Goal: Transaction & Acquisition: Purchase product/service

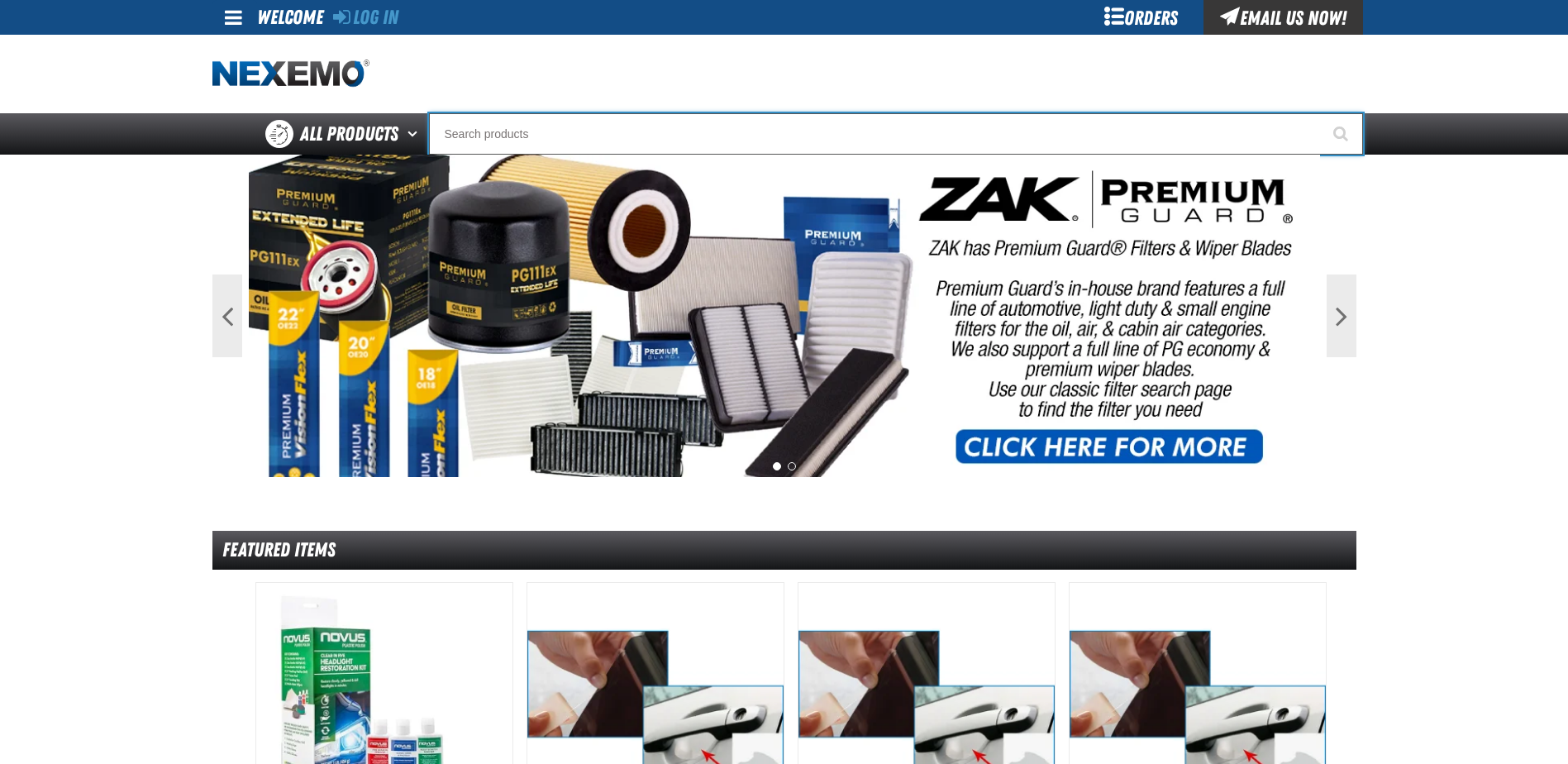
click at [486, 144] on input "Search" at bounding box center [896, 134] width 934 height 41
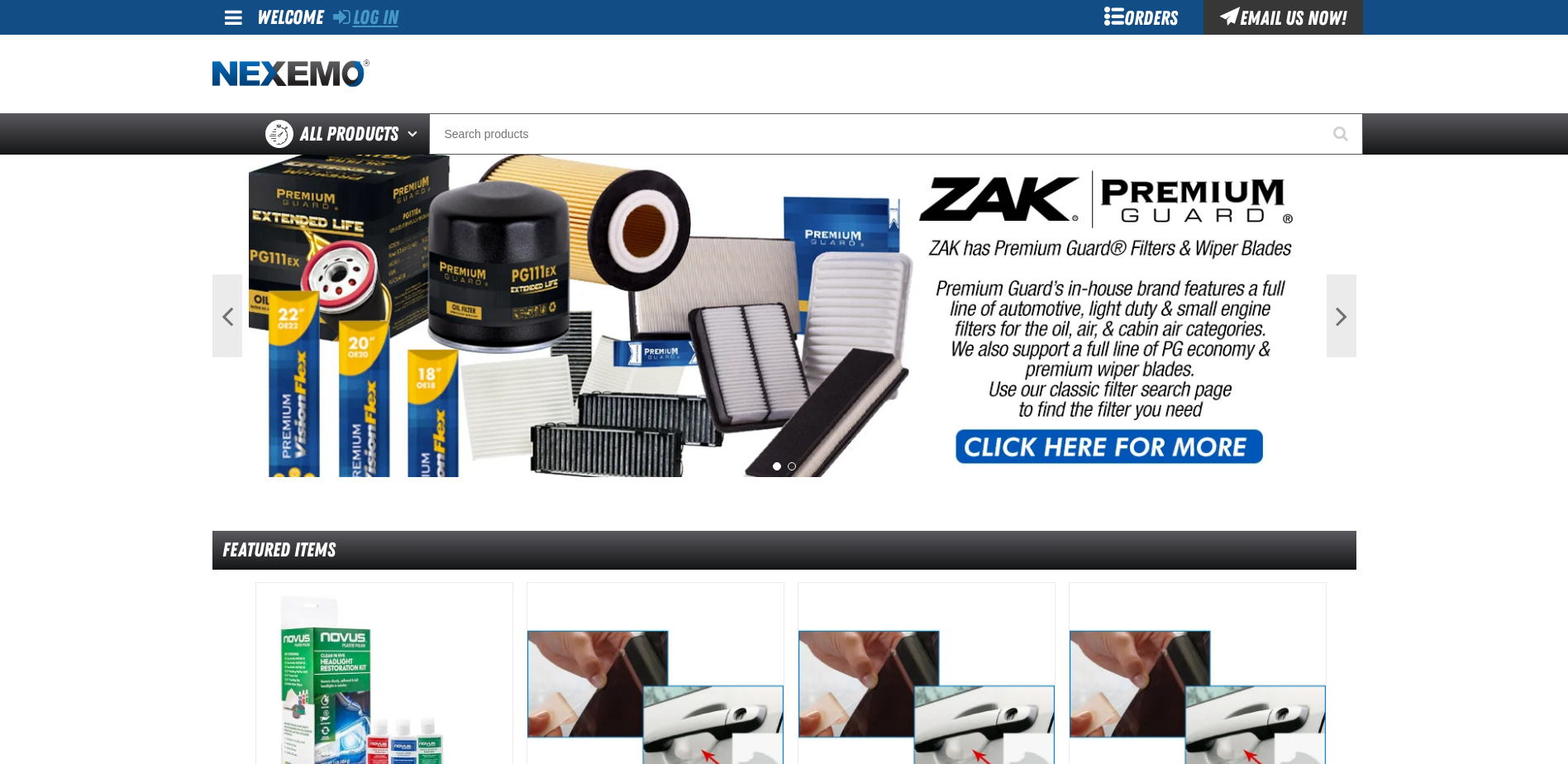
click at [395, 9] on link "Log In" at bounding box center [366, 17] width 65 height 23
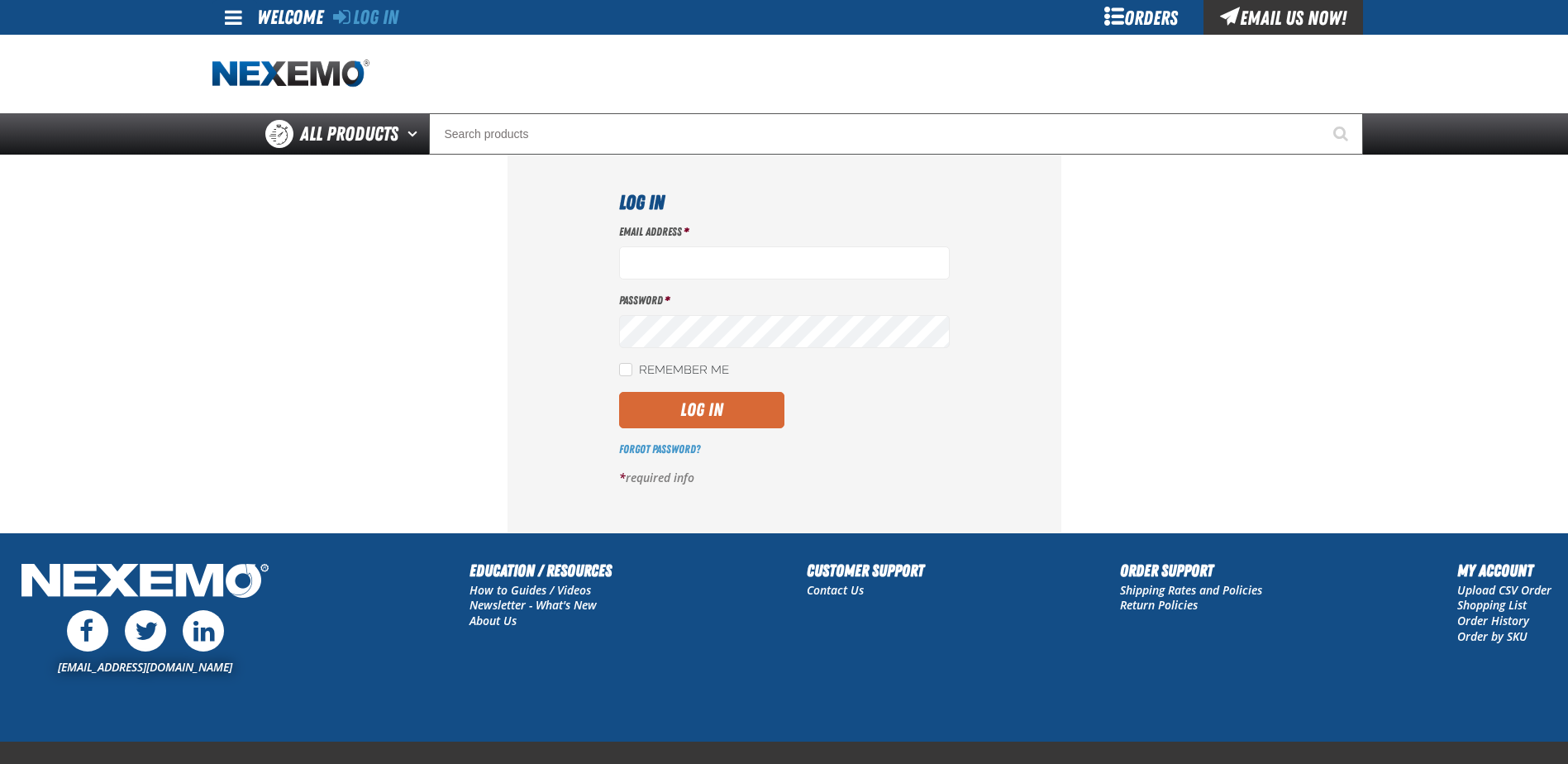
type input "bulch@vtaig.com"
click at [664, 410] on button "Log In" at bounding box center [702, 410] width 166 height 36
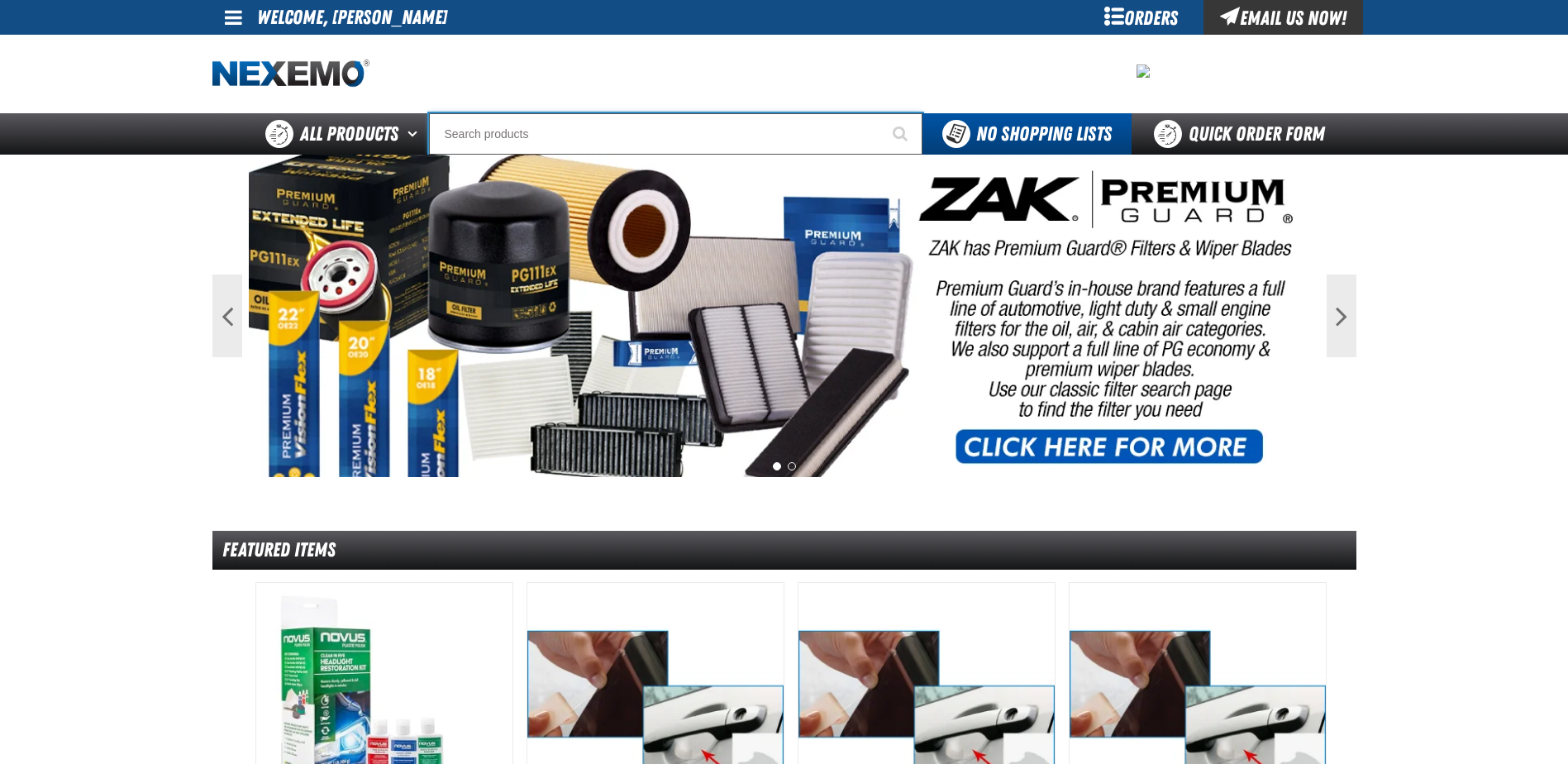
click at [563, 132] on input "Search" at bounding box center [676, 134] width 493 height 41
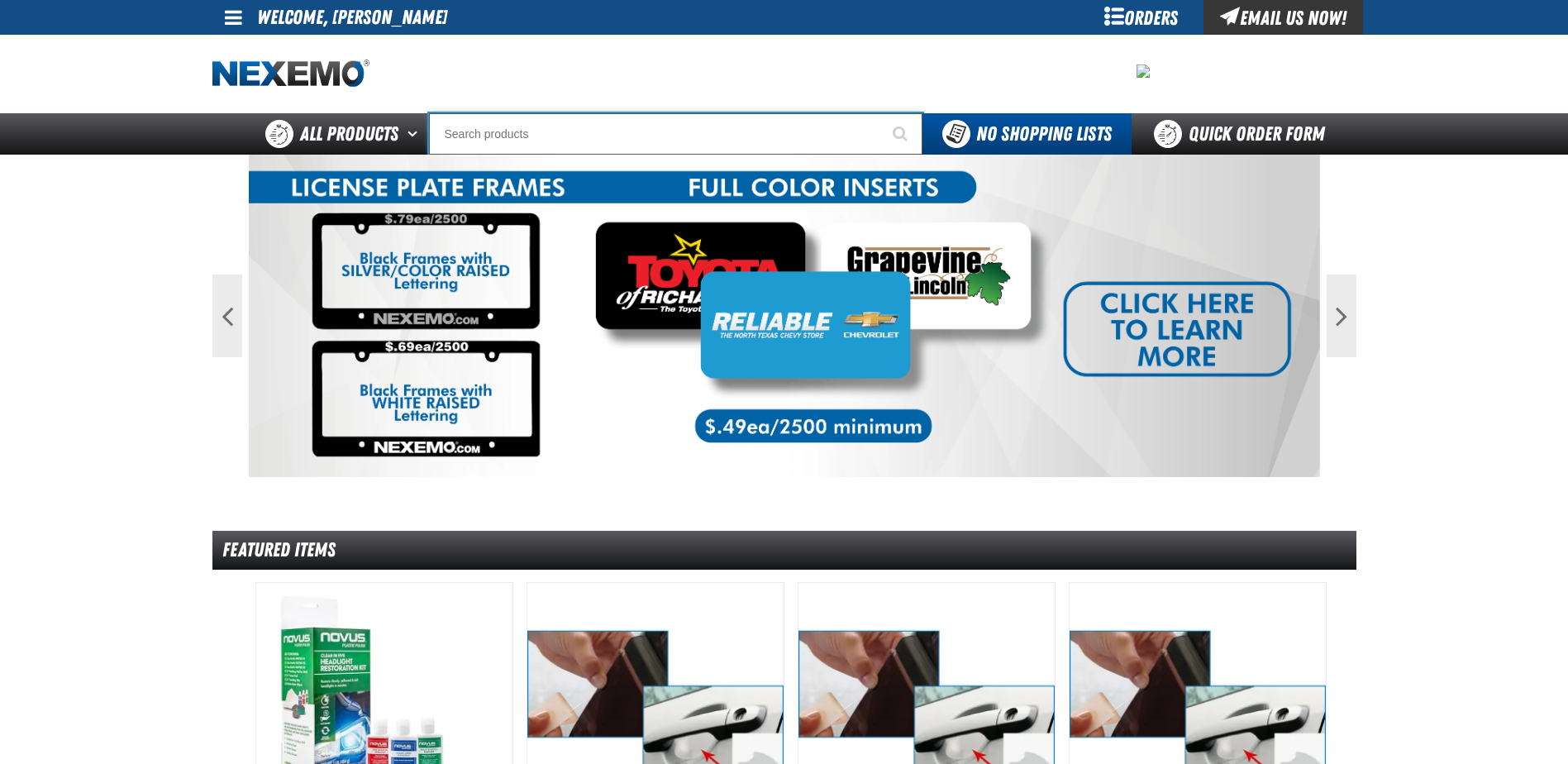
click at [498, 136] on input "Search" at bounding box center [676, 134] width 493 height 41
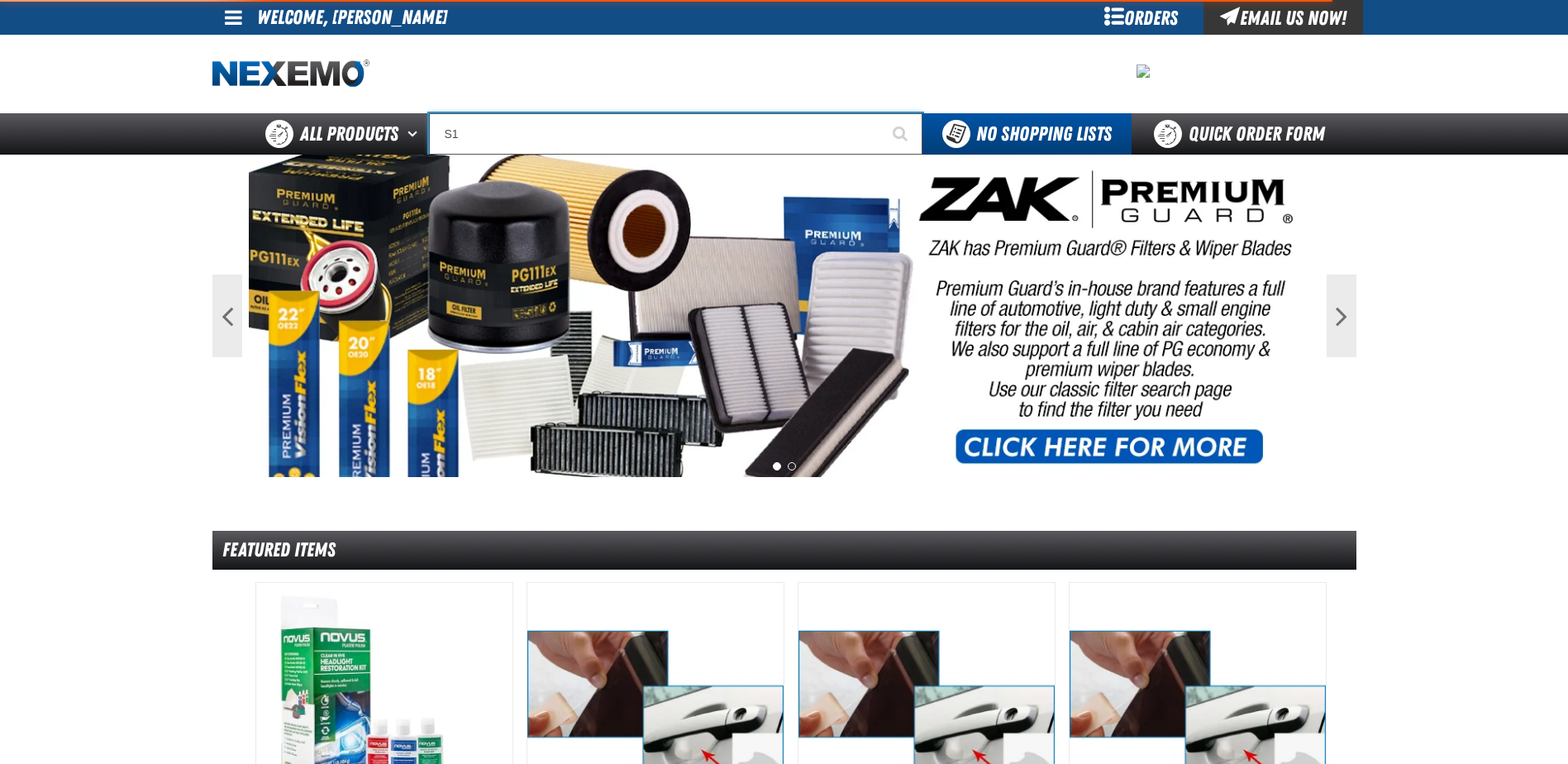
type input "S"
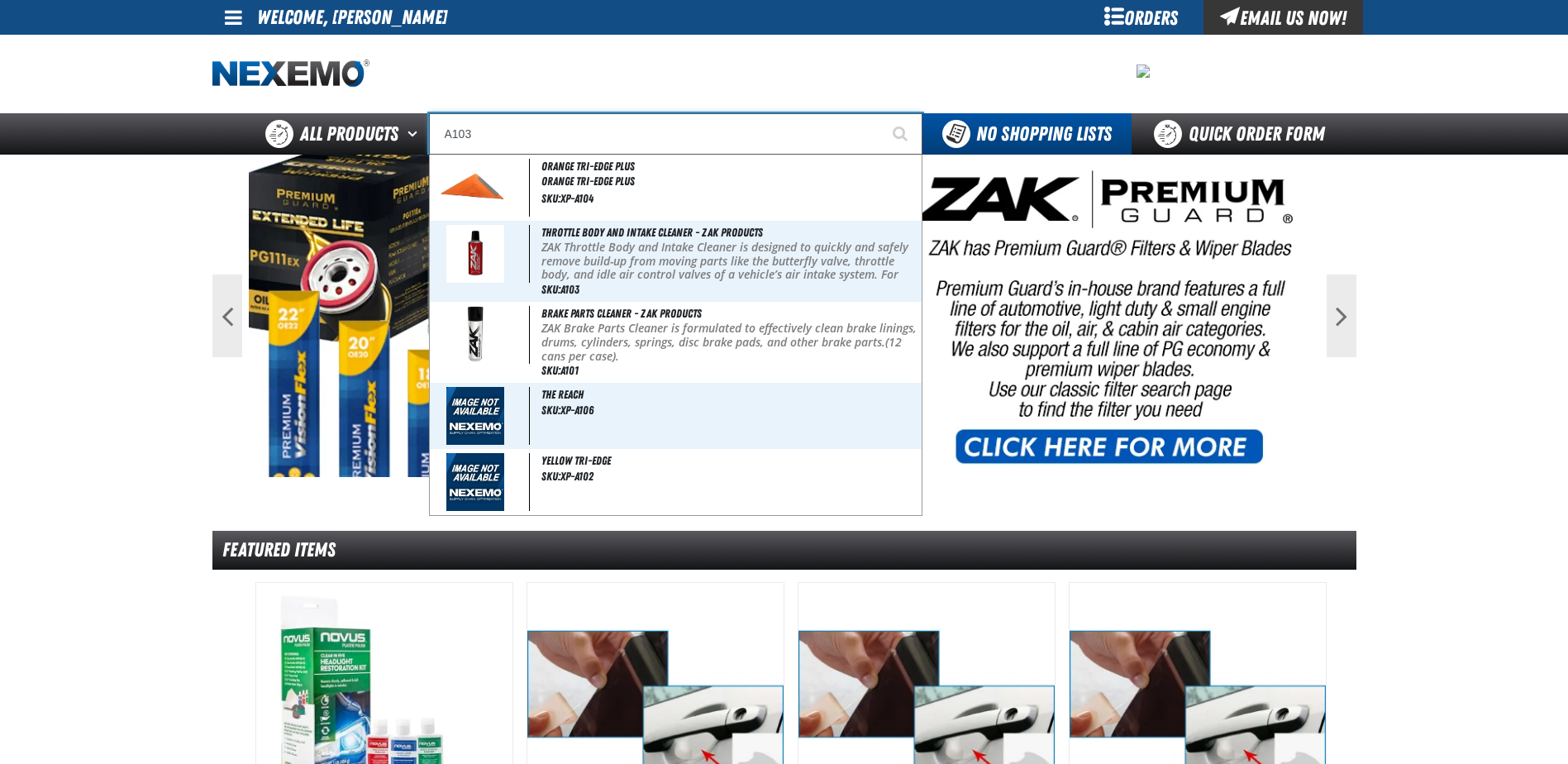
type input "A103"
click at [881, 114] on button "Start Searching" at bounding box center [901, 134] width 41 height 41
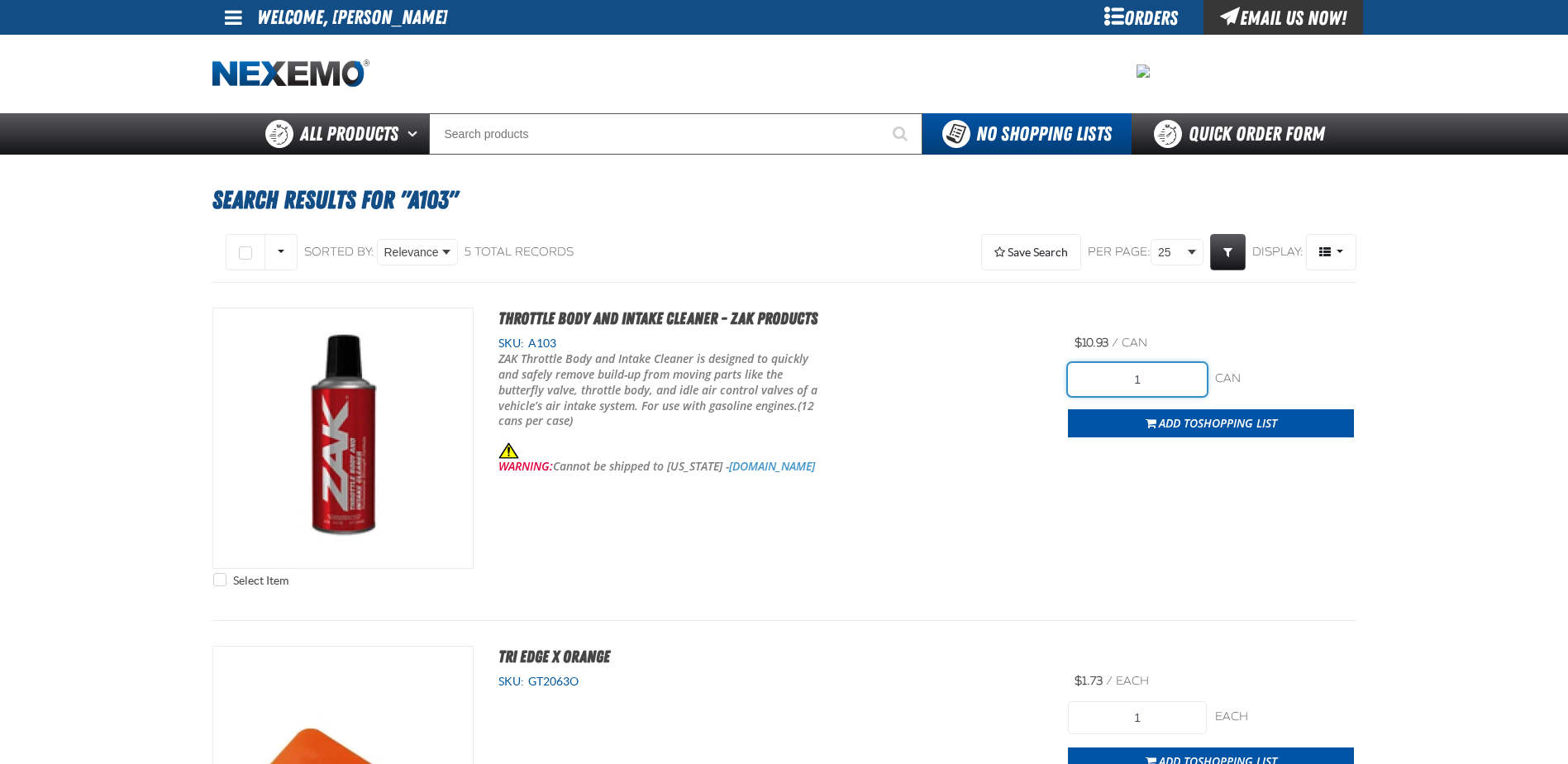
drag, startPoint x: 1098, startPoint y: 364, endPoint x: 1264, endPoint y: 392, distance: 168.3
click at [1264, 392] on div "1 can can" at bounding box center [1210, 380] width 286 height 34
type input "48"
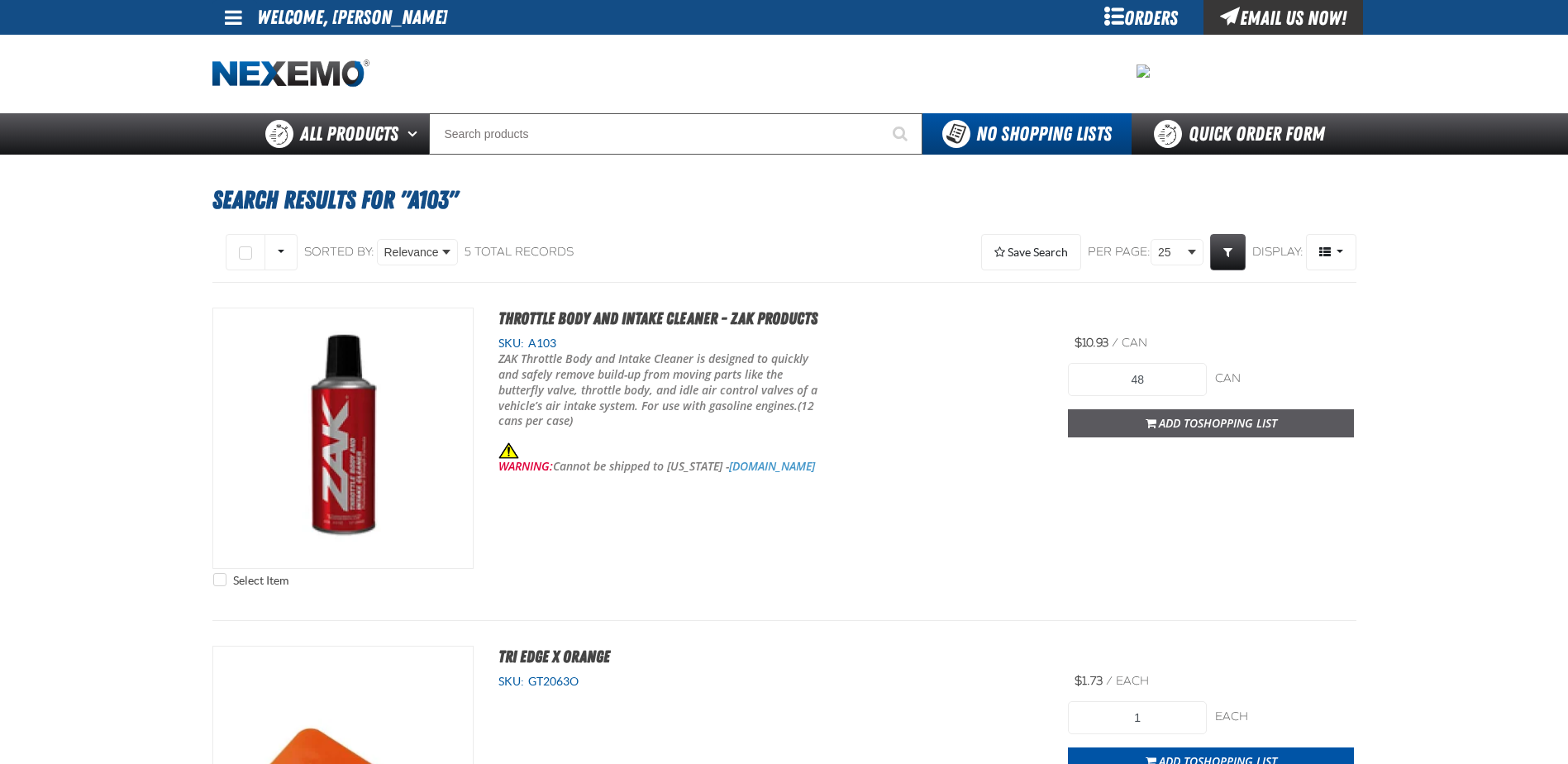
click at [1264, 427] on span "Shopping List" at bounding box center [1237, 423] width 79 height 16
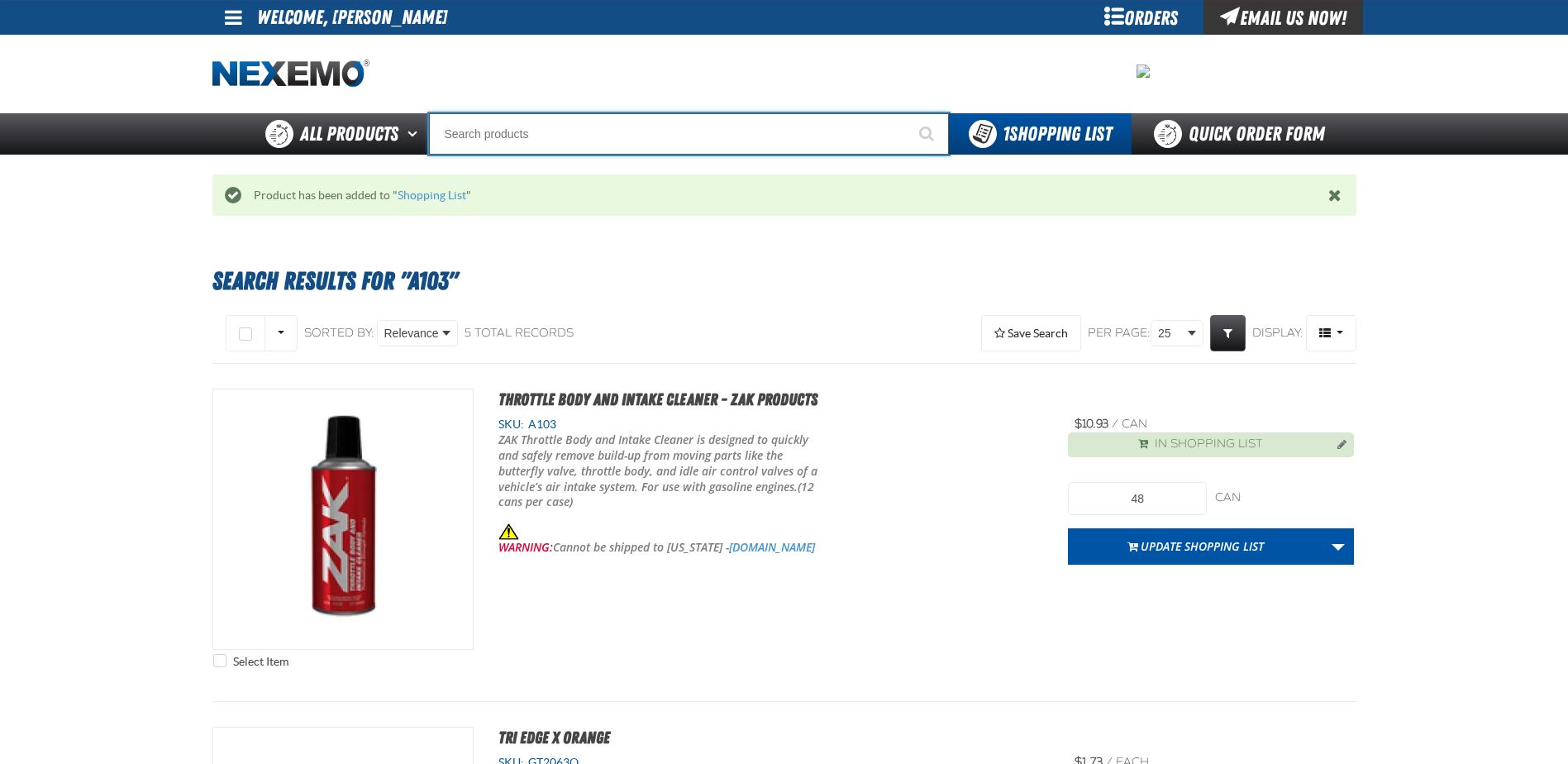
click at [472, 143] on input "Search" at bounding box center [689, 134] width 520 height 41
click at [497, 137] on input "Search" at bounding box center [689, 134] width 520 height 41
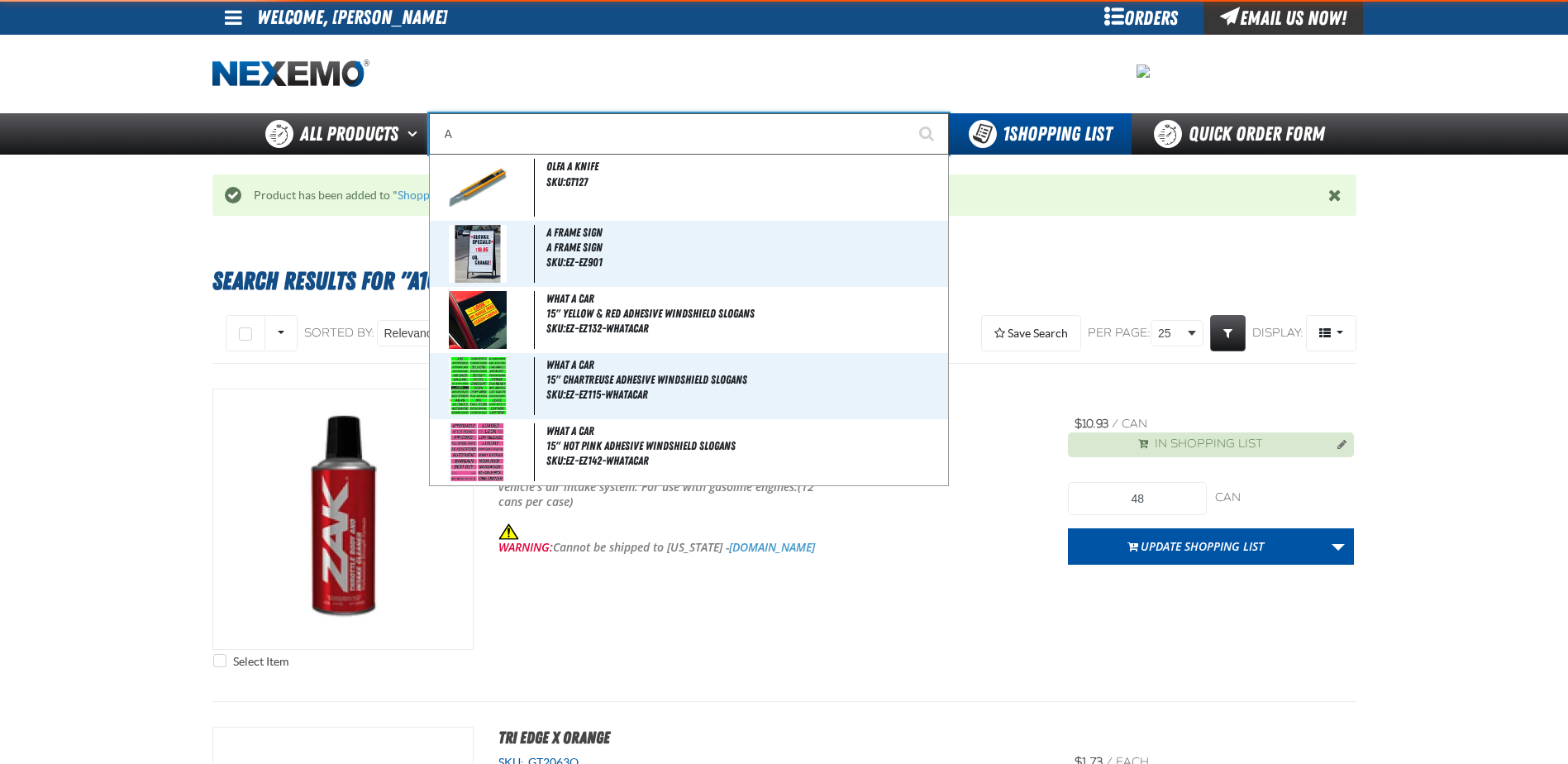
type input "AC"
type input "AC Power Booster - ZAK Products"
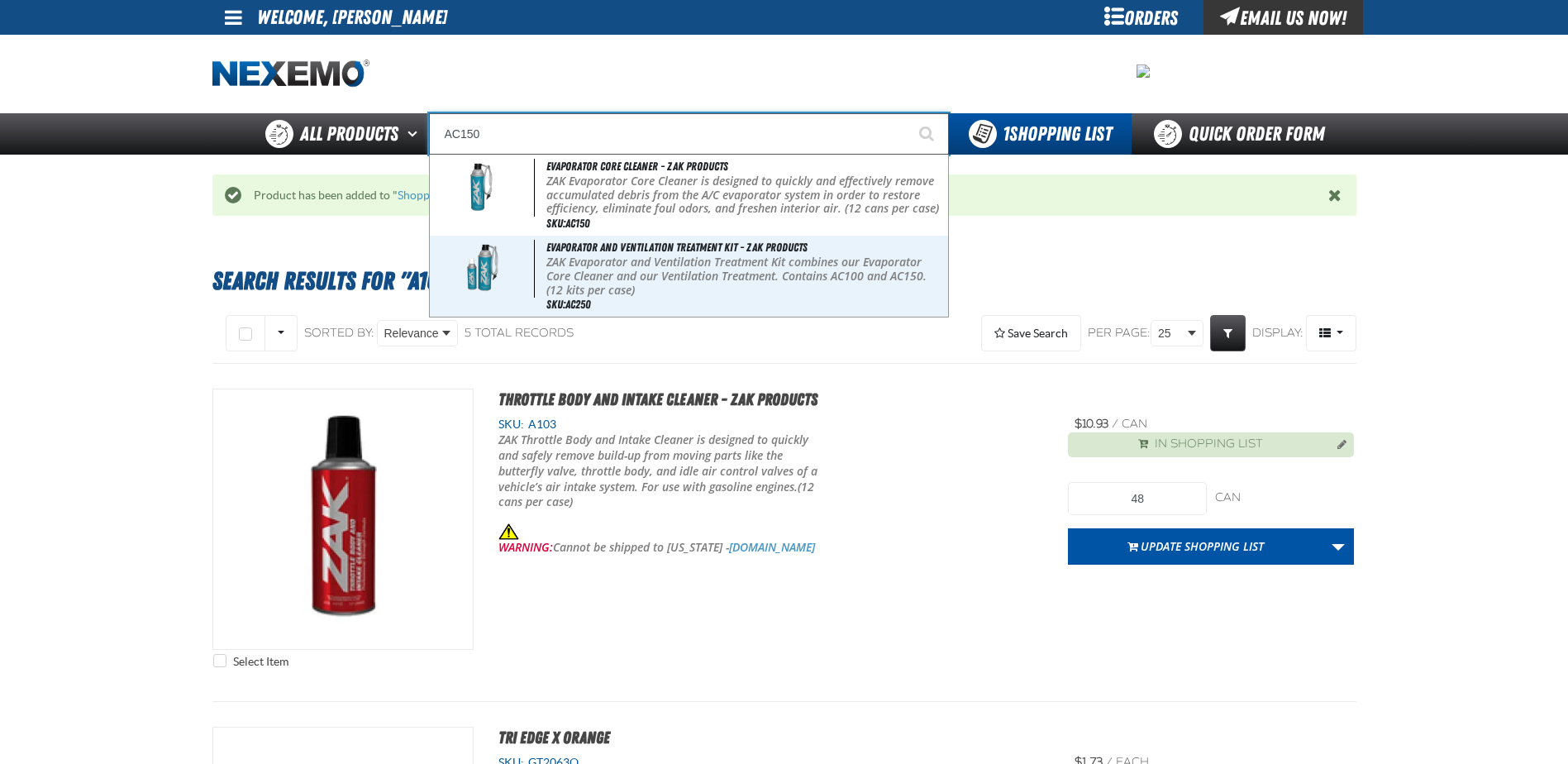
type input "Evaporator Core Cleaner - ZAK Products"
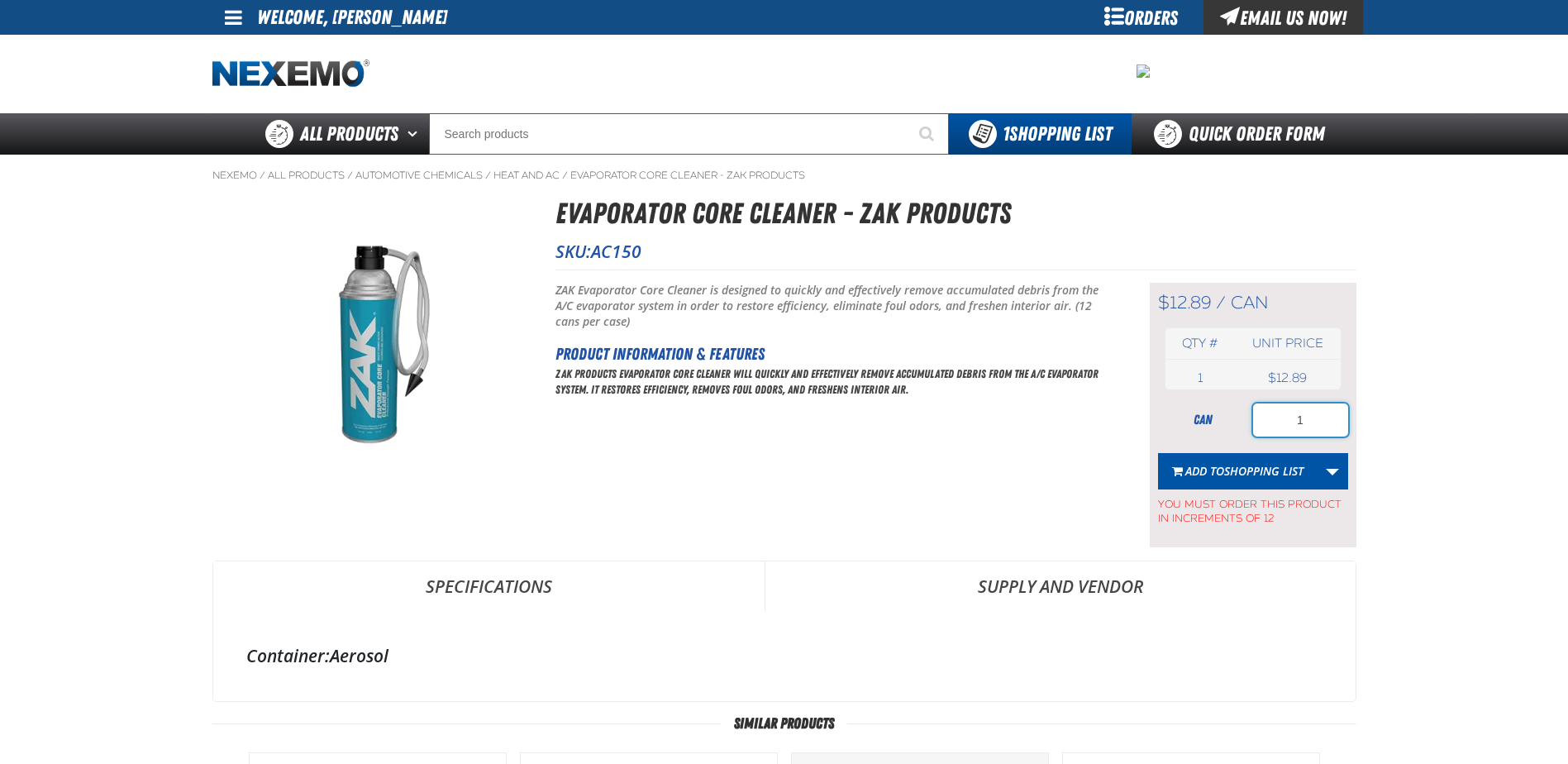
drag, startPoint x: 1292, startPoint y: 426, endPoint x: 1384, endPoint y: 420, distance: 92.2
click at [1384, 420] on main "Nexemo / All Products / / / AC150 1" at bounding box center [784, 679] width 1568 height 1050
type input "24"
click at [1227, 475] on span "Shopping List" at bounding box center [1264, 471] width 79 height 16
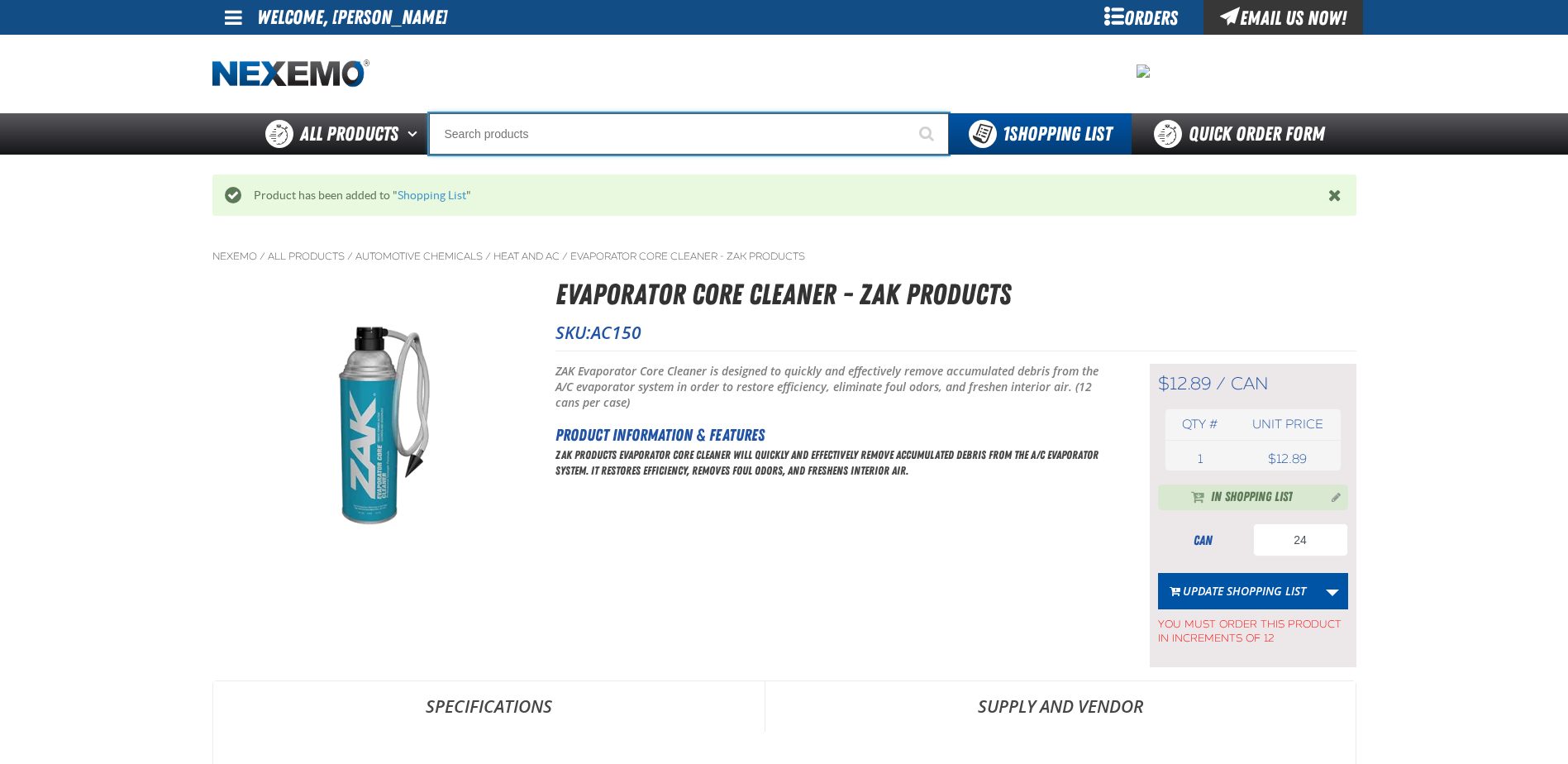
click at [489, 139] on input "Search" at bounding box center [689, 134] width 520 height 41
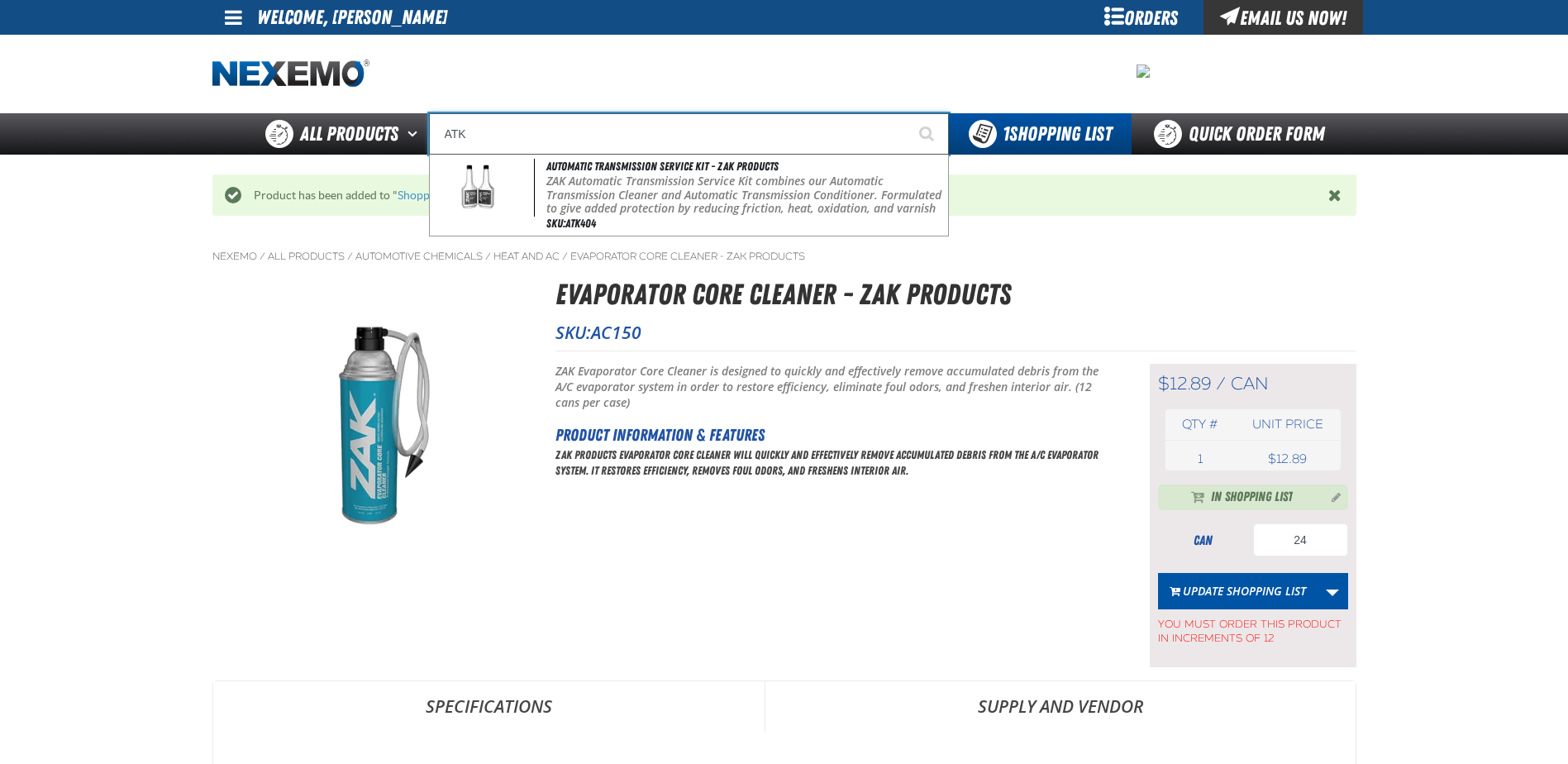
type input "Automatic Transmission Service Kit - ZAK Products"
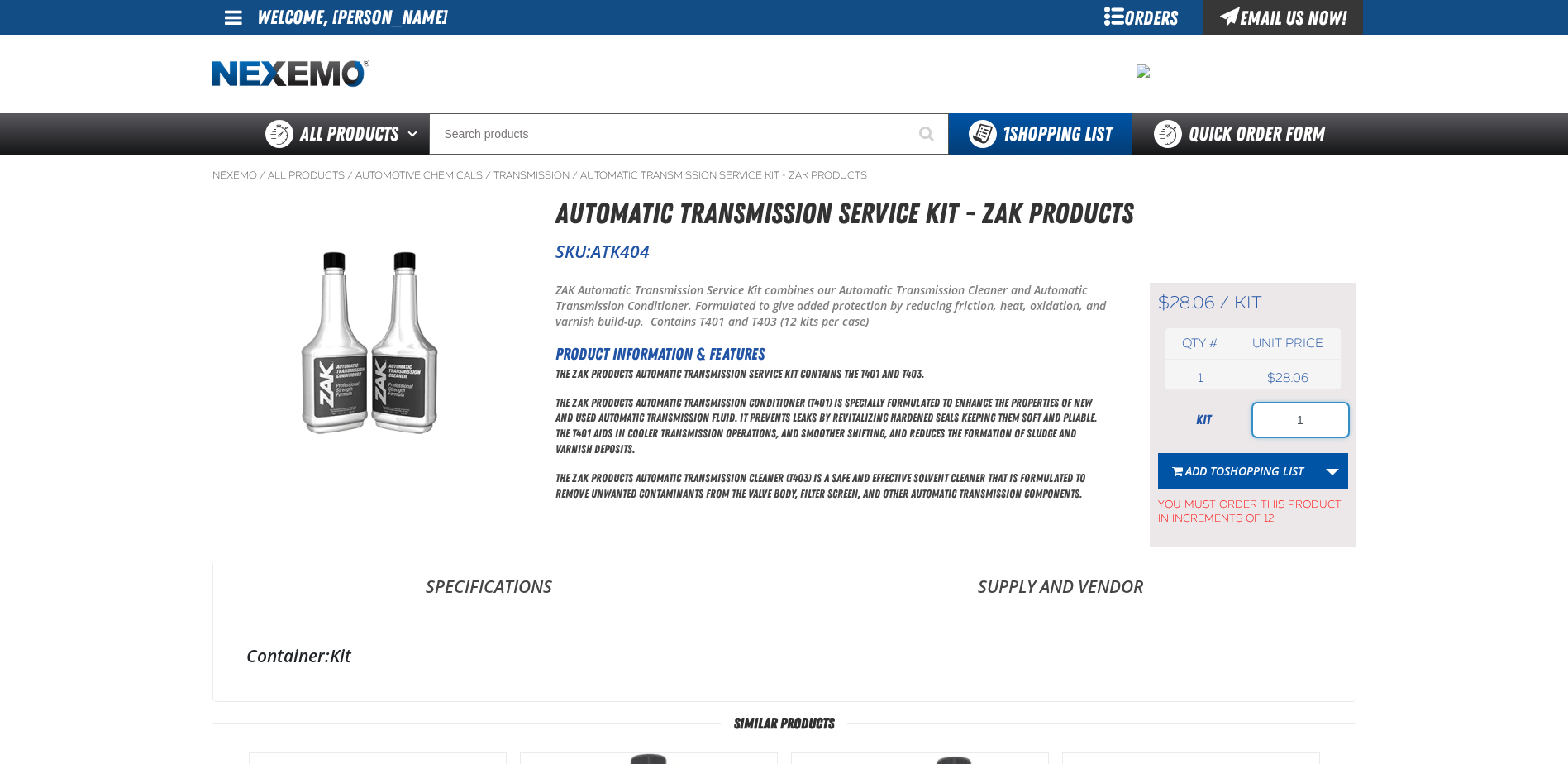
drag, startPoint x: 1275, startPoint y: 423, endPoint x: 1401, endPoint y: 417, distance: 126.1
click at [1400, 417] on main "Nexemo / All Products / / / ATK404" at bounding box center [784, 679] width 1568 height 1050
type input "24"
click at [1177, 472] on span "button" at bounding box center [1178, 473] width 11 height 4
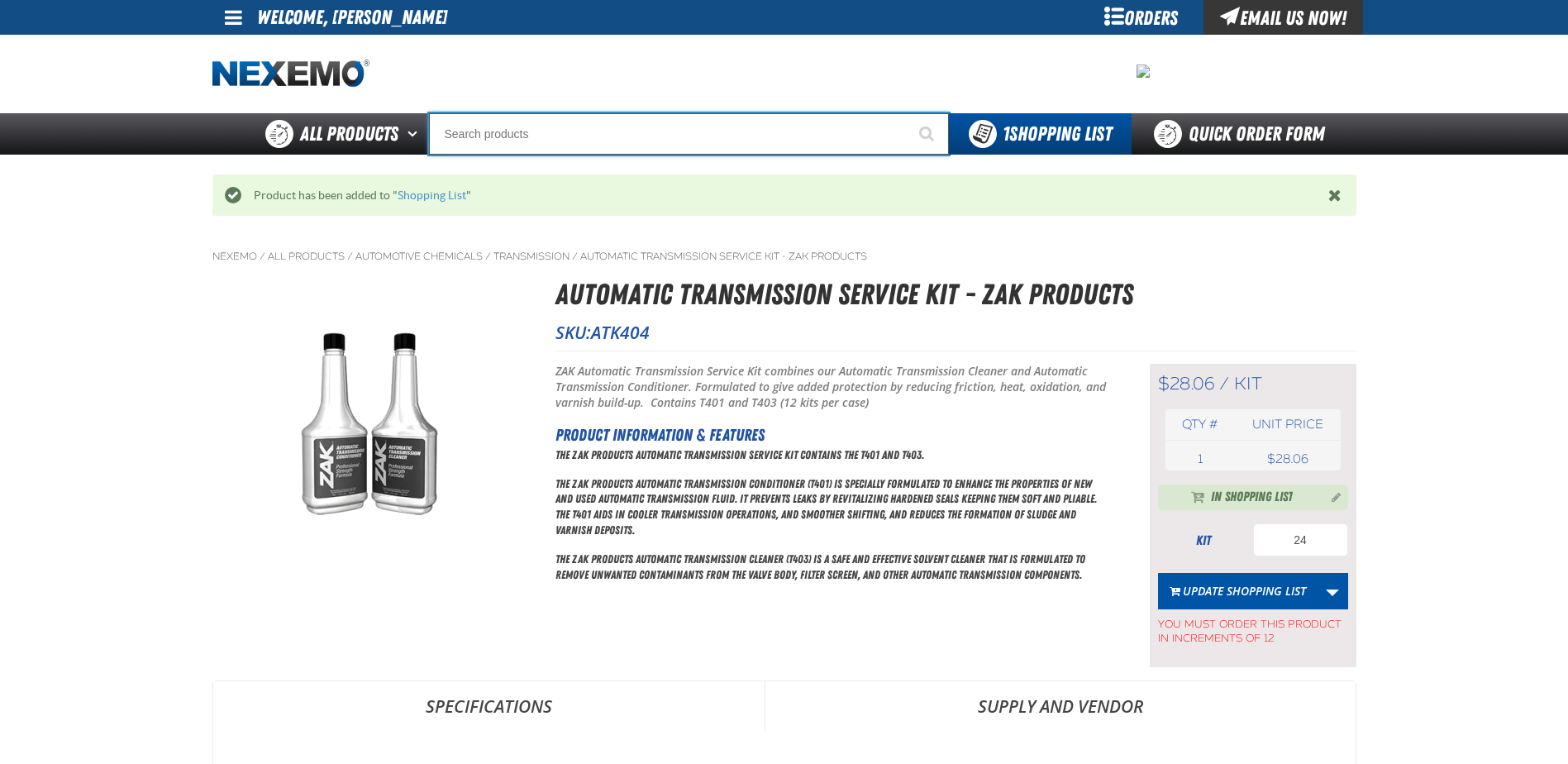
click at [513, 136] on input "Search" at bounding box center [689, 134] width 520 height 41
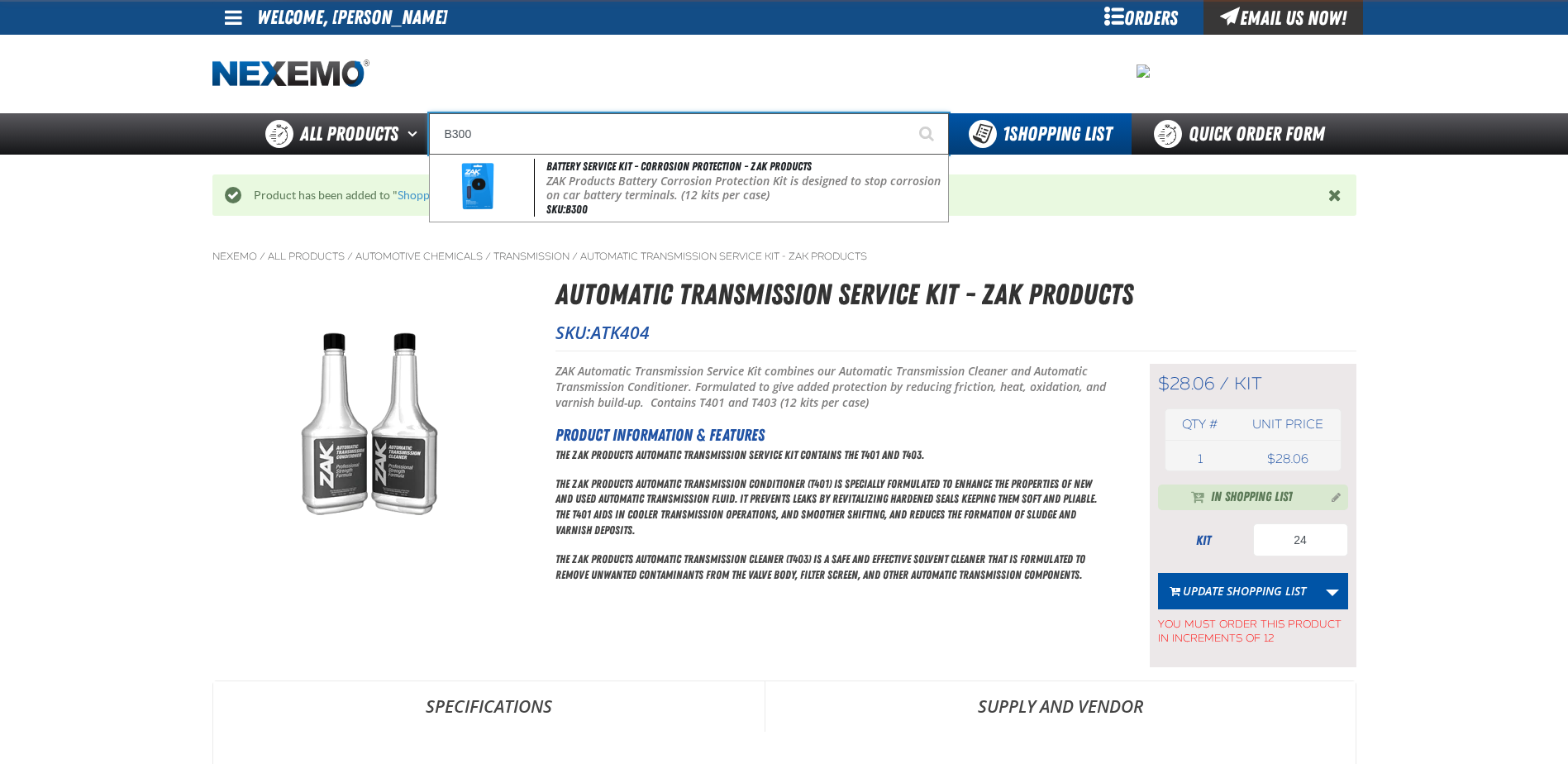
type input "B300"
click at [908, 114] on button "Start Searching" at bounding box center [928, 134] width 41 height 41
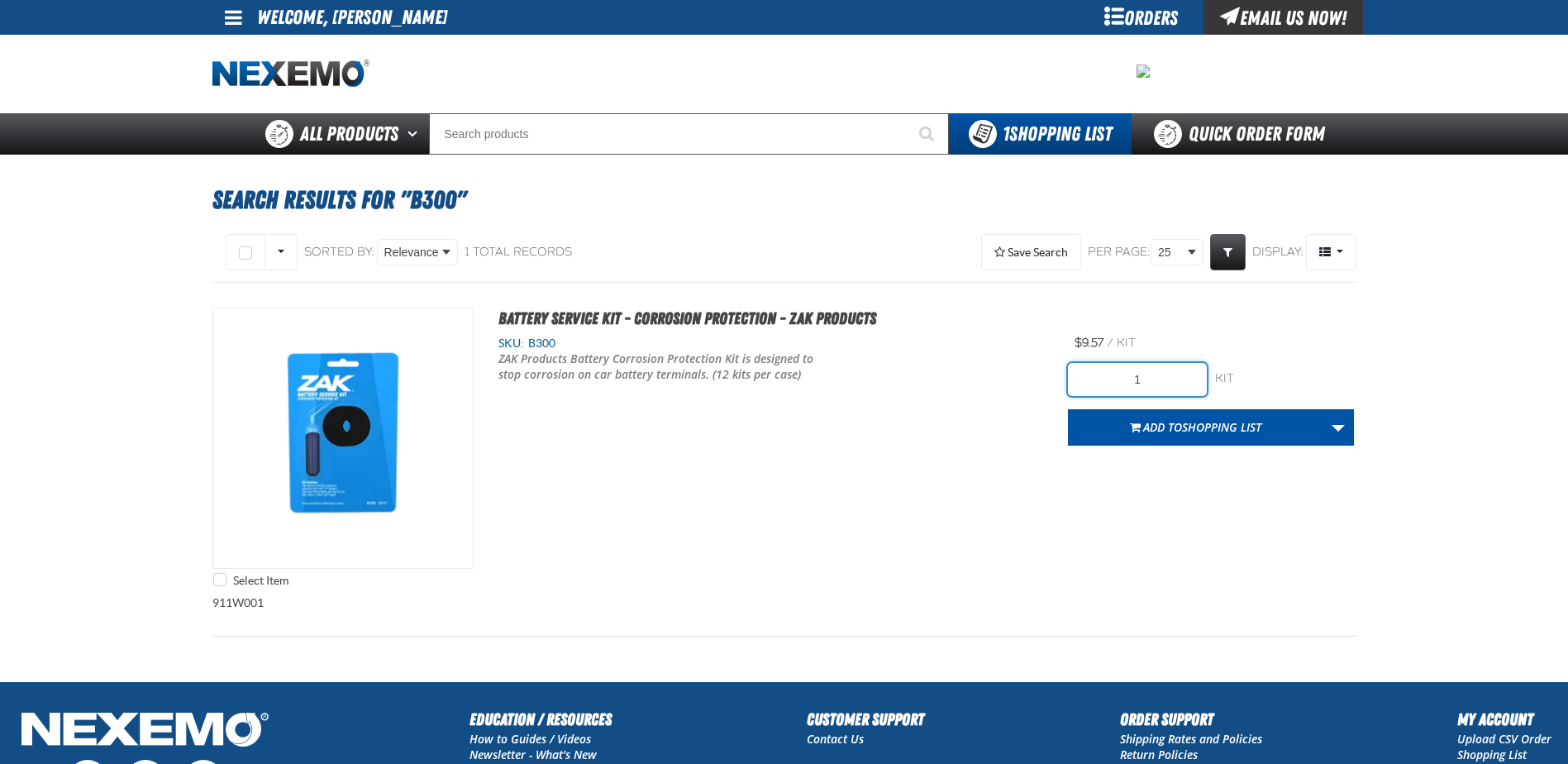
drag, startPoint x: 1115, startPoint y: 380, endPoint x: 1315, endPoint y: 391, distance: 200.3
click at [1315, 391] on div "1 kit kit" at bounding box center [1210, 380] width 286 height 34
type input "6"
type input "72"
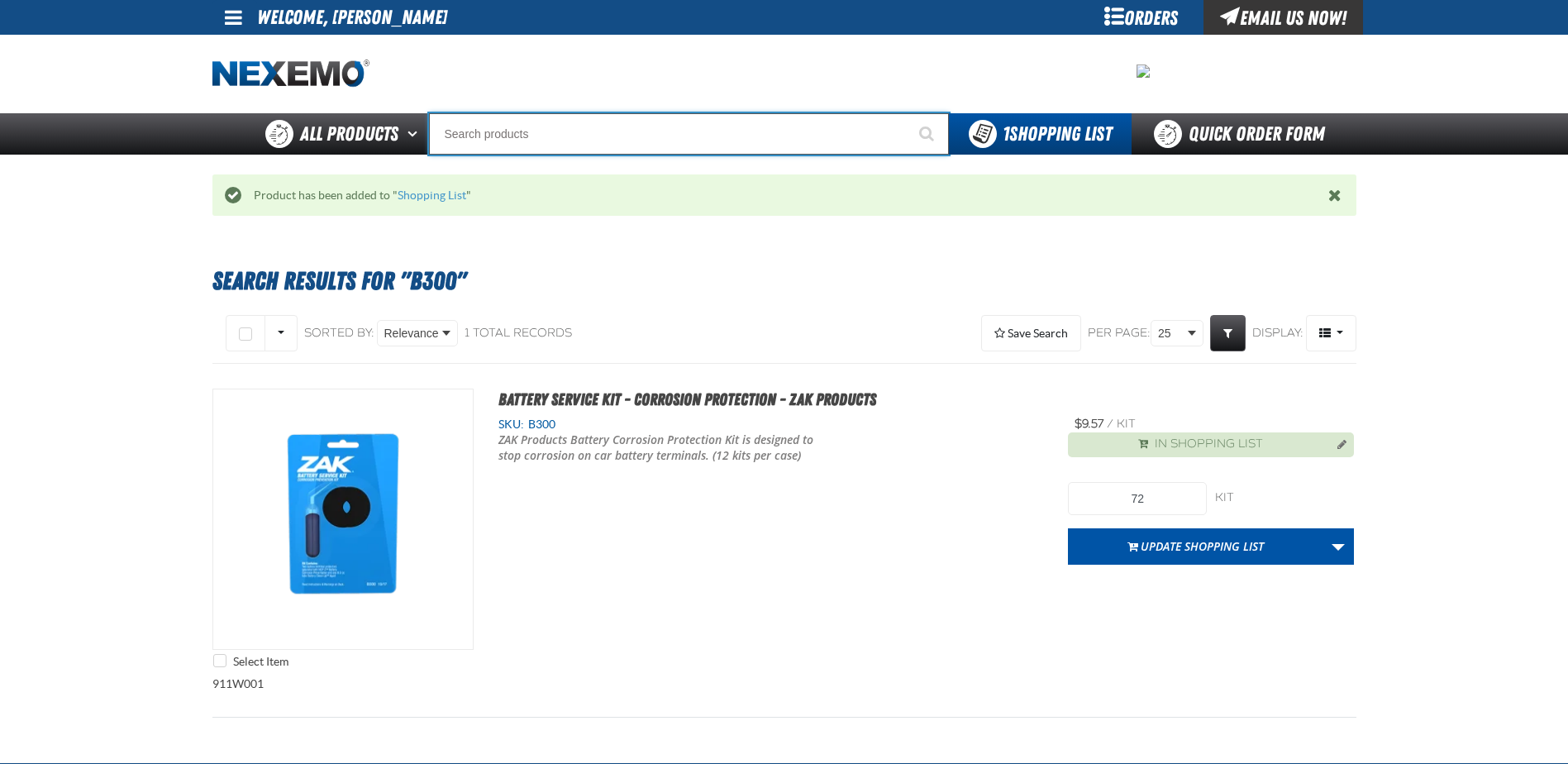
click at [562, 126] on input "Search" at bounding box center [689, 134] width 520 height 41
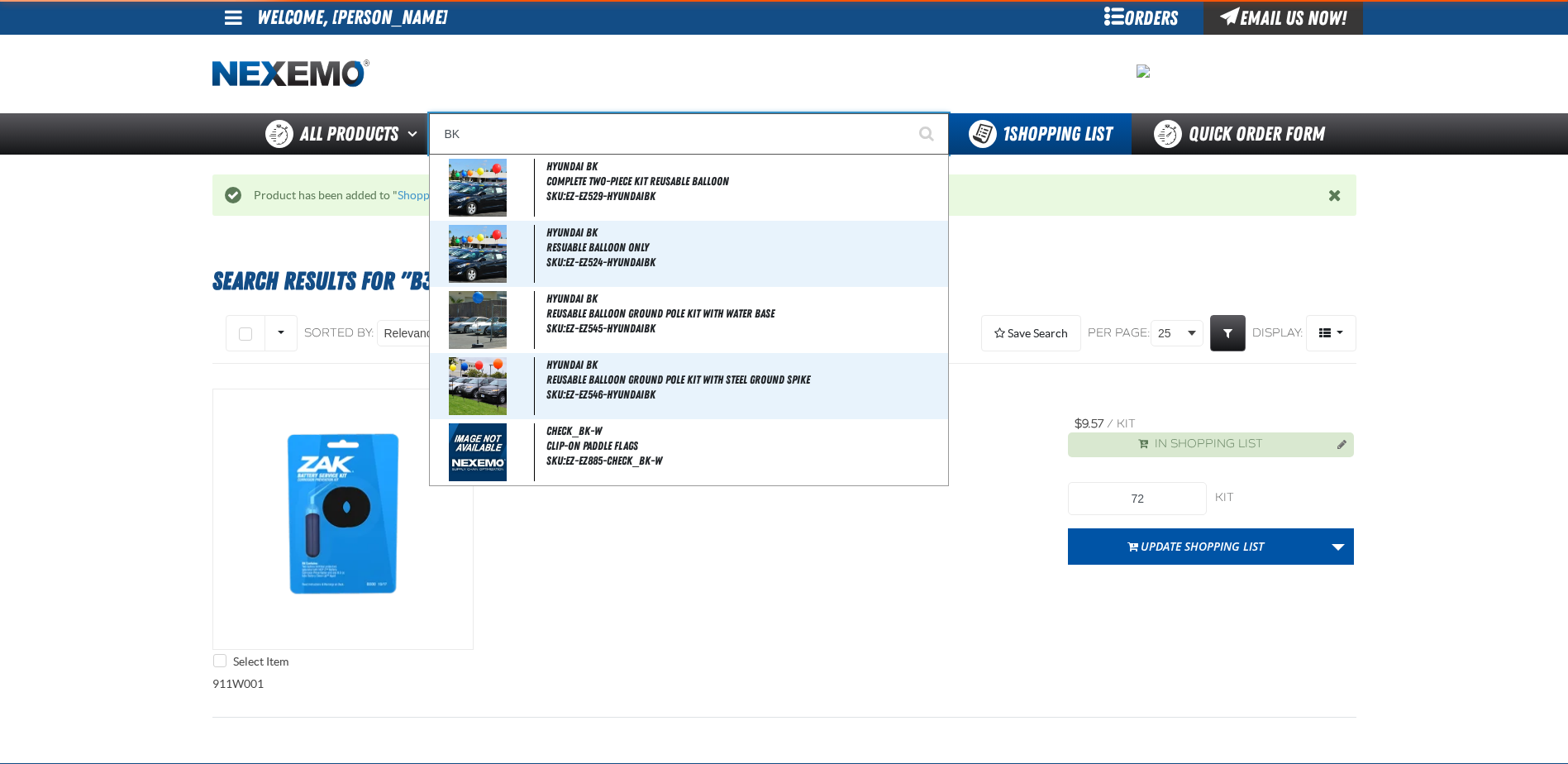
type input "BK1"
type input "BK1 Bearkat Safety Glasses (Pack of 1)"
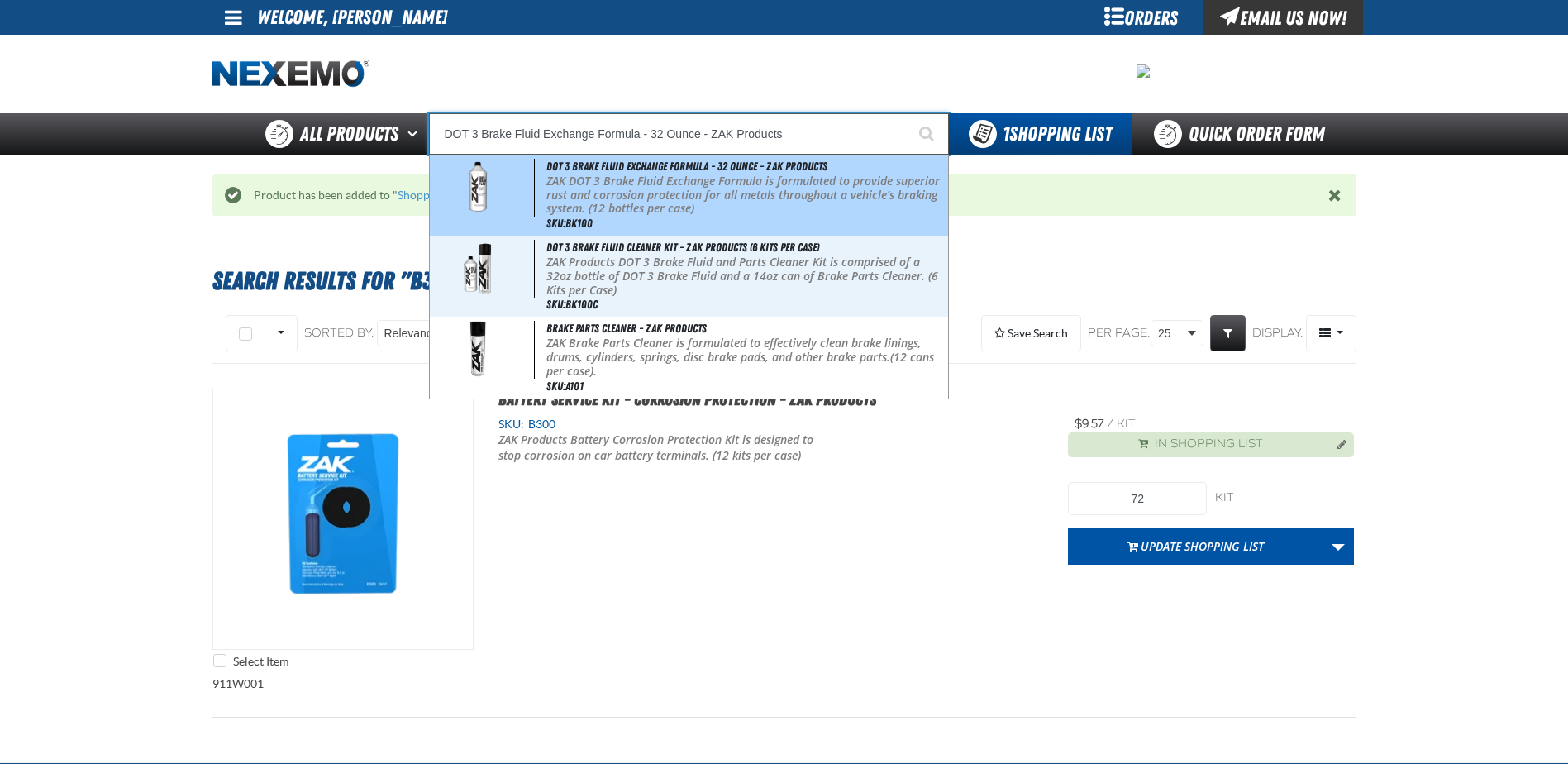
type input "DOT 3 Brake Fluid Cleaner Kit - ZAK Products (6 Kits per Case)"
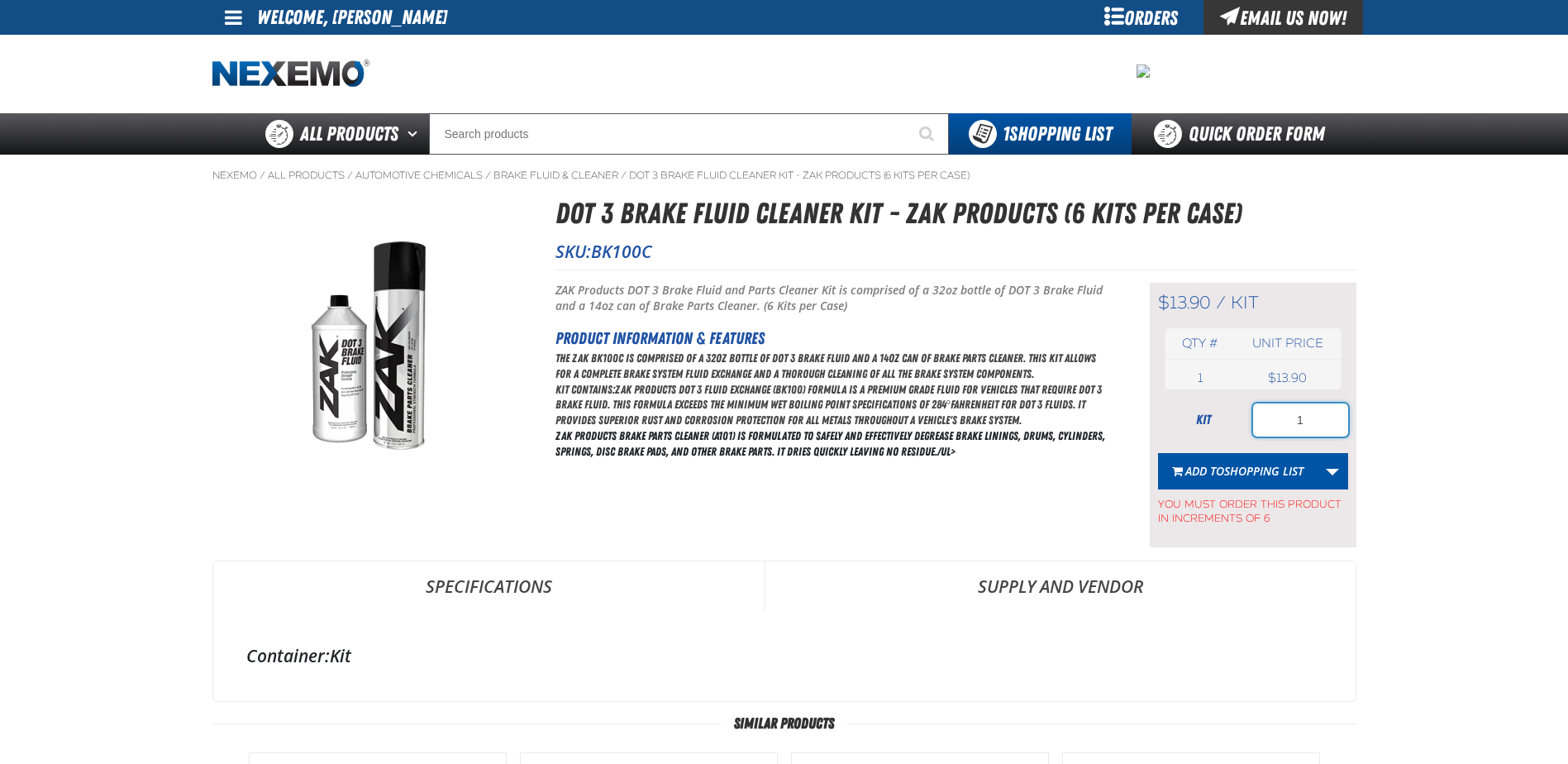
drag, startPoint x: 1284, startPoint y: 428, endPoint x: 1442, endPoint y: 431, distance: 158.0
click at [1442, 431] on main "Nexemo / All Products / / / BK100C" at bounding box center [784, 679] width 1568 height 1050
type input "12"
click at [1246, 471] on span "Shopping List" at bounding box center [1264, 471] width 79 height 16
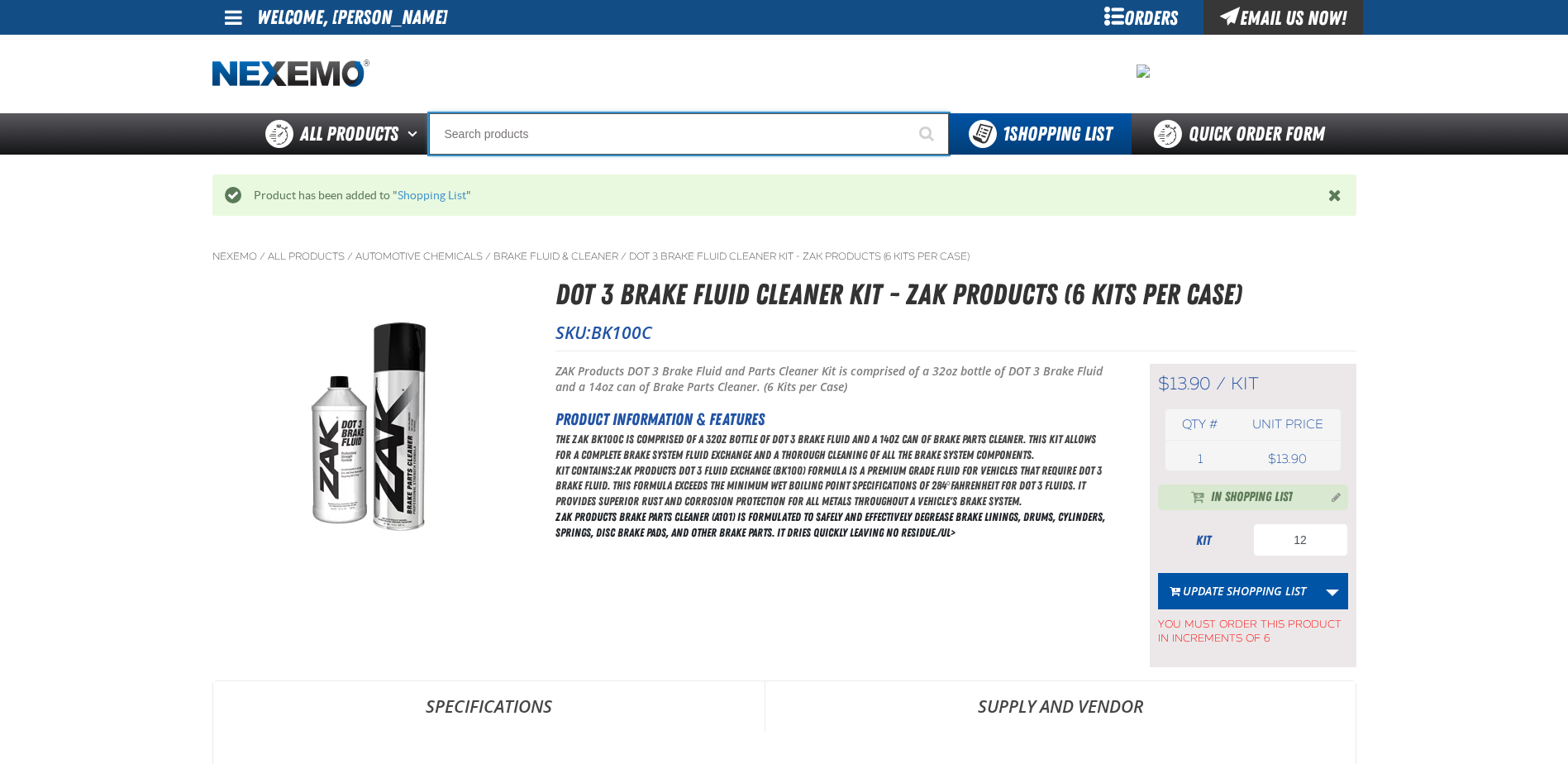
click at [521, 143] on input "Search" at bounding box center [689, 134] width 520 height 41
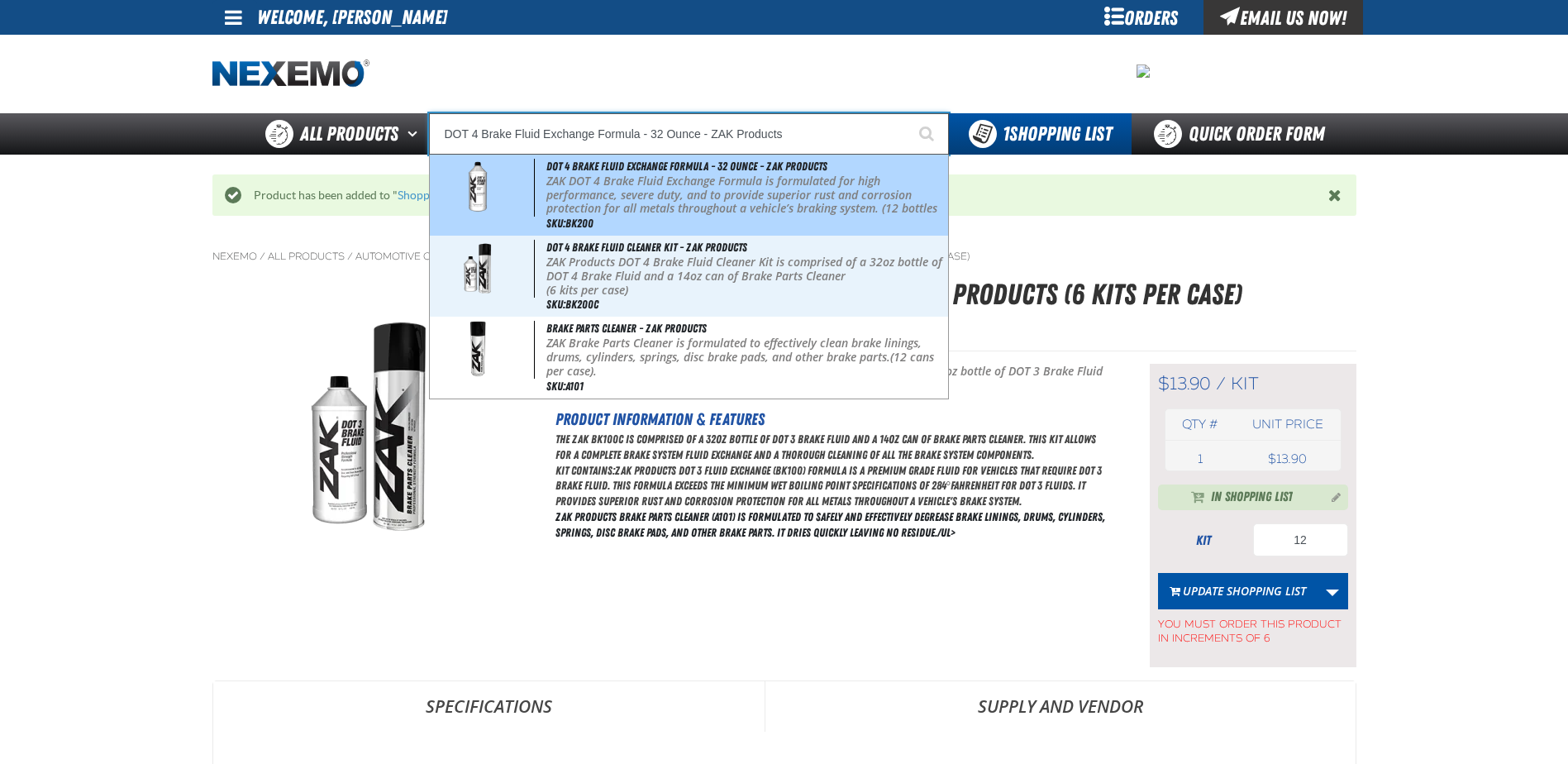
type input "DOT 4 Brake Fluid Cleaner Kit - ZAK Products"
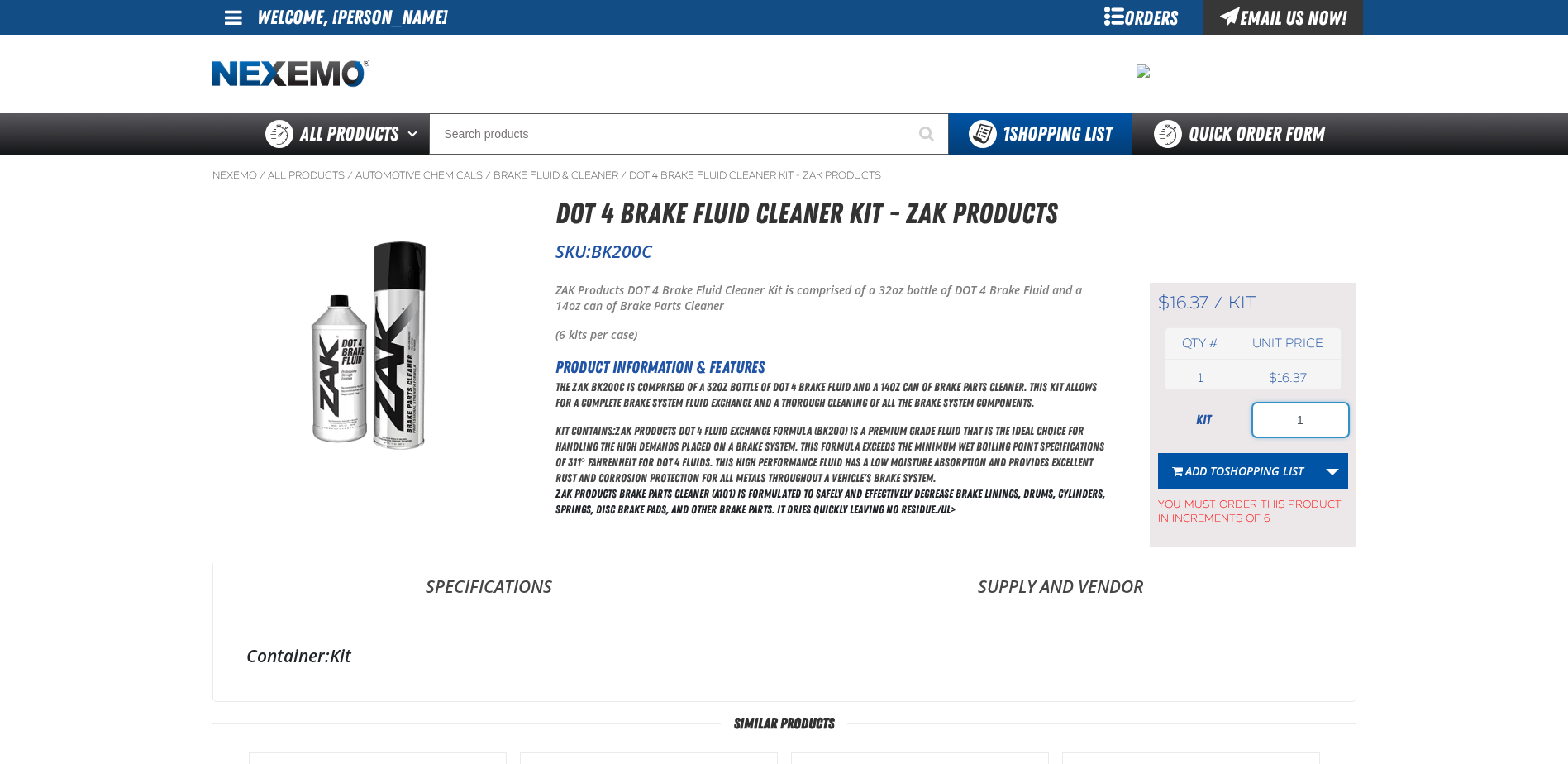
drag, startPoint x: 1267, startPoint y: 415, endPoint x: 1372, endPoint y: 420, distance: 105.1
click at [1372, 420] on main "Nexemo / All Products / / / BK200C" at bounding box center [784, 699] width 1568 height 1088
type input "36"
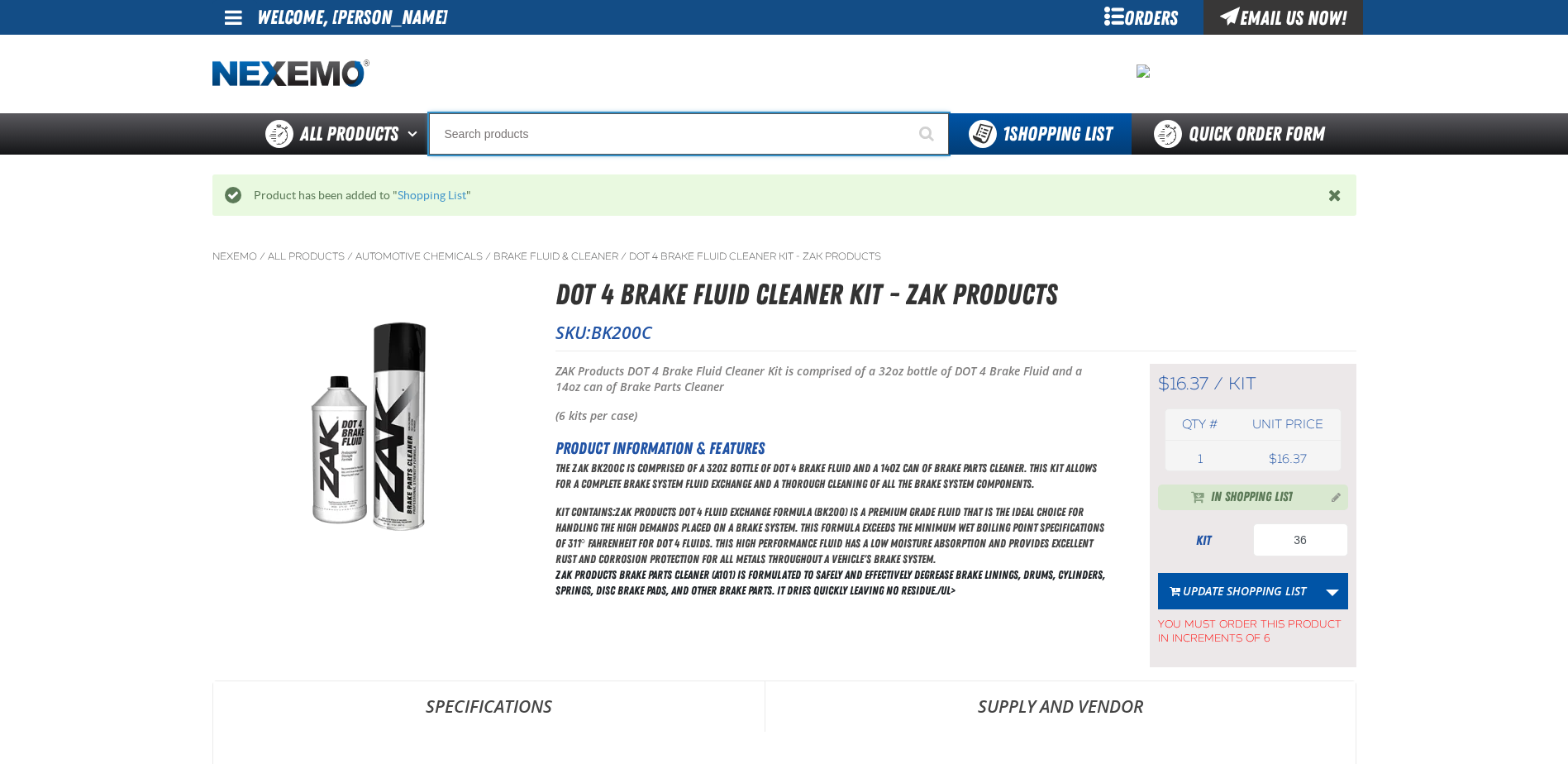
click at [455, 128] on input "Search" at bounding box center [689, 134] width 520 height 41
type input "C"
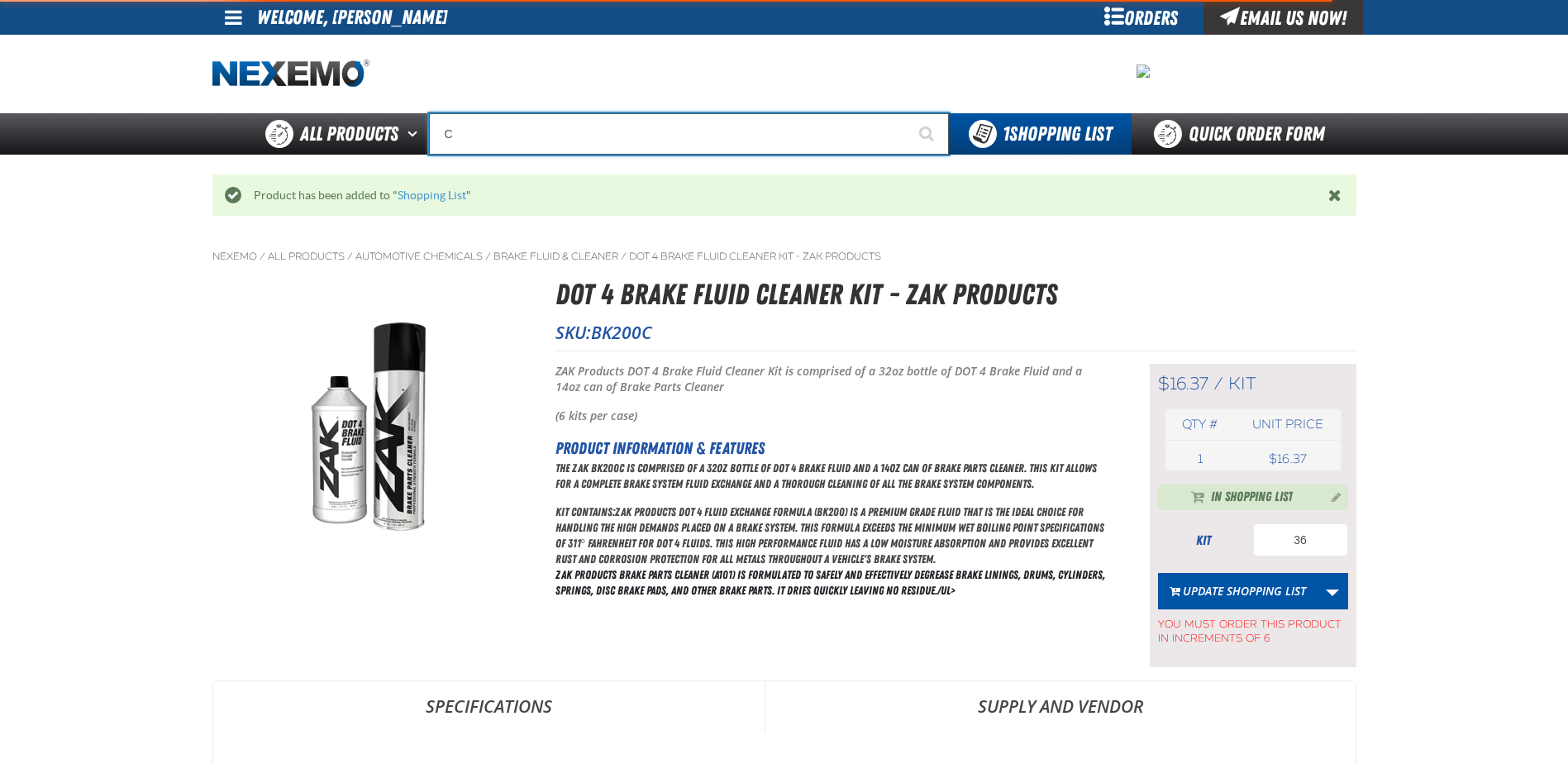
type input "C Alkaline Battery 1.5 Volt (12 per pack)"
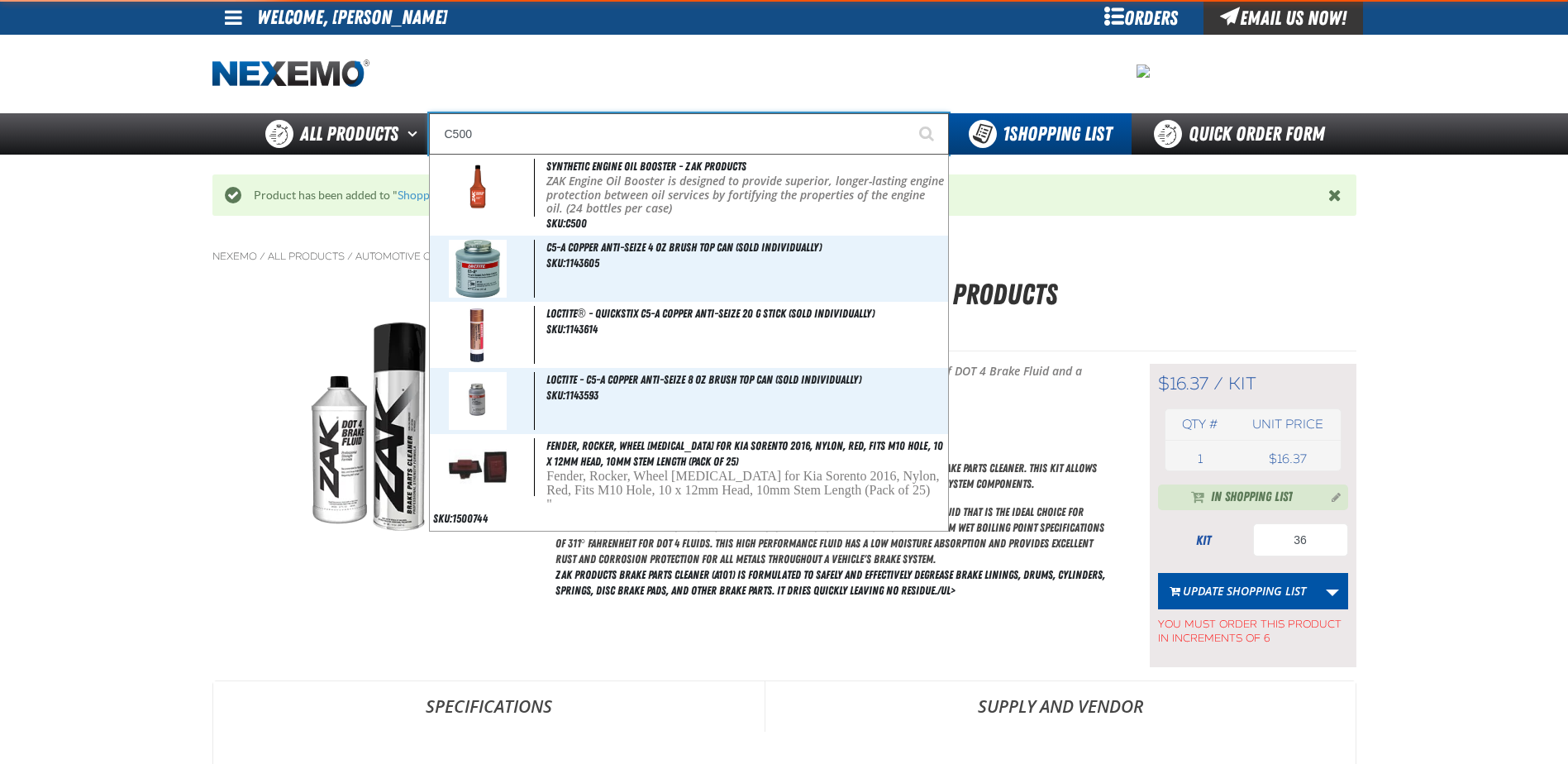
type input "C500"
click at [908, 114] on button "Start Searching" at bounding box center [928, 134] width 41 height 41
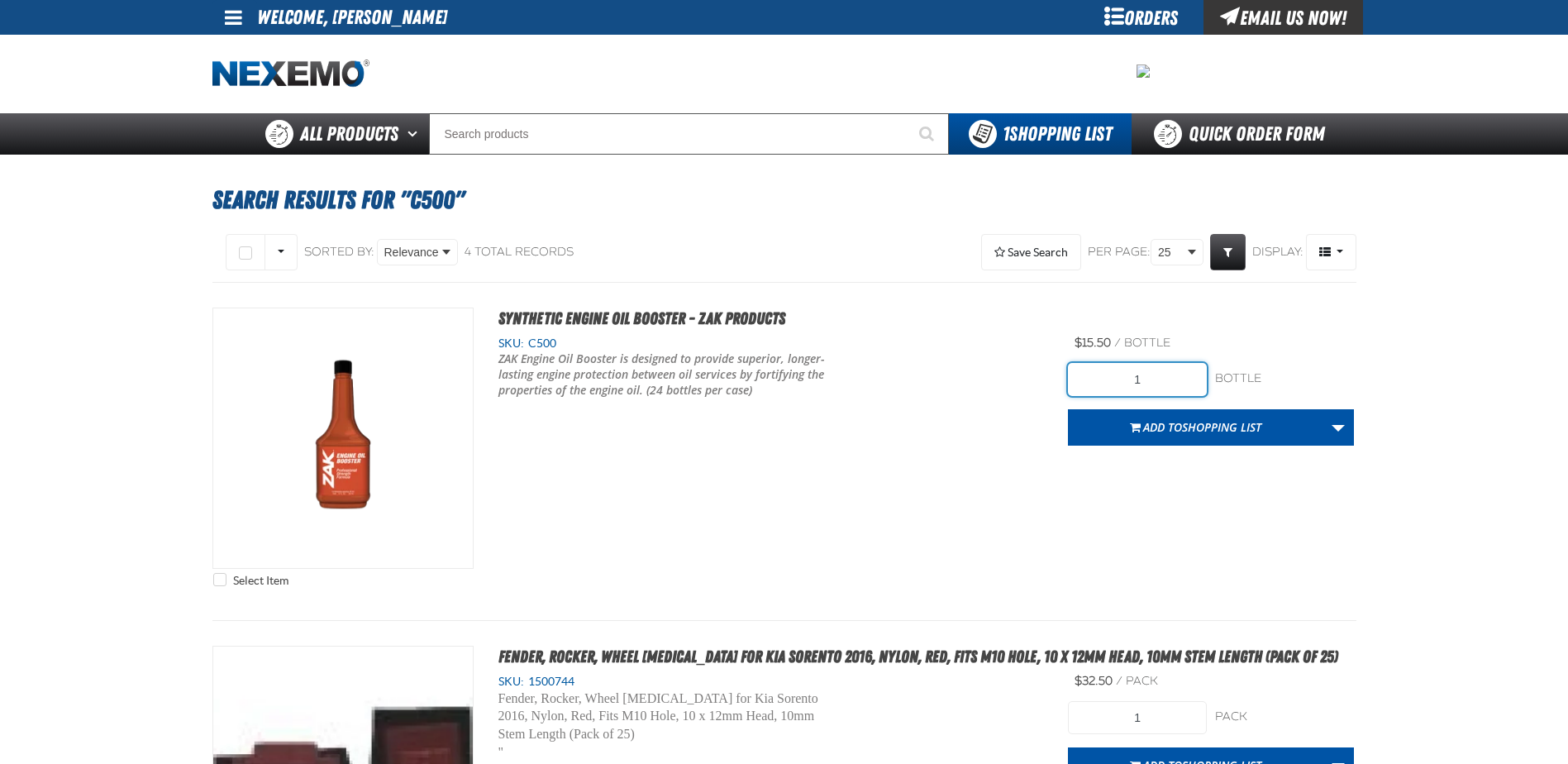
drag, startPoint x: 1111, startPoint y: 378, endPoint x: 1229, endPoint y: 398, distance: 119.7
click at [1229, 398] on form "1 bottle bottle Add to Shopping List Create New Shopping List Add to Shopping L…" at bounding box center [1210, 404] width 286 height 83
type input "120"
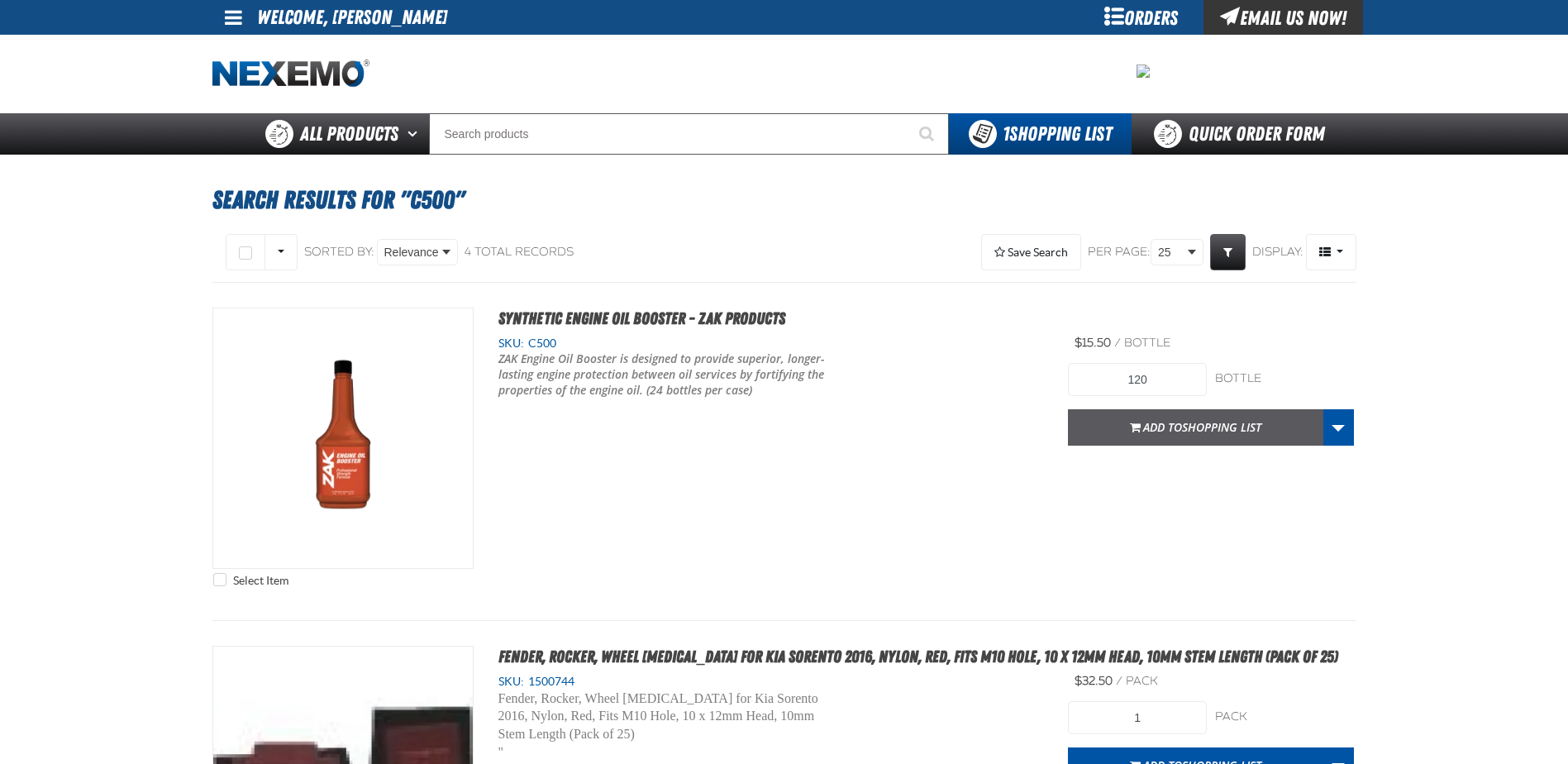
click at [1174, 438] on button "Add to Shopping List" at bounding box center [1196, 427] width 255 height 36
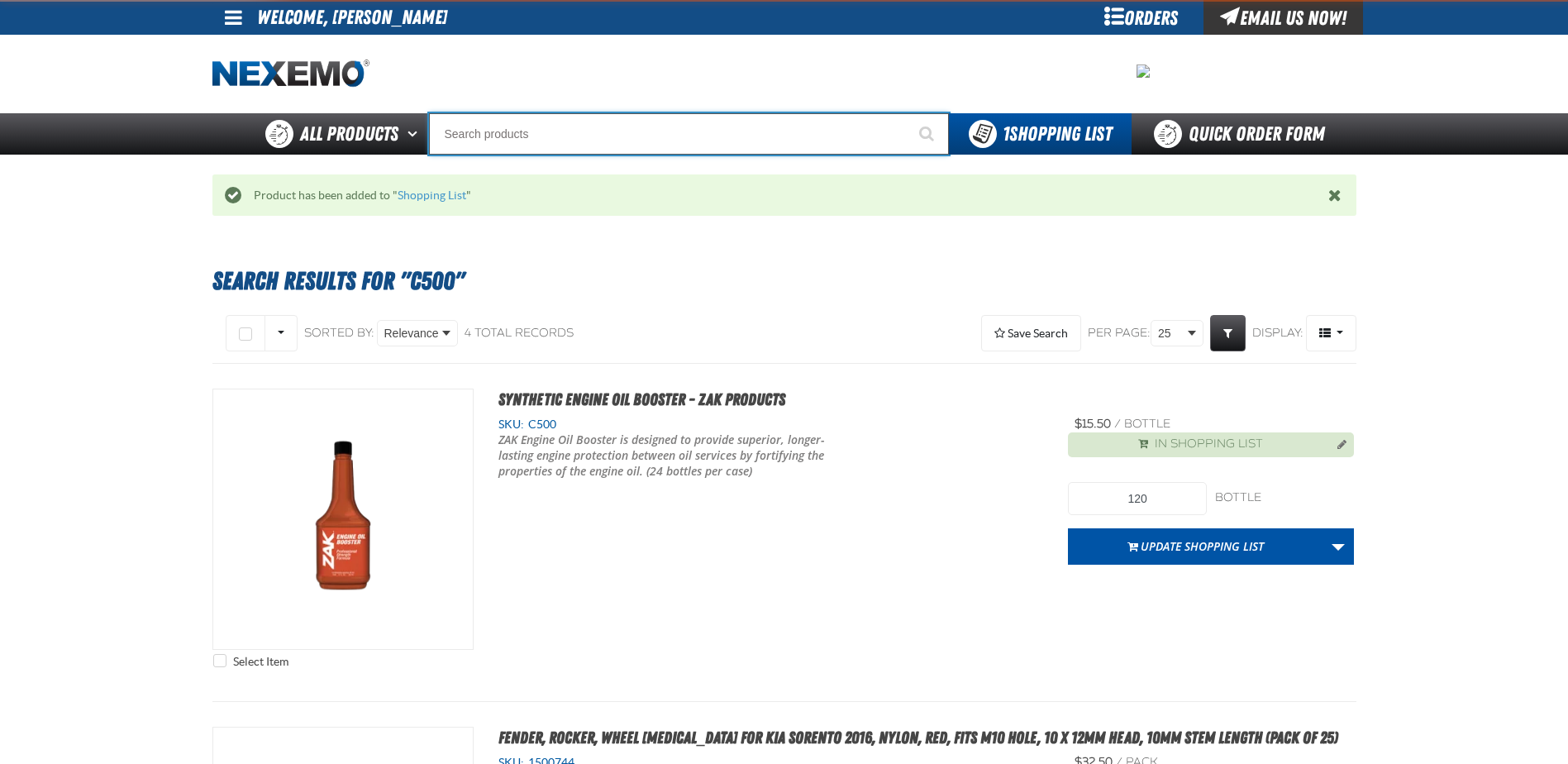
click at [506, 143] on input "Search" at bounding box center [689, 134] width 520 height 41
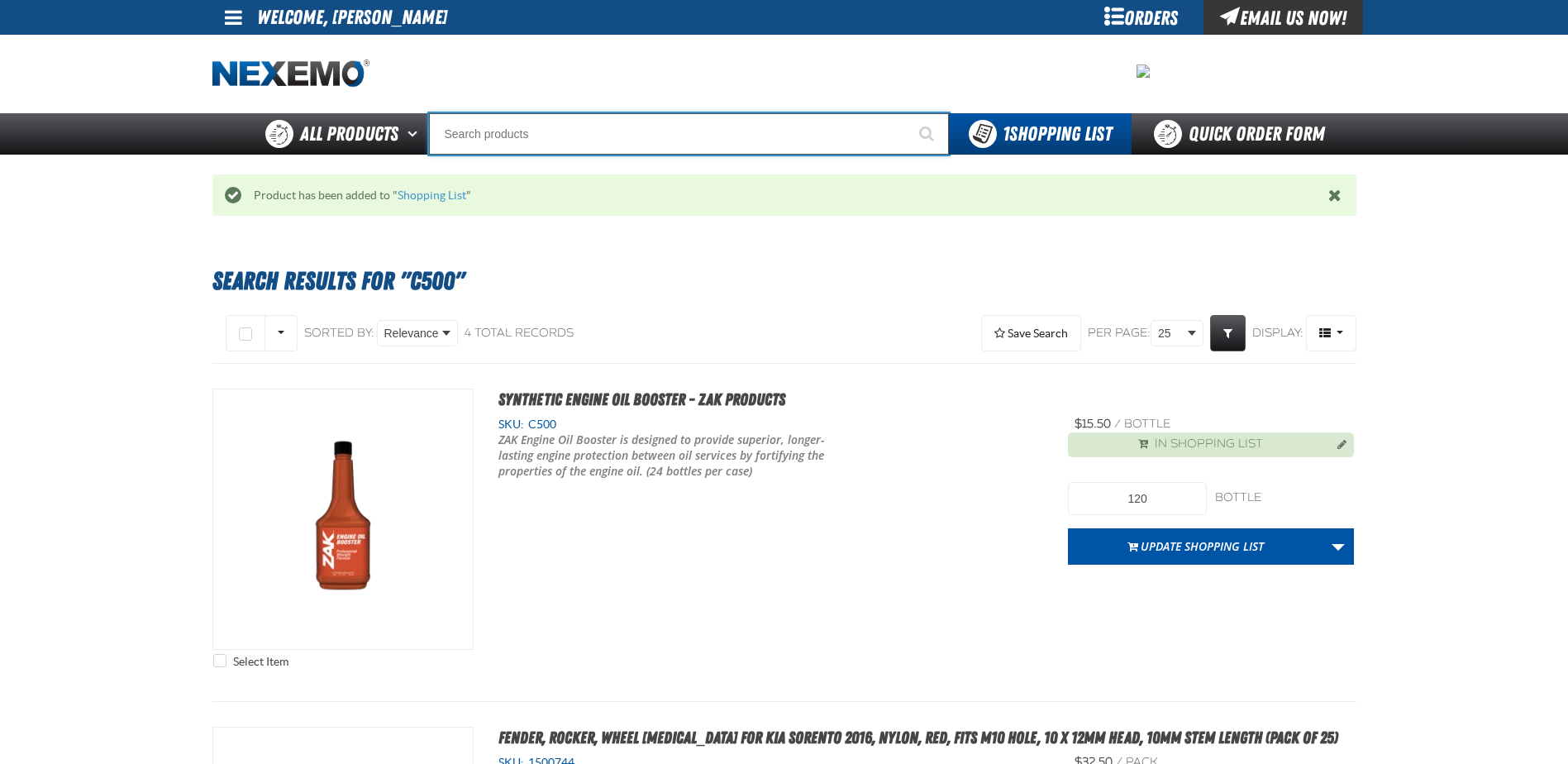
type input "D"
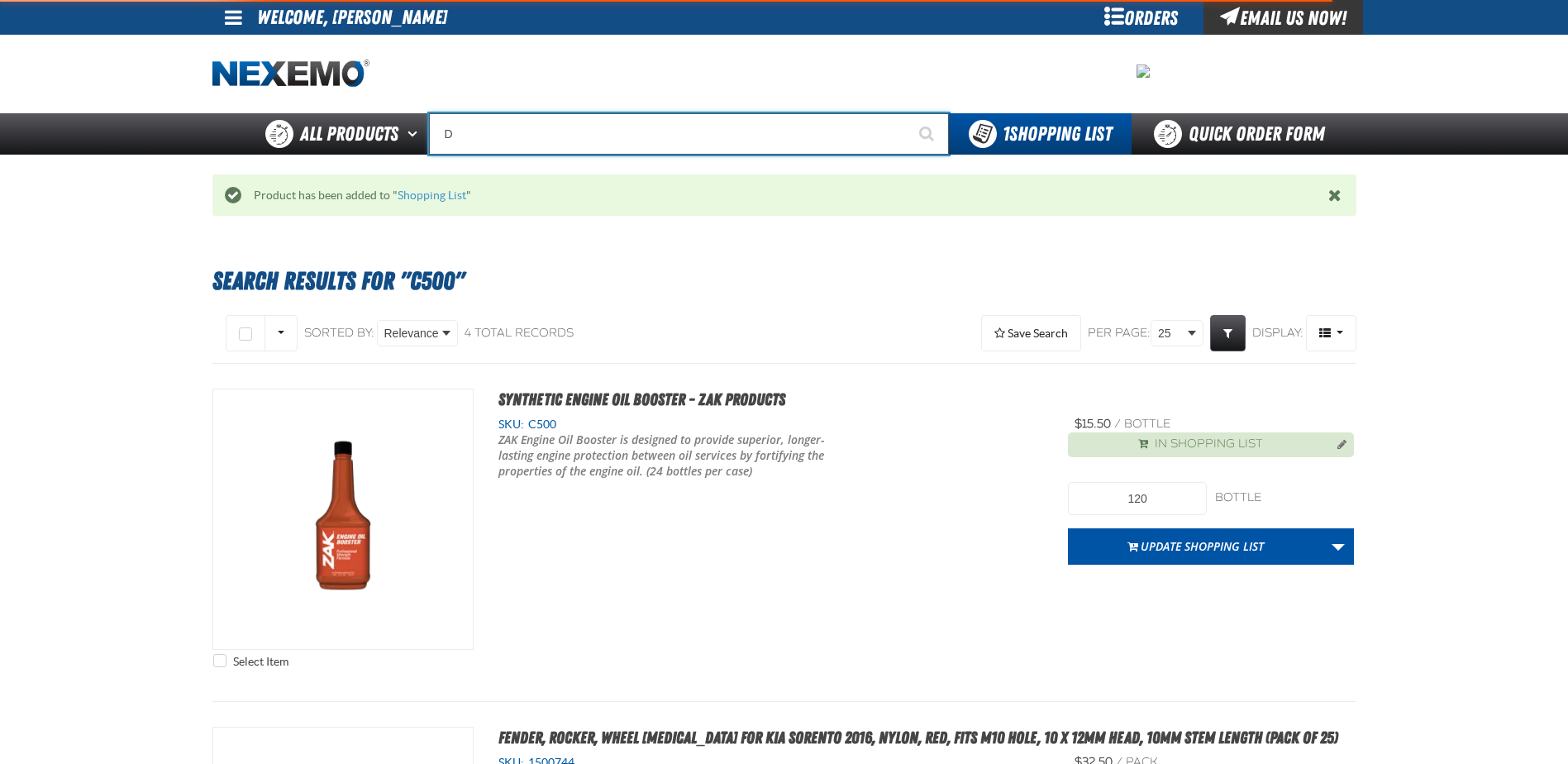
type input "D Alkaline Battery 1.5 Volt (ph)"
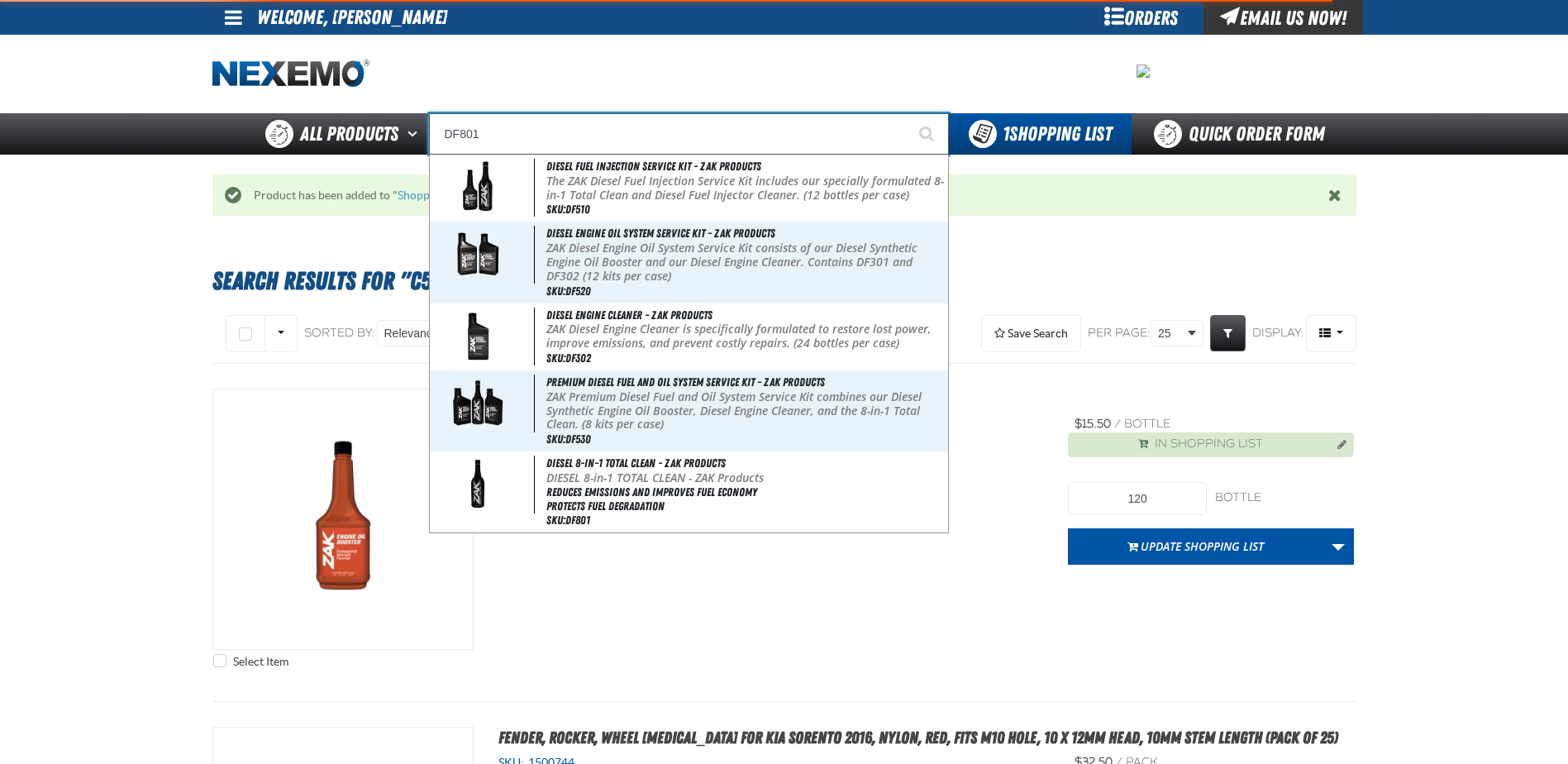
type input "DF801"
click at [908, 114] on button "Start Searching" at bounding box center [928, 134] width 41 height 41
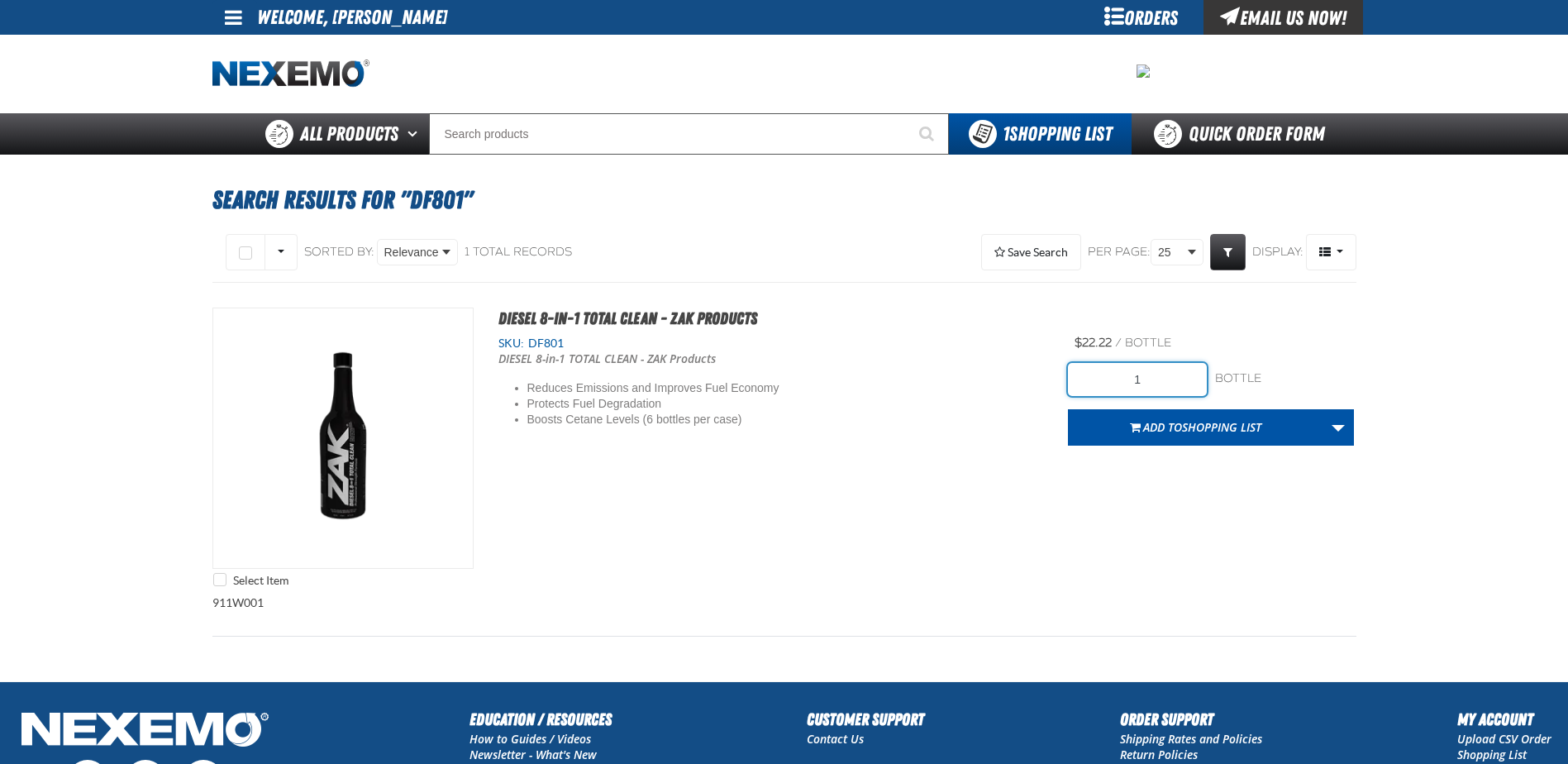
drag, startPoint x: 1149, startPoint y: 384, endPoint x: 1211, endPoint y: 402, distance: 64.6
click at [1211, 402] on form "1 bottle bottle Add to Shopping List Create New Shopping List Add to Shopping L…" at bounding box center [1210, 404] width 286 height 83
type input "12"
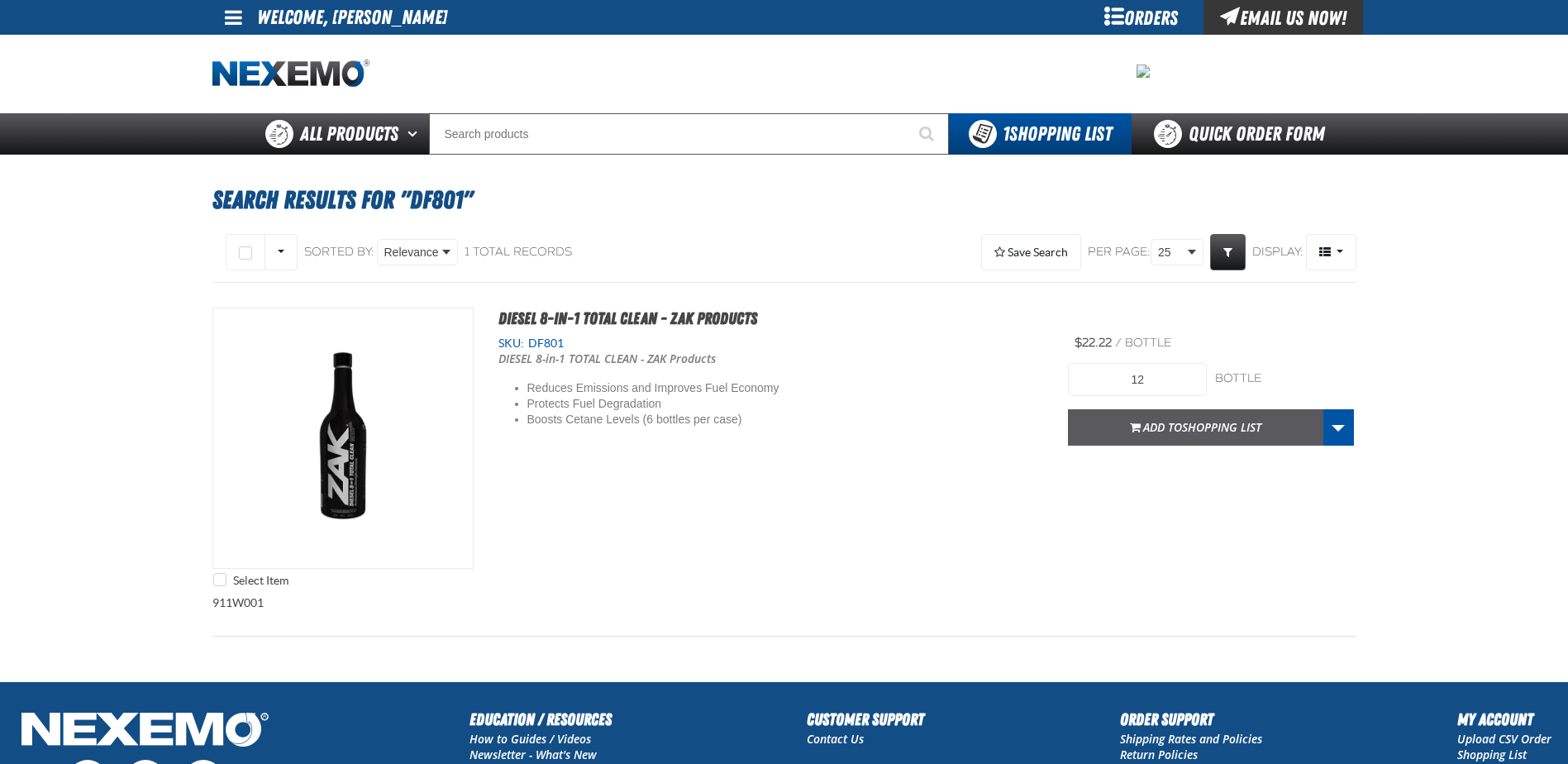
click at [1094, 442] on button "Add to Shopping List" at bounding box center [1196, 427] width 255 height 36
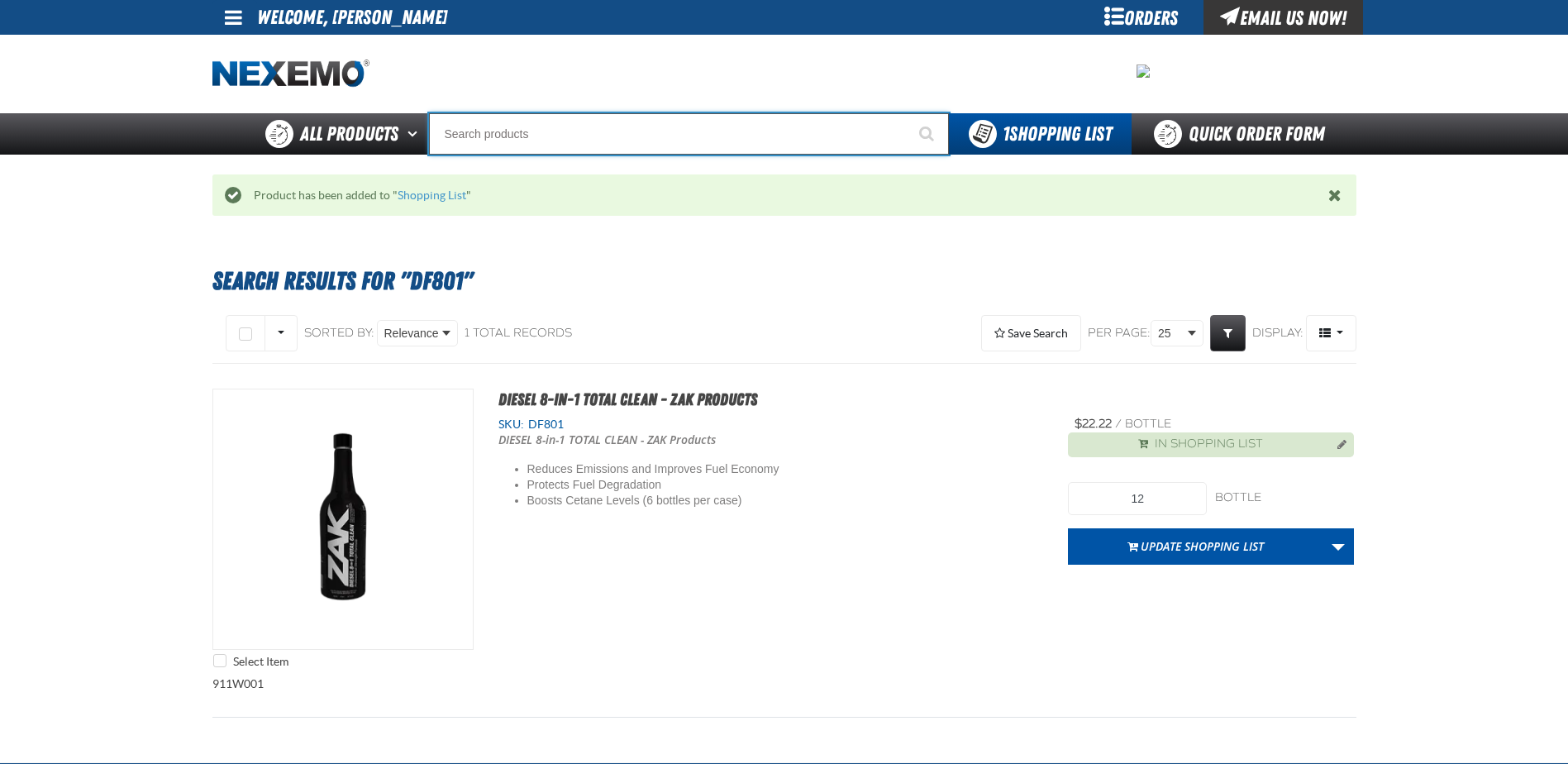
click at [481, 129] on input "Search" at bounding box center [689, 134] width 520 height 41
type input "D"
type input "D Alkaline Battery 1.5 Volt (ph)"
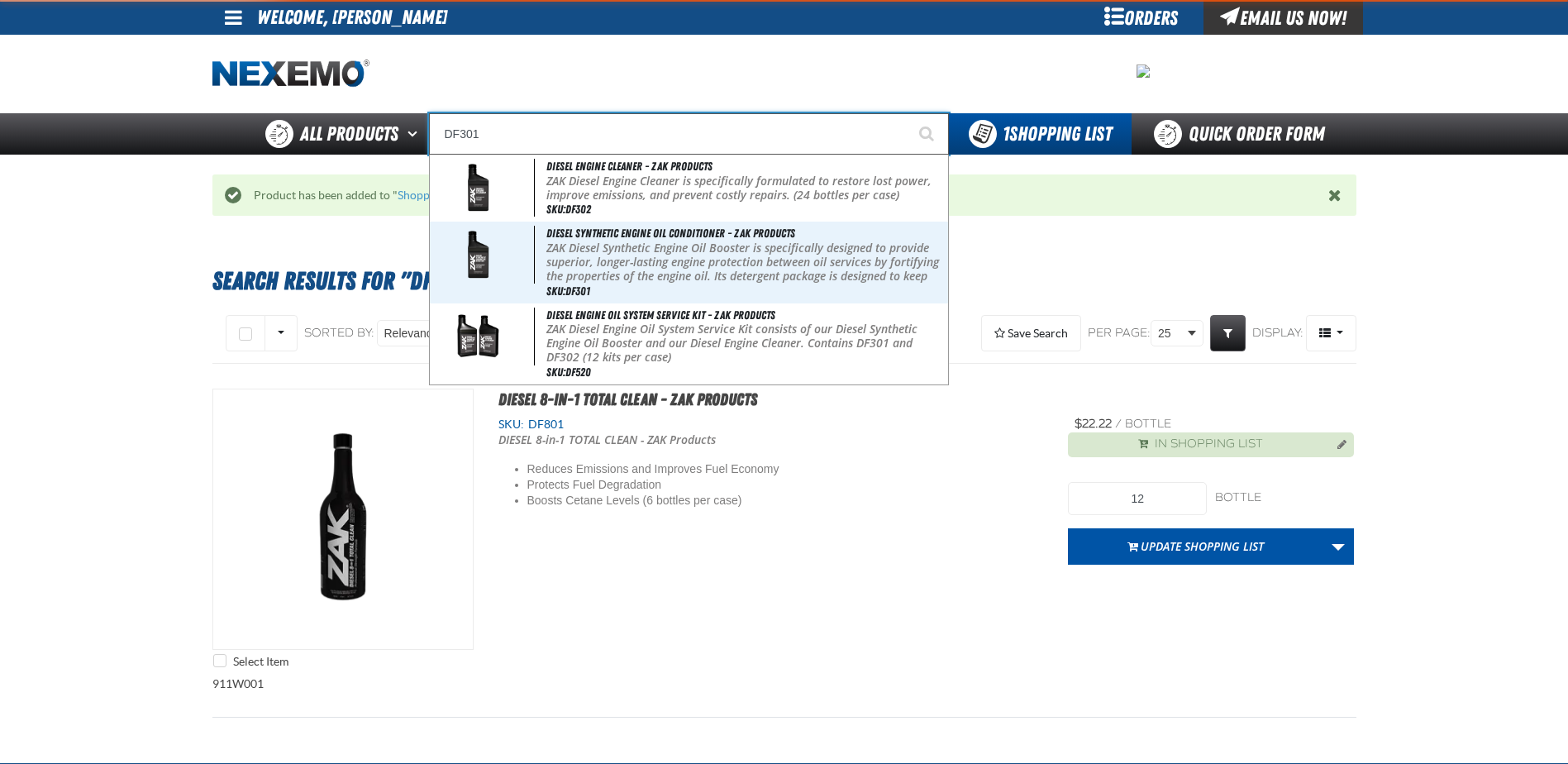
type input "DF301"
click at [908, 114] on button "Start Searching" at bounding box center [928, 134] width 41 height 41
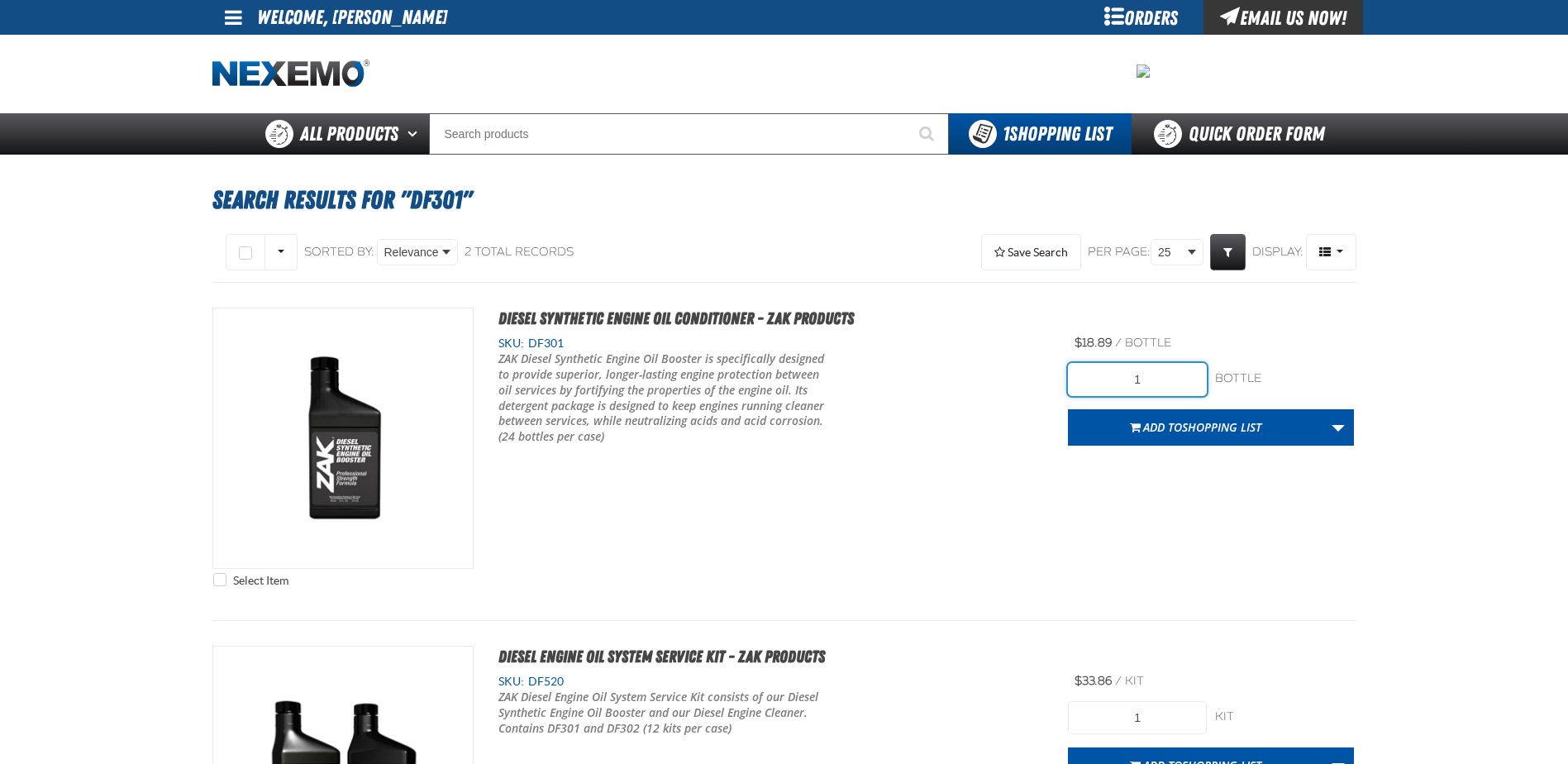
drag, startPoint x: 1116, startPoint y: 384, endPoint x: 1287, endPoint y: 393, distance: 171.2
click at [1287, 393] on div "1 bottle bottle" at bounding box center [1210, 380] width 286 height 34
type input "48"
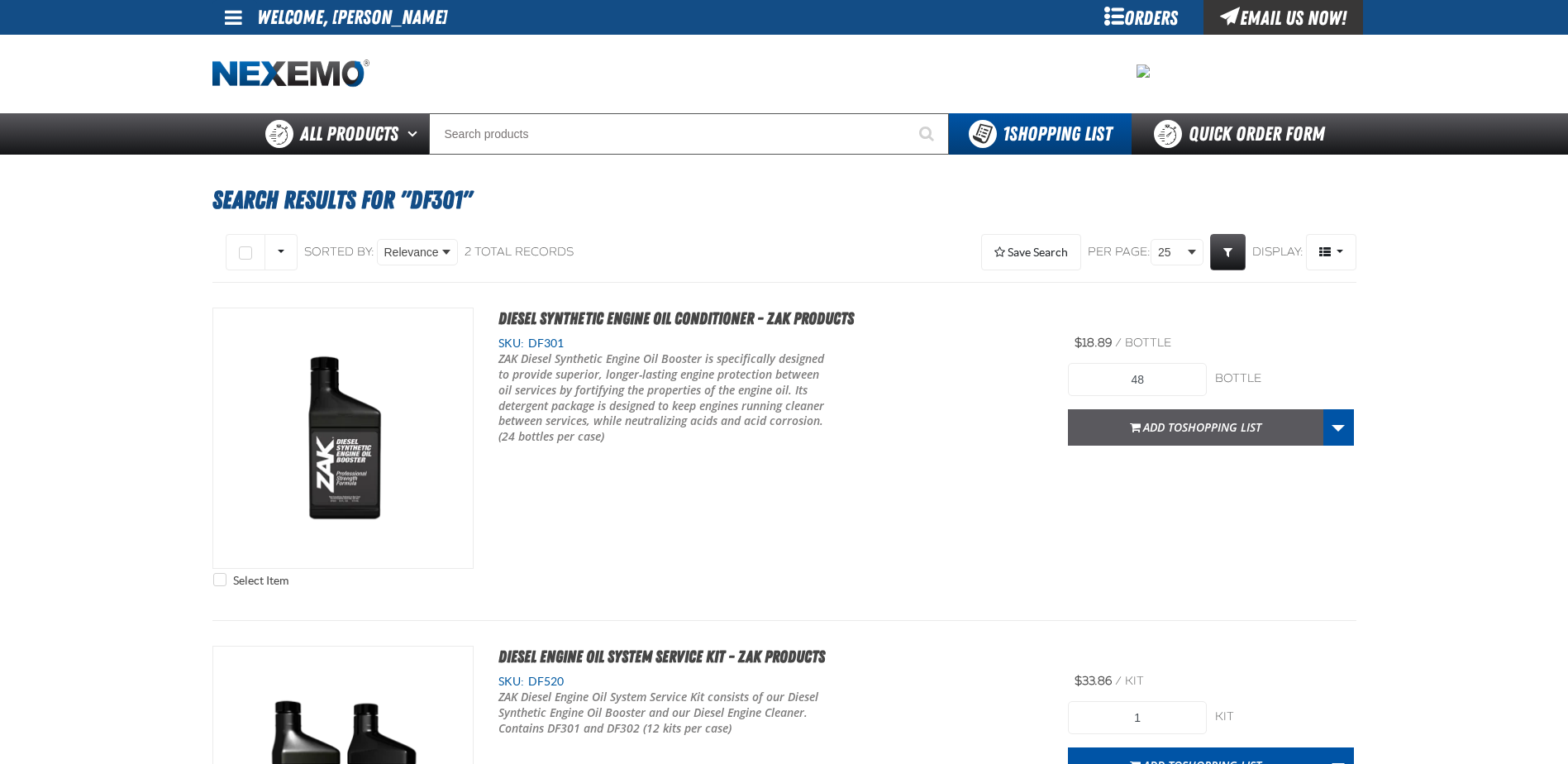
click at [1269, 433] on button "Add to Shopping List" at bounding box center [1196, 427] width 255 height 36
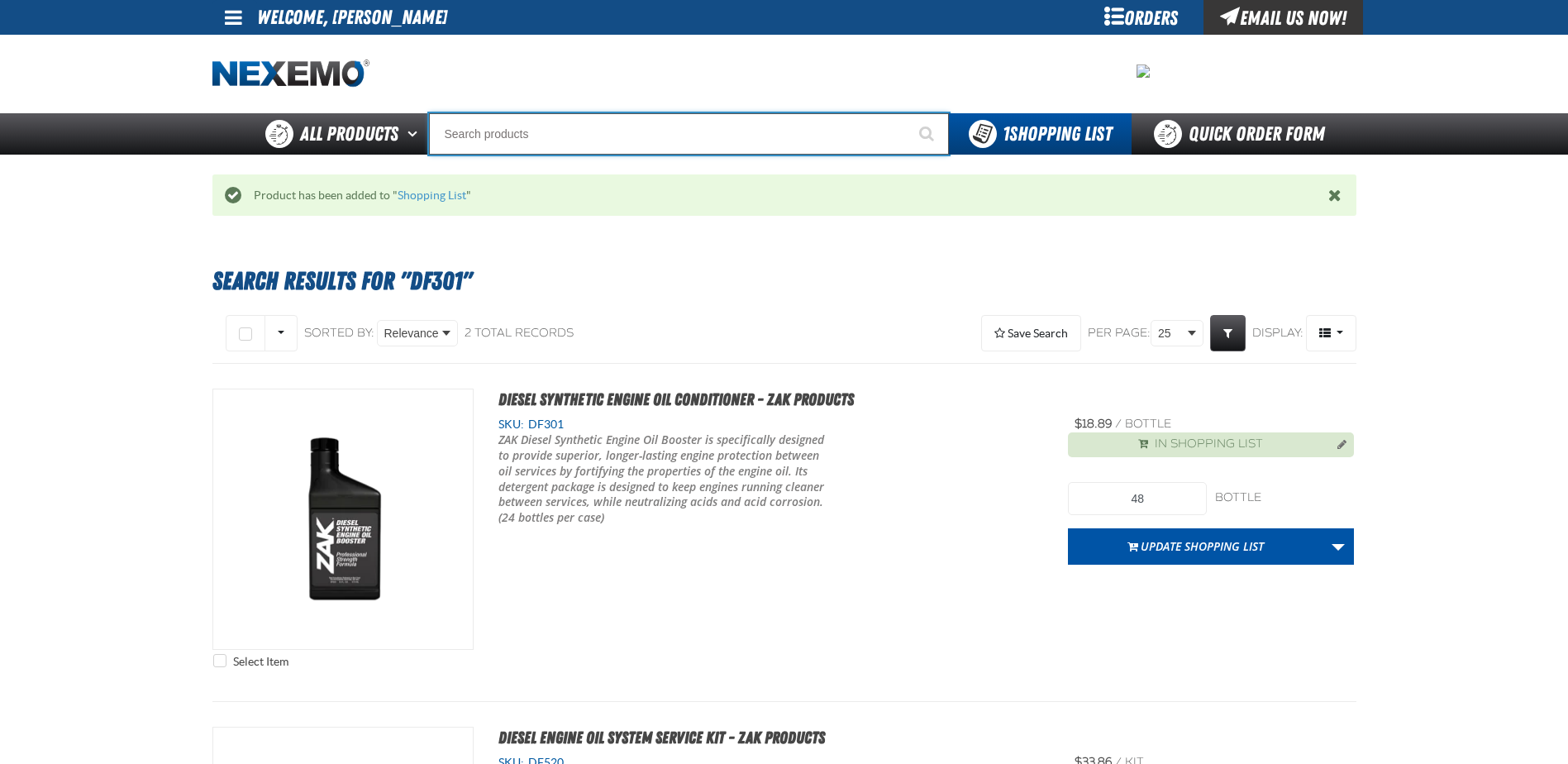
click at [559, 133] on input "Search" at bounding box center [689, 134] width 520 height 41
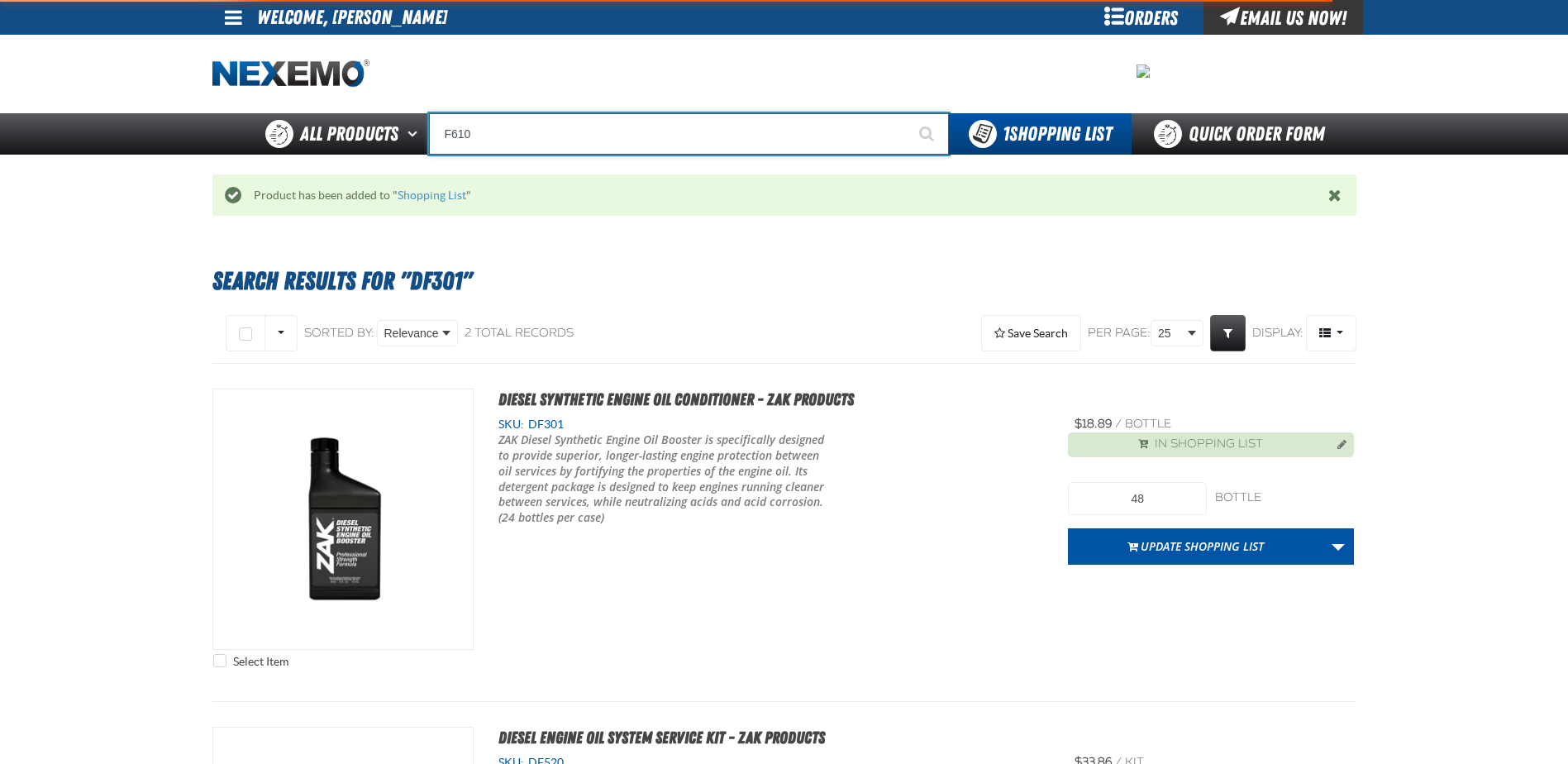
type input "F610"
click at [908, 114] on button "Start Searching" at bounding box center [928, 134] width 41 height 41
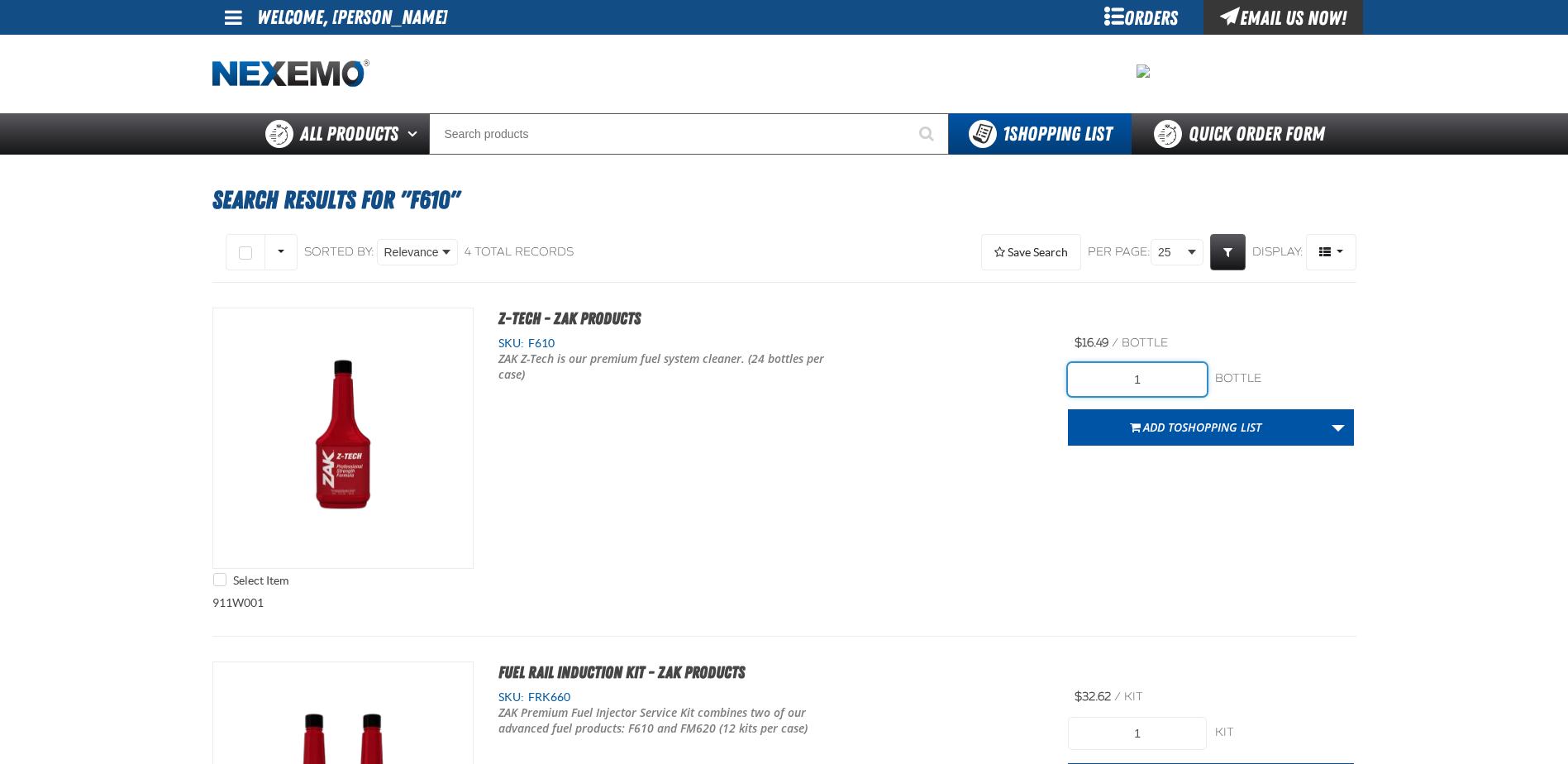
drag, startPoint x: 1136, startPoint y: 387, endPoint x: 1283, endPoint y: 395, distance: 147.2
click at [1283, 395] on div "1 bottle bottle" at bounding box center [1210, 380] width 286 height 34
type input "96"
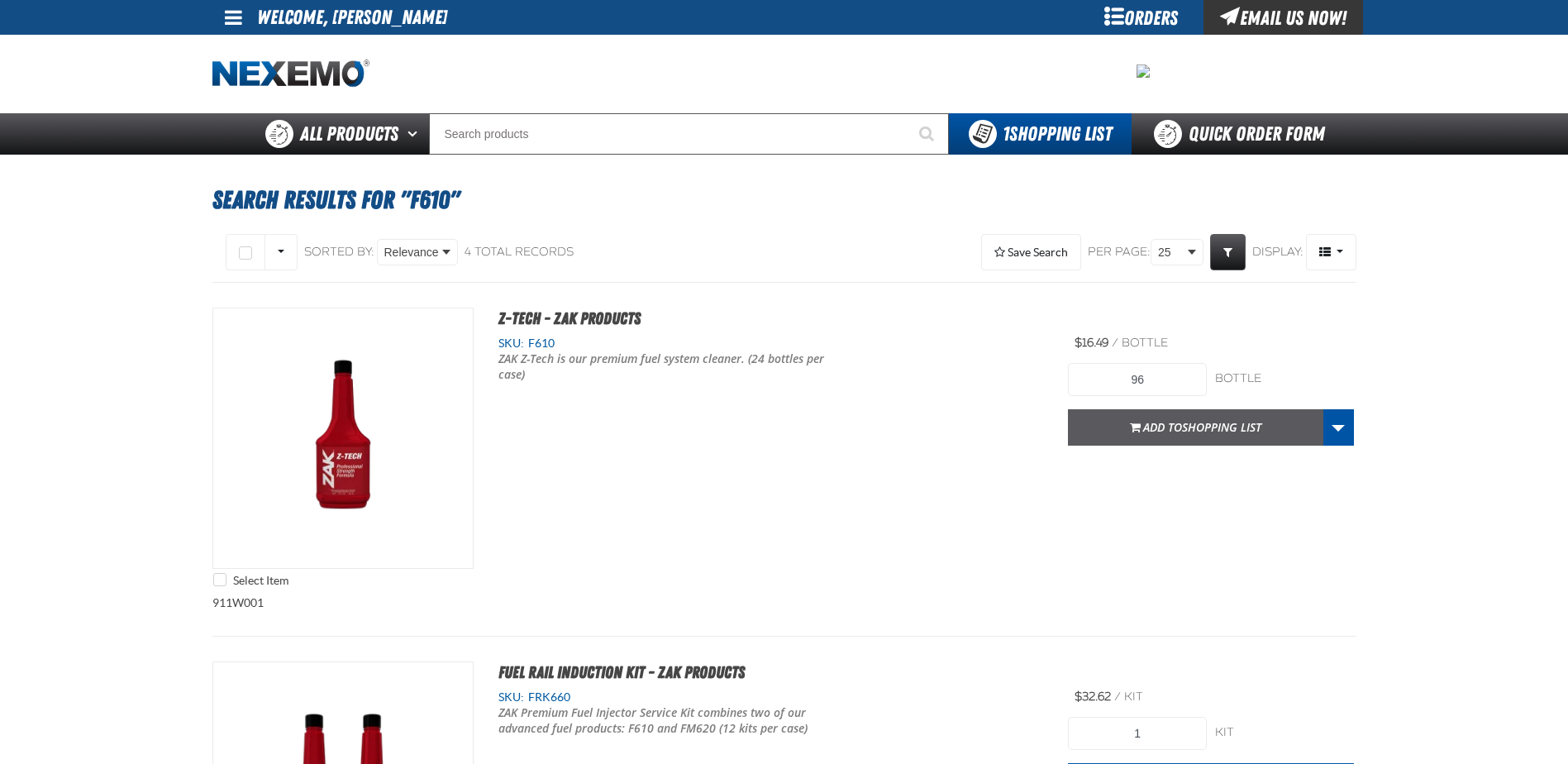
click at [1227, 436] on button "Add to Shopping List" at bounding box center [1196, 427] width 255 height 36
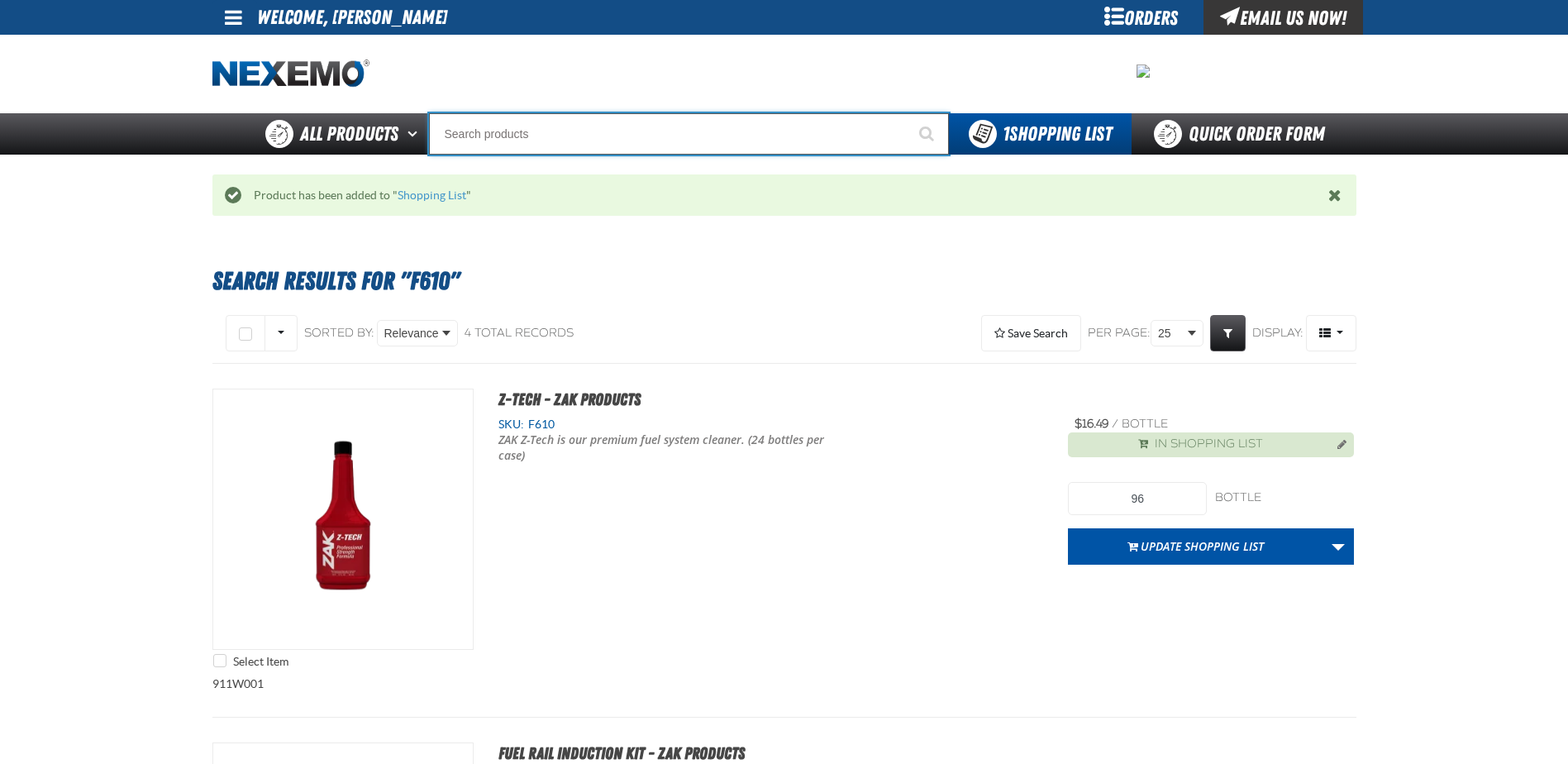
click at [482, 136] on input "Search" at bounding box center [689, 134] width 520 height 41
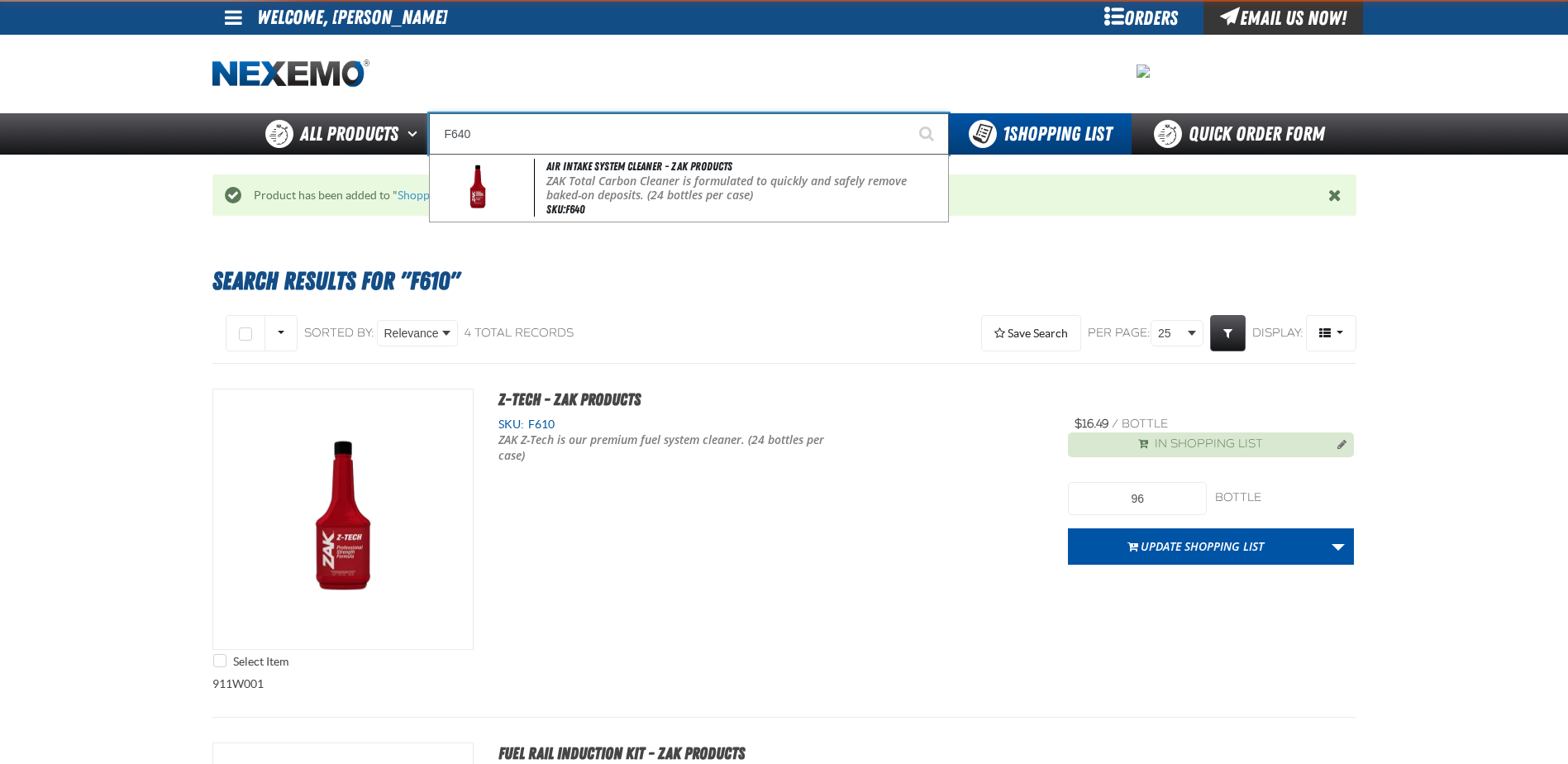
type input "F640"
click at [908, 114] on button "Start Searching" at bounding box center [928, 134] width 41 height 41
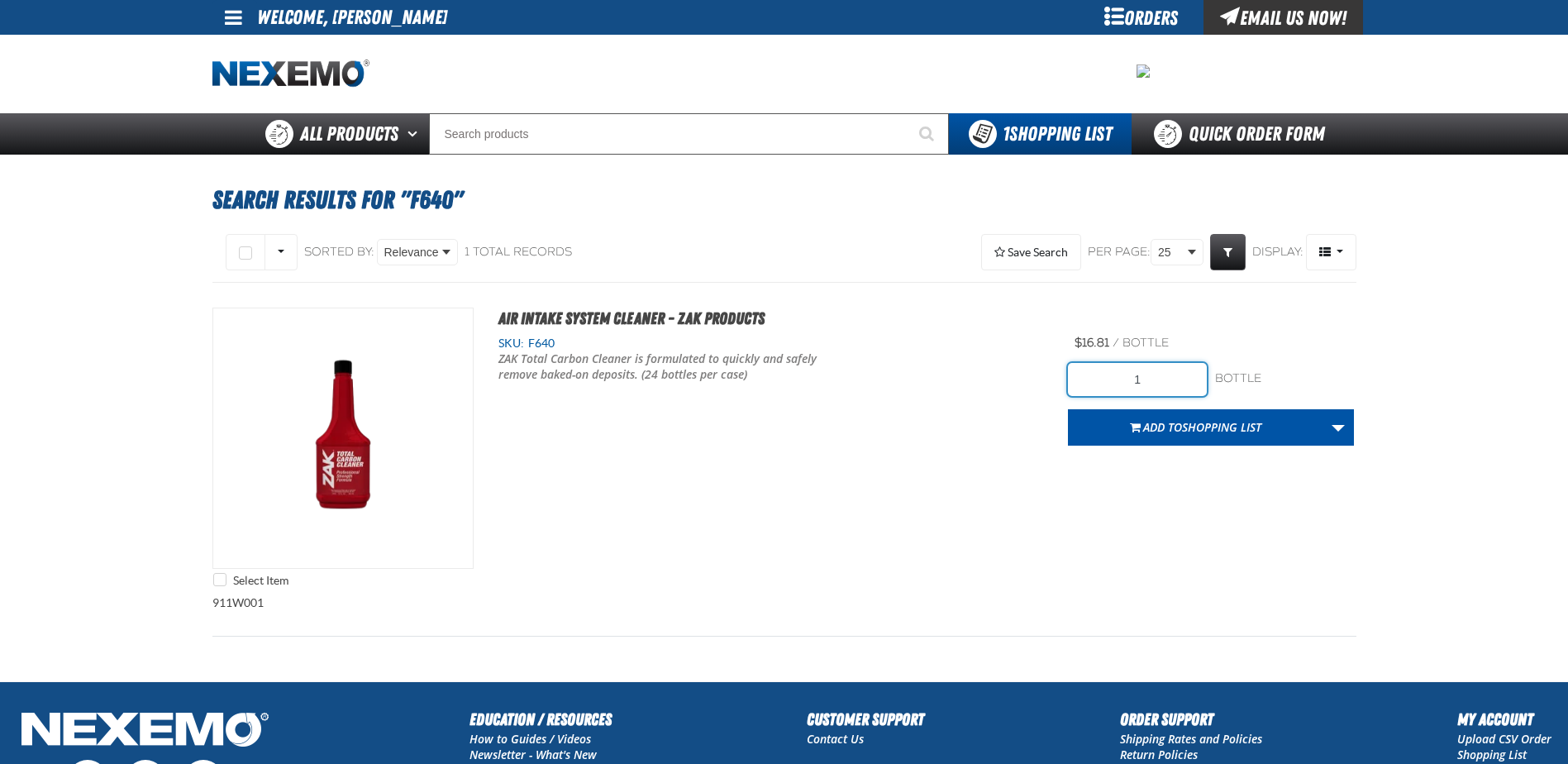
drag, startPoint x: 1129, startPoint y: 381, endPoint x: 1200, endPoint y: 387, distance: 71.3
click at [1200, 387] on input "1" at bounding box center [1137, 380] width 139 height 34
type input "48"
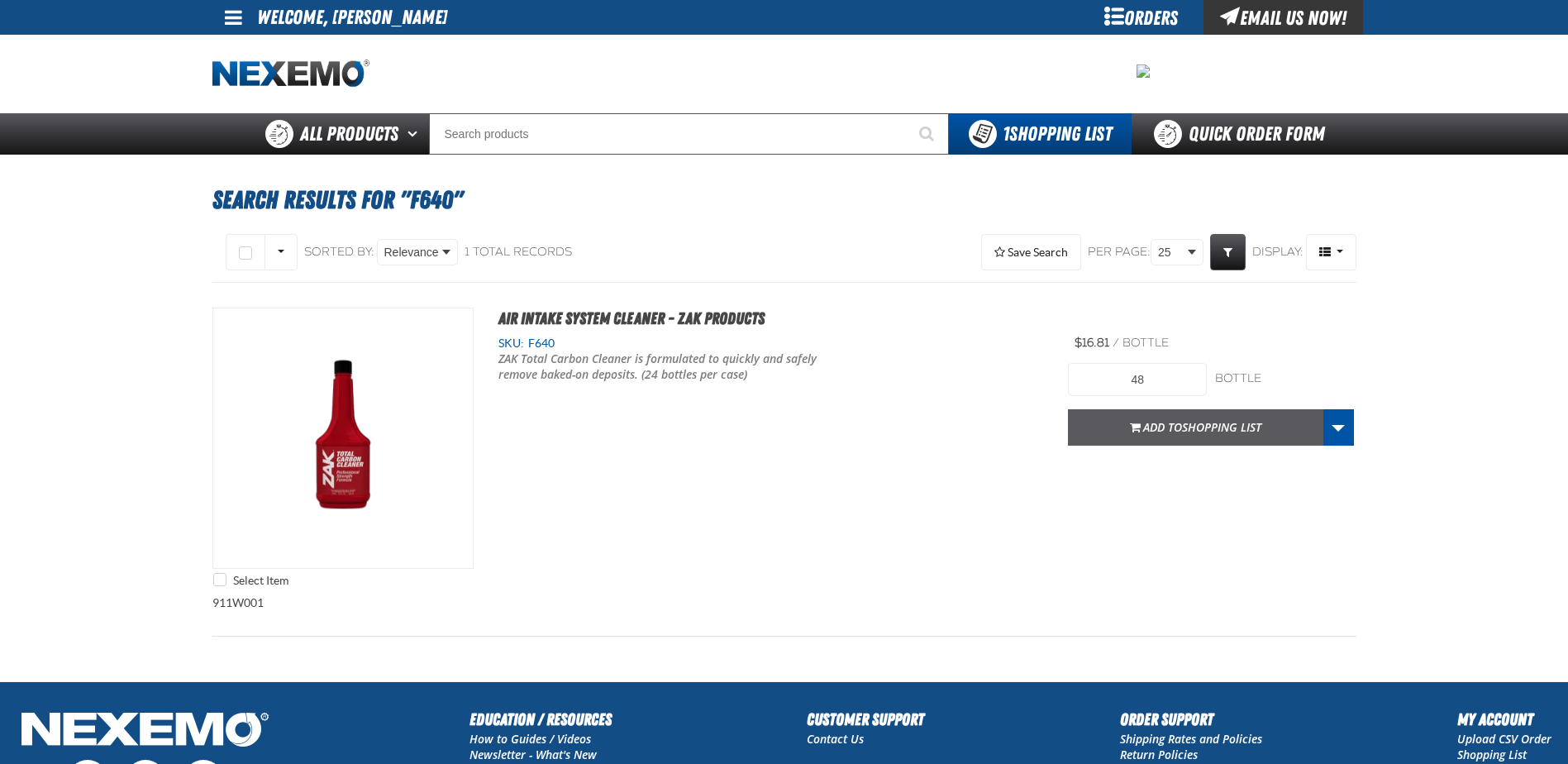
click at [1194, 438] on button "Add to Shopping List" at bounding box center [1196, 427] width 255 height 36
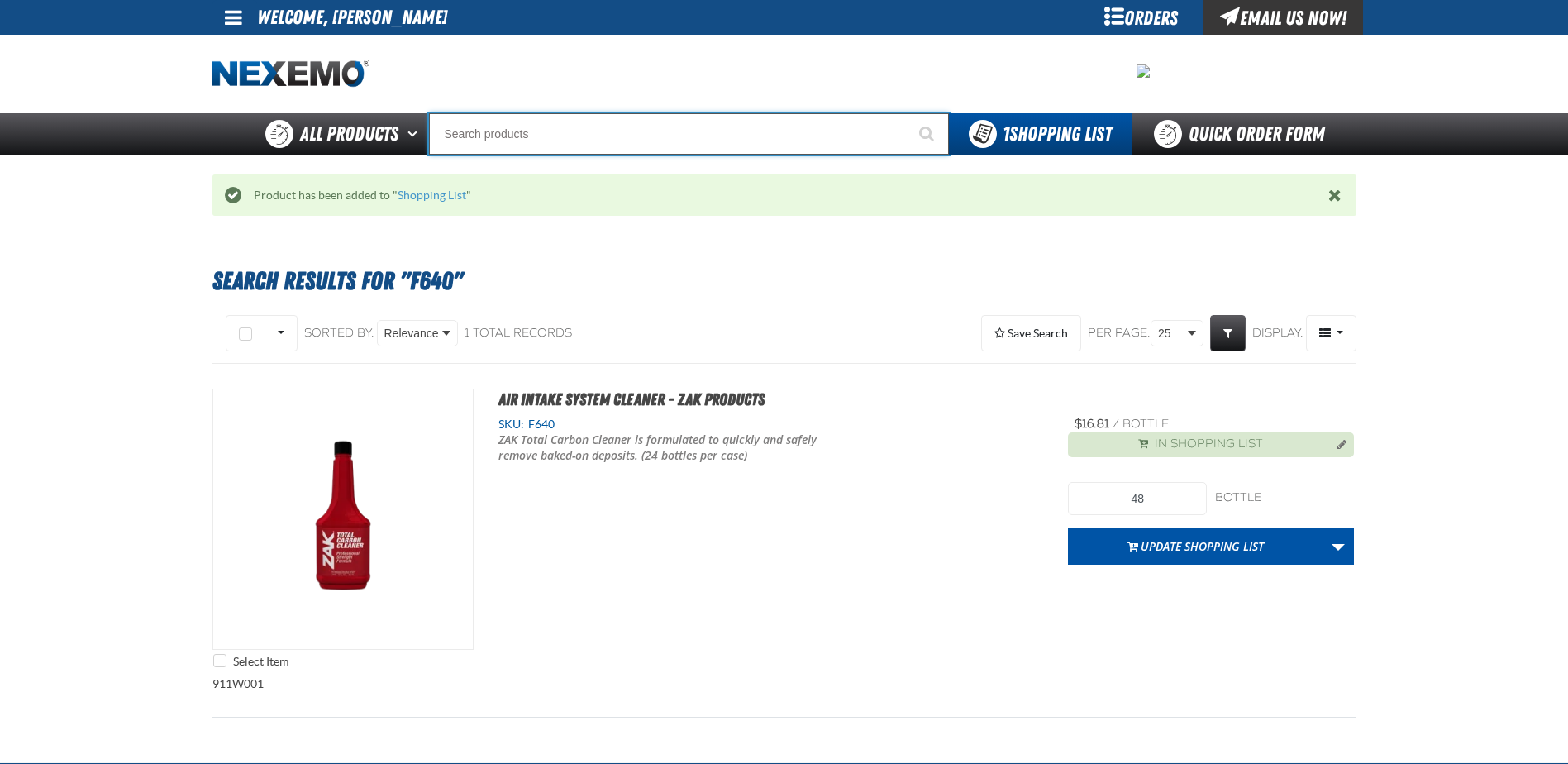
drag, startPoint x: 467, startPoint y: 139, endPoint x: 477, endPoint y: 146, distance: 12.2
click at [469, 139] on input "Search" at bounding box center [689, 134] width 520 height 41
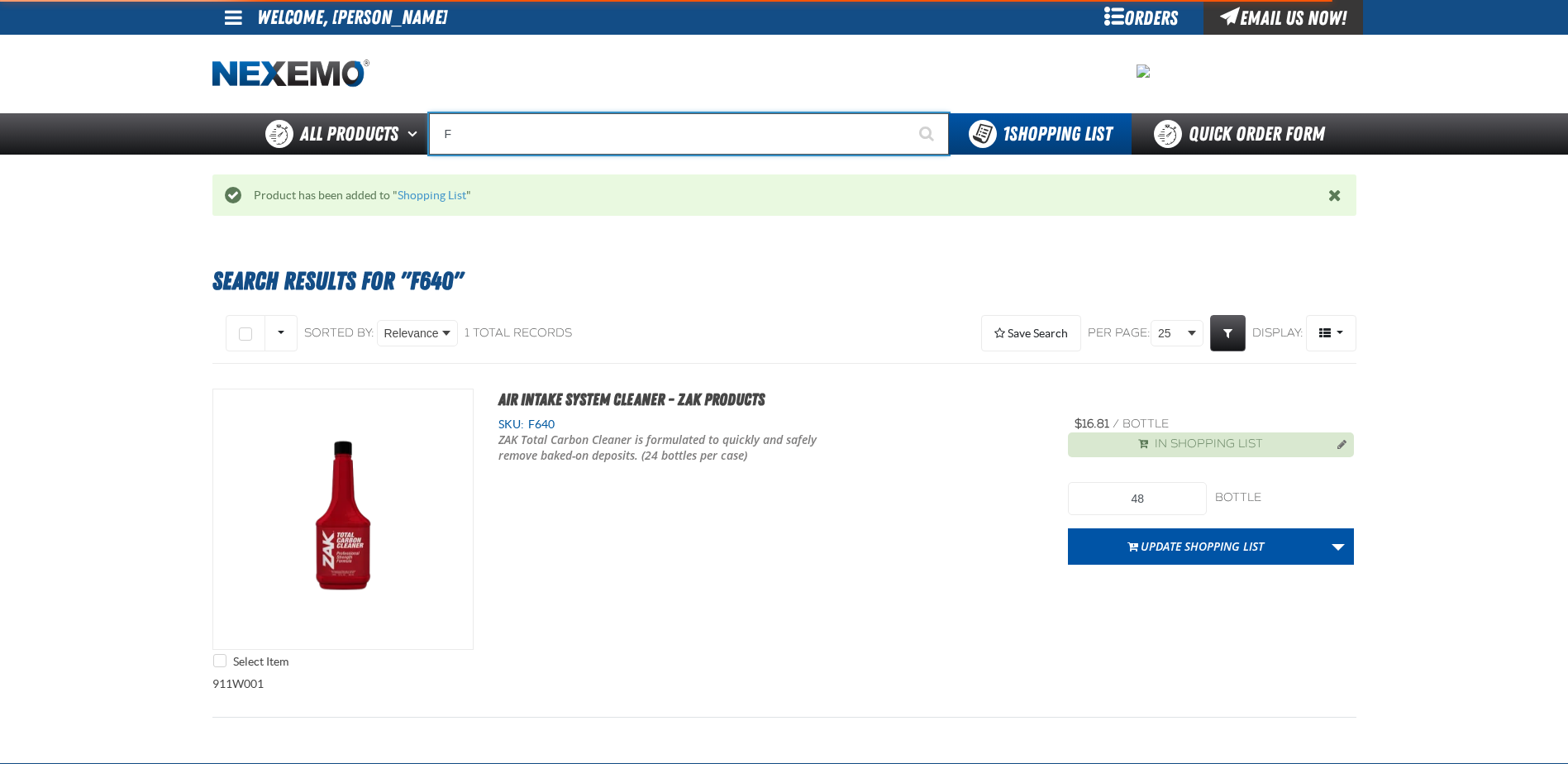
type input "FR"
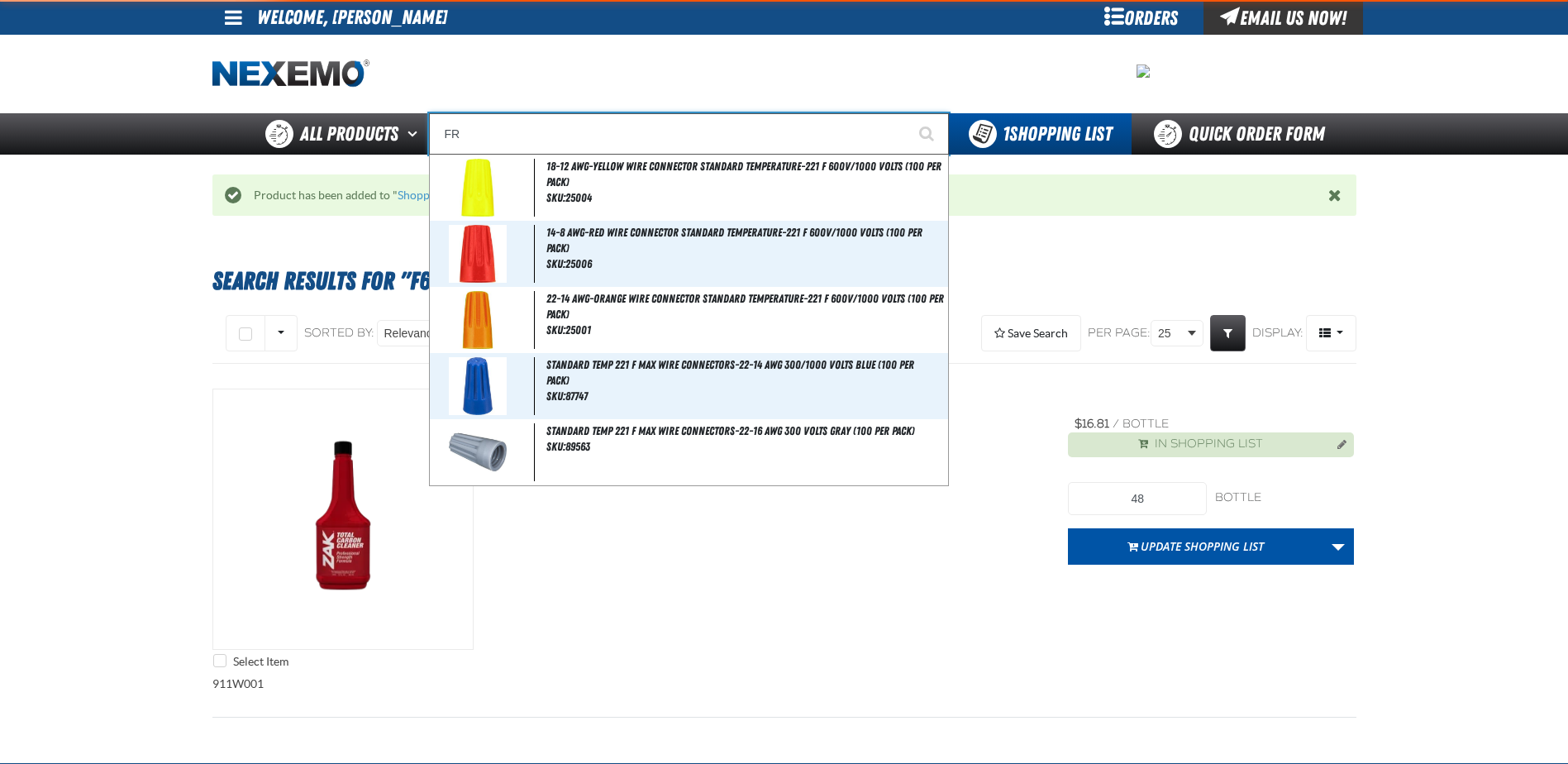
type input "FROM"
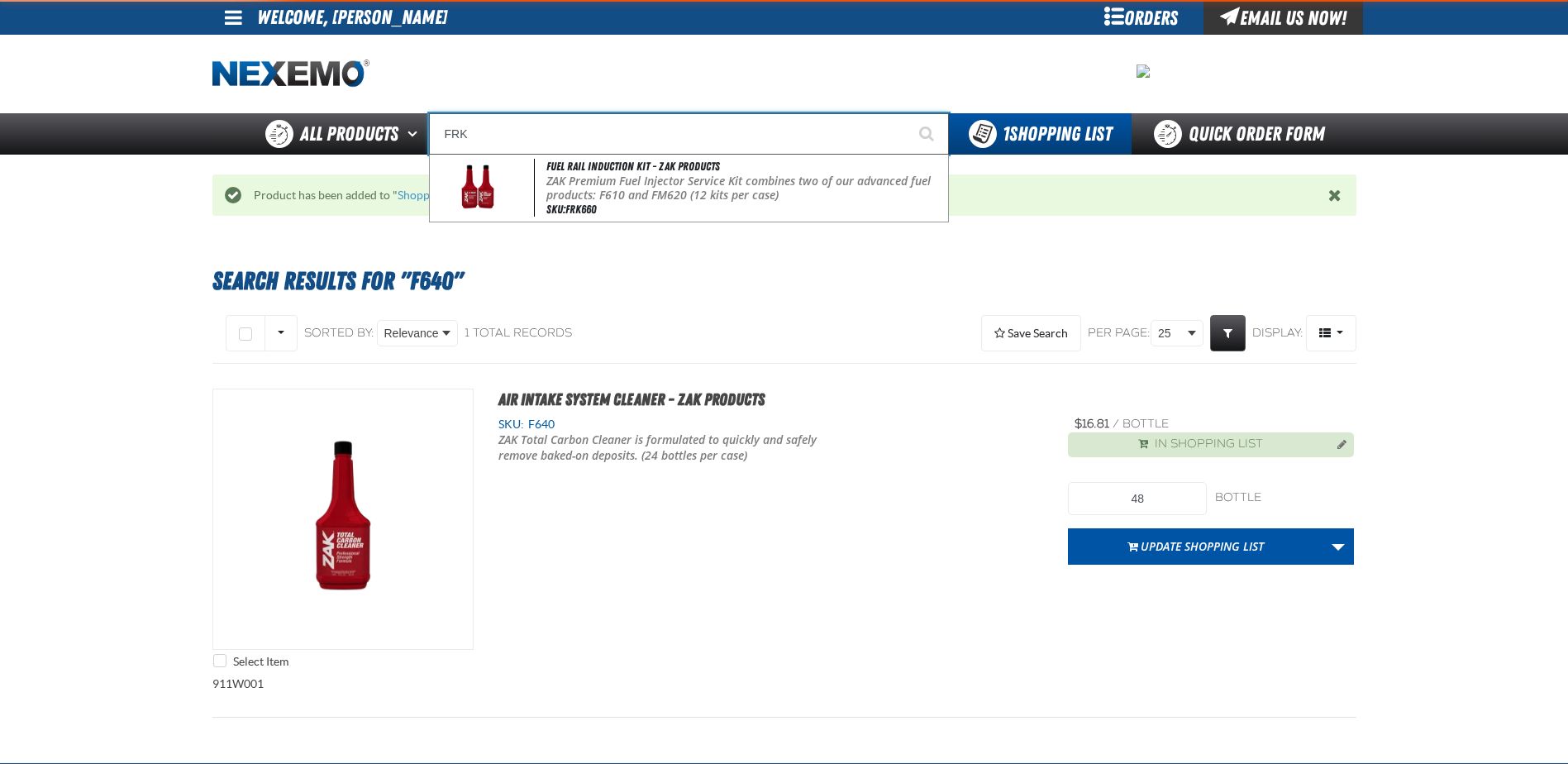
type input "Fuel Rail Induction Kit - ZAK Products"
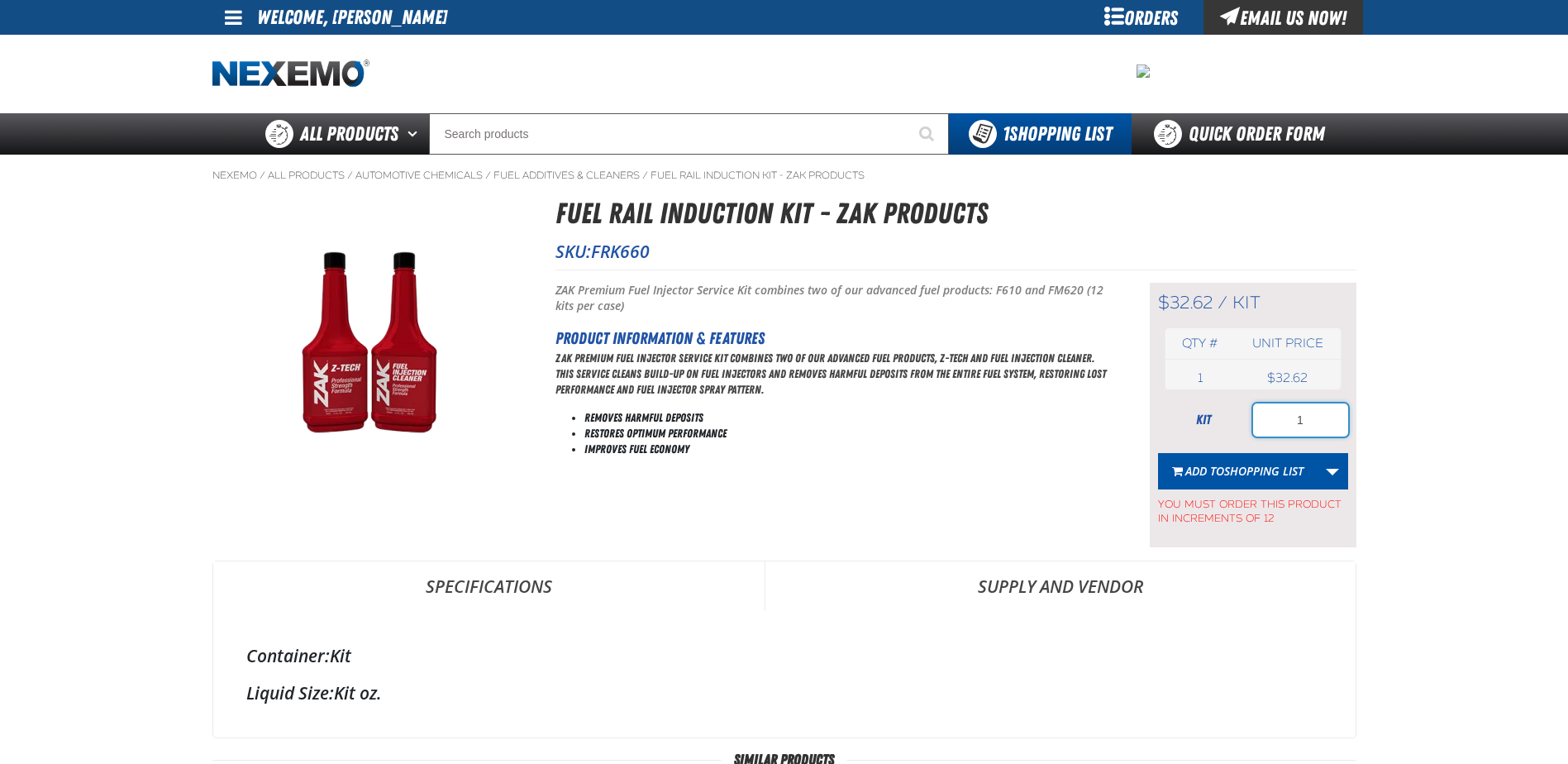
drag, startPoint x: 1284, startPoint y: 425, endPoint x: 1378, endPoint y: 428, distance: 94.0
click at [1378, 428] on main "Nexemo / All Products / / / FRK660" at bounding box center [784, 716] width 1568 height 1125
type input "12"
click at [1235, 473] on span "Shopping List" at bounding box center [1264, 471] width 79 height 16
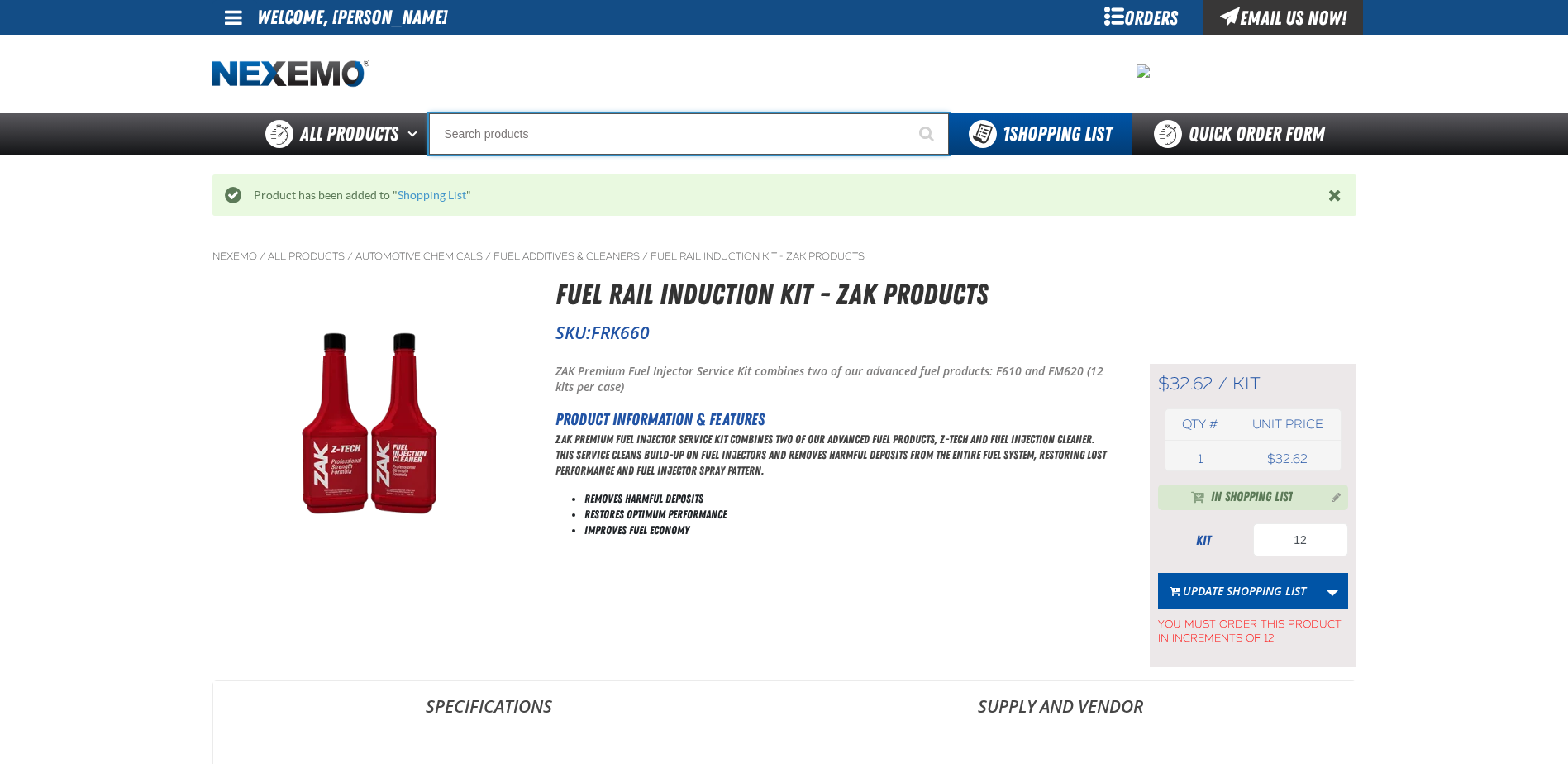
click at [489, 135] on input "Search" at bounding box center [689, 134] width 520 height 41
type input "R"
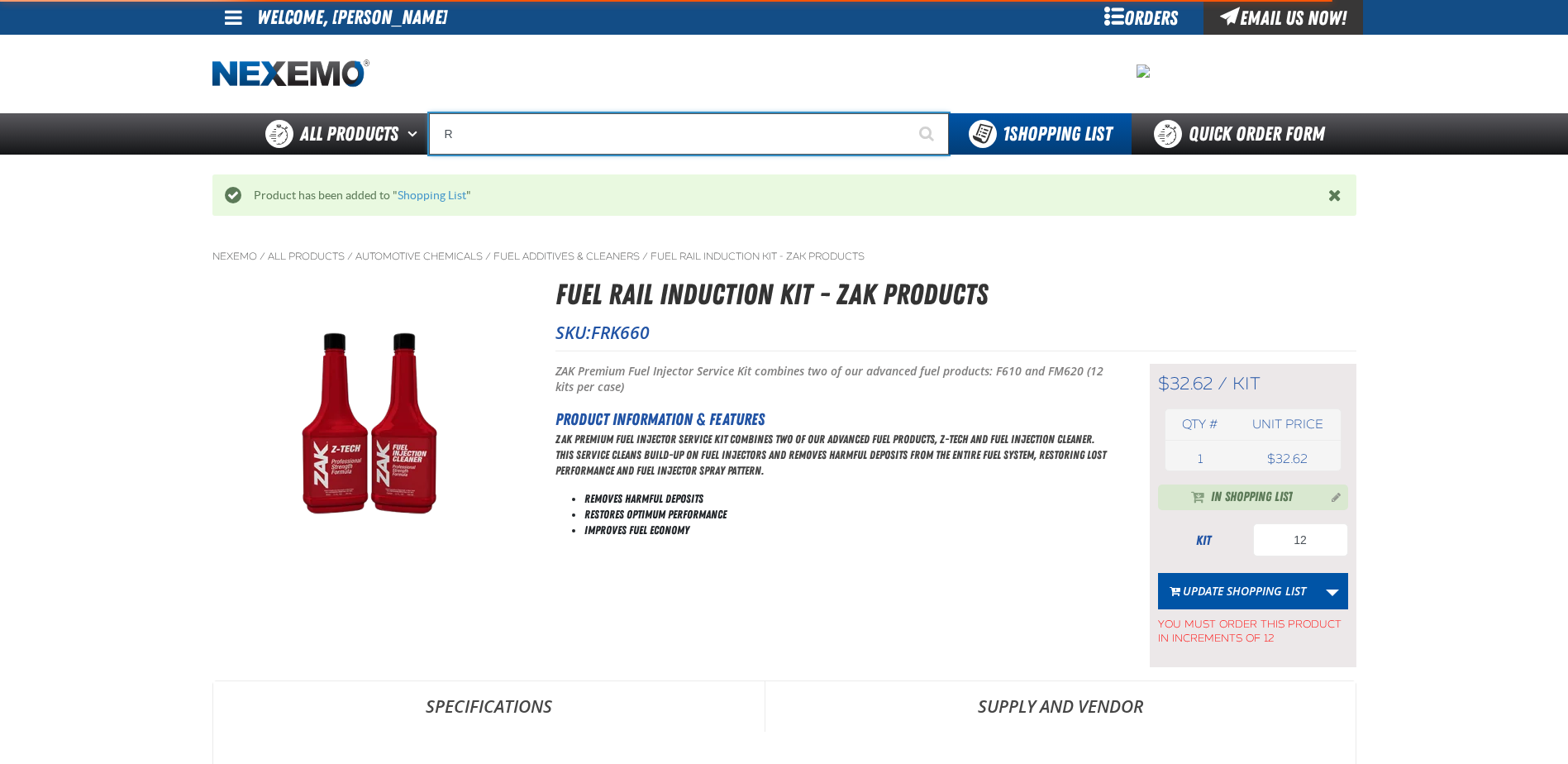
type input "ROADSIDE R"
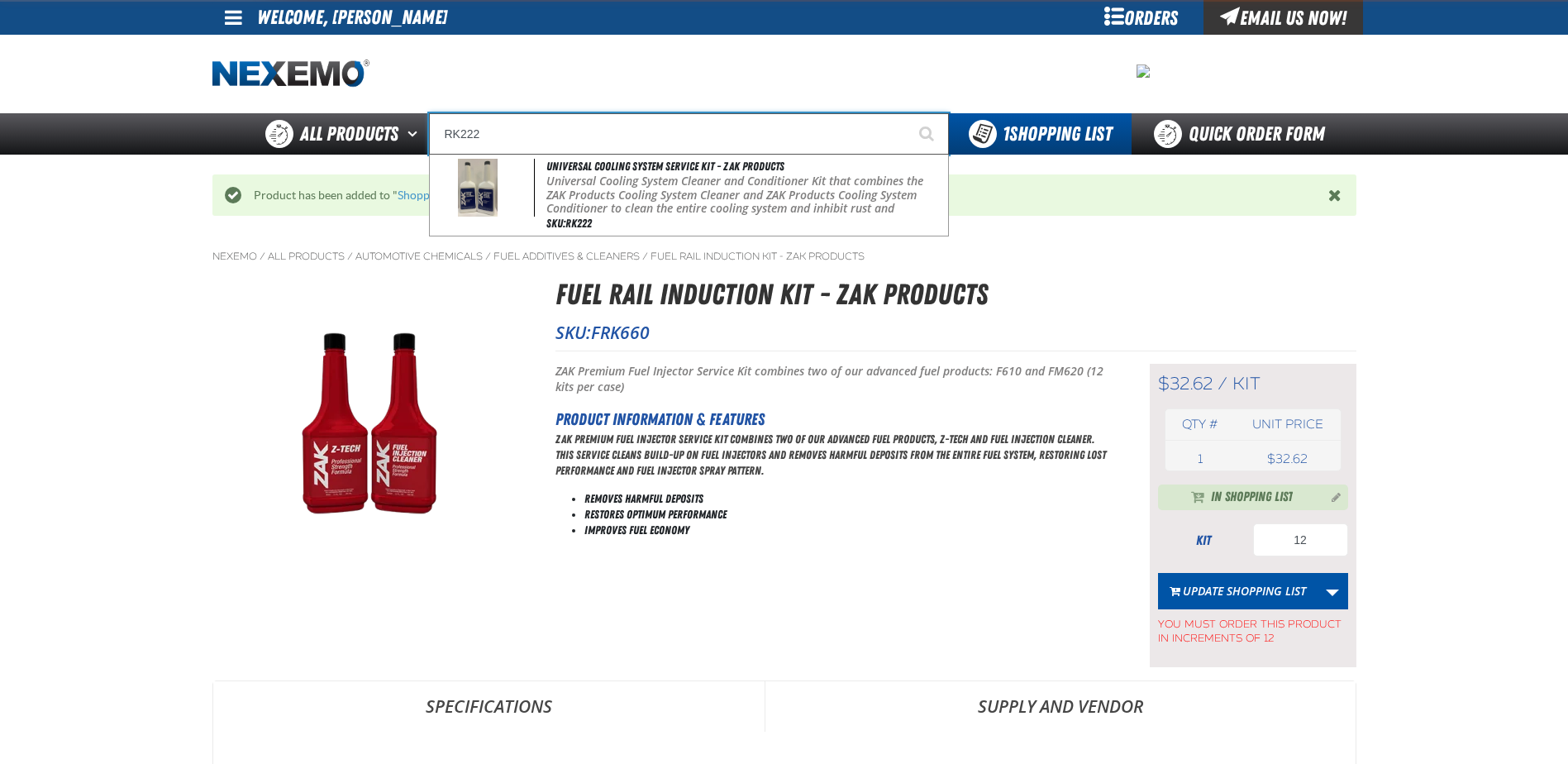
type input "RK222"
click at [908, 114] on button "Start Searching" at bounding box center [928, 134] width 41 height 41
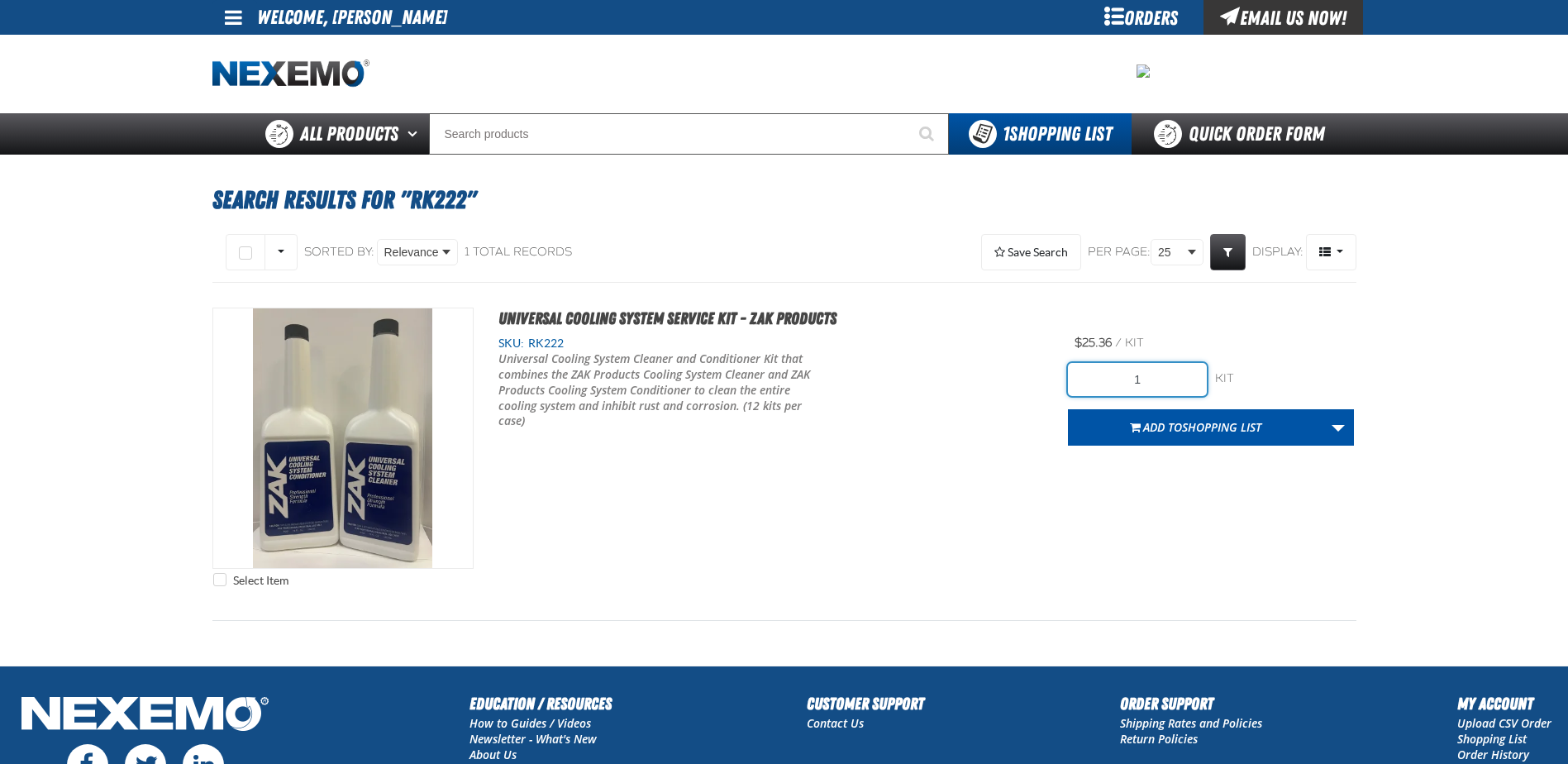
drag, startPoint x: 1109, startPoint y: 390, endPoint x: 1277, endPoint y: 390, distance: 168.0
click at [1277, 390] on div "1 kit kit" at bounding box center [1210, 380] width 286 height 34
type input "48"
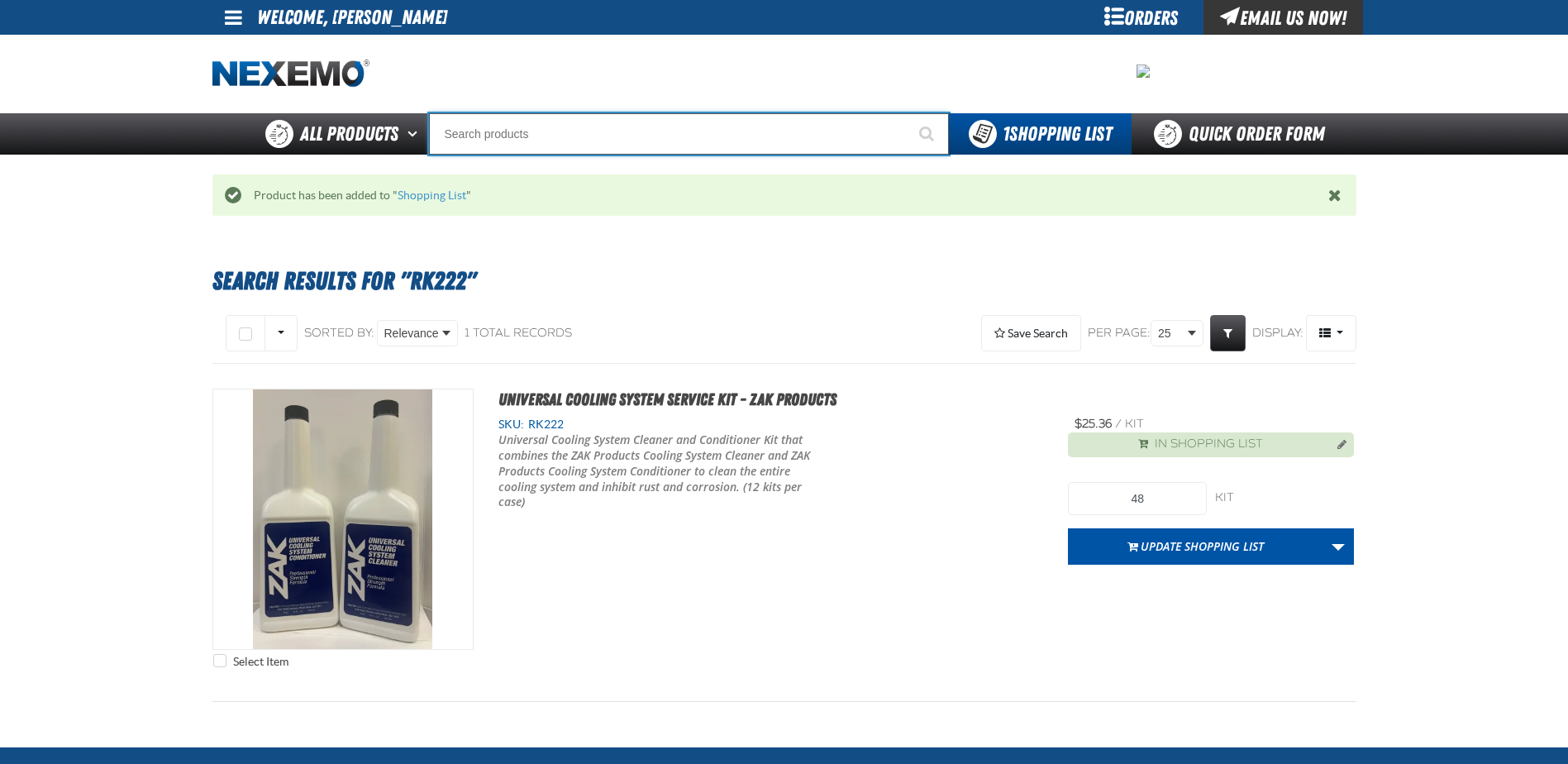
click at [526, 122] on input "Search" at bounding box center [689, 134] width 520 height 41
type input "PS701"
click at [908, 114] on button "Start Searching" at bounding box center [928, 134] width 41 height 41
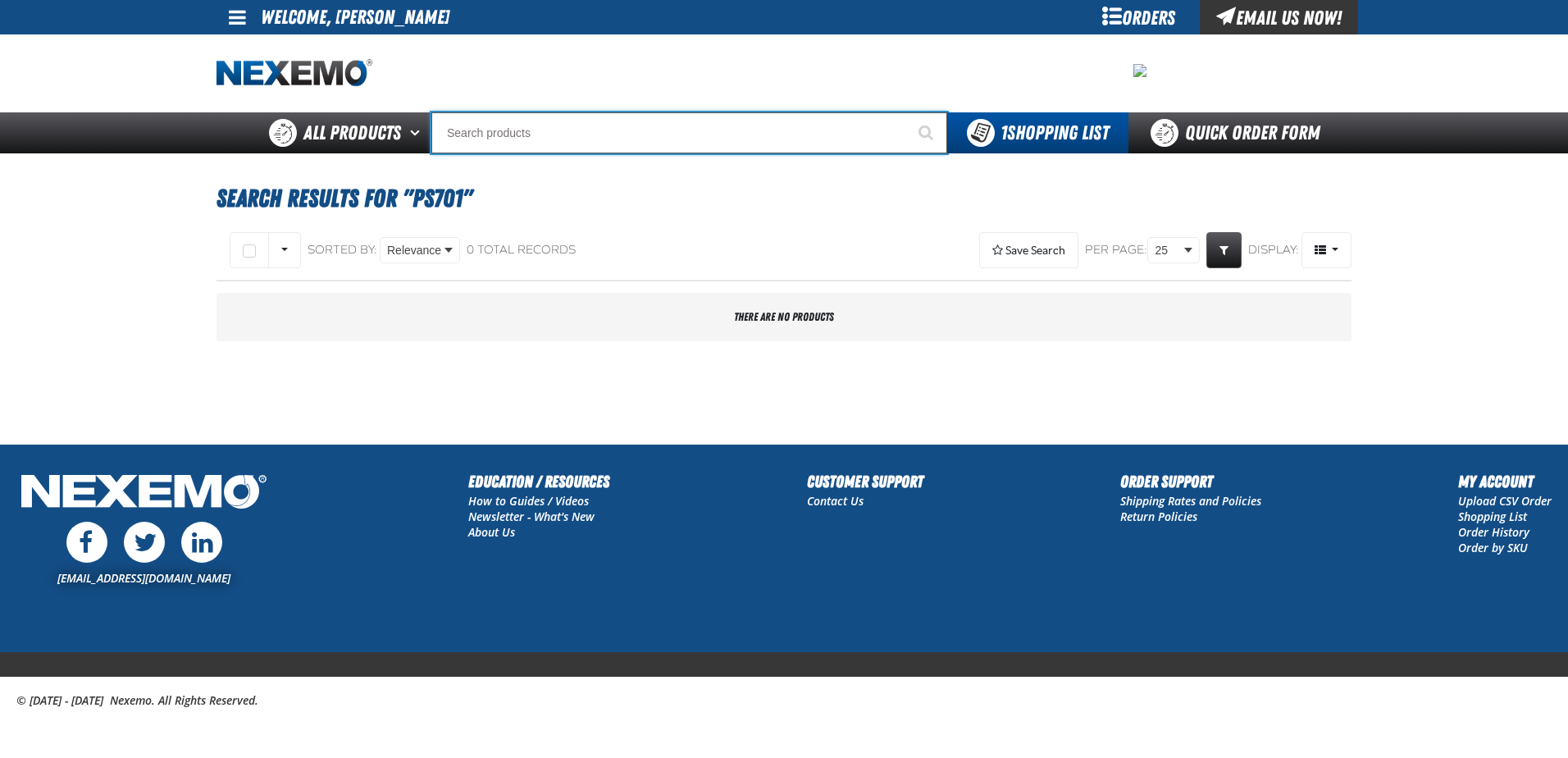
click at [457, 130] on input "Search" at bounding box center [689, 133] width 516 height 41
type input "P"
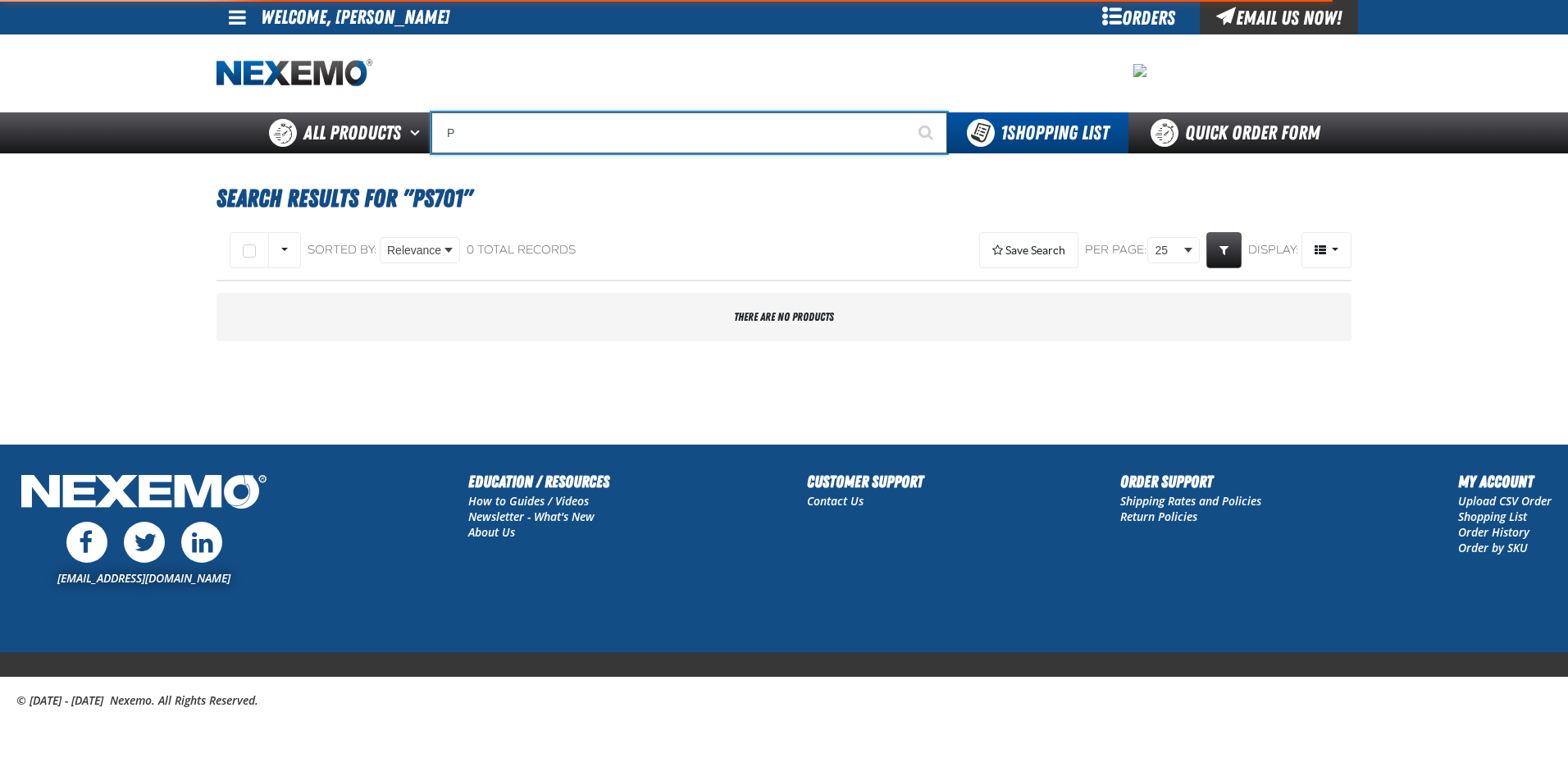
type input "Perfect P Series 0.25-ounce Lead Wheel Weight"
type input "PS810"
click at [906, 113] on button "Start Searching" at bounding box center [927, 133] width 41 height 41
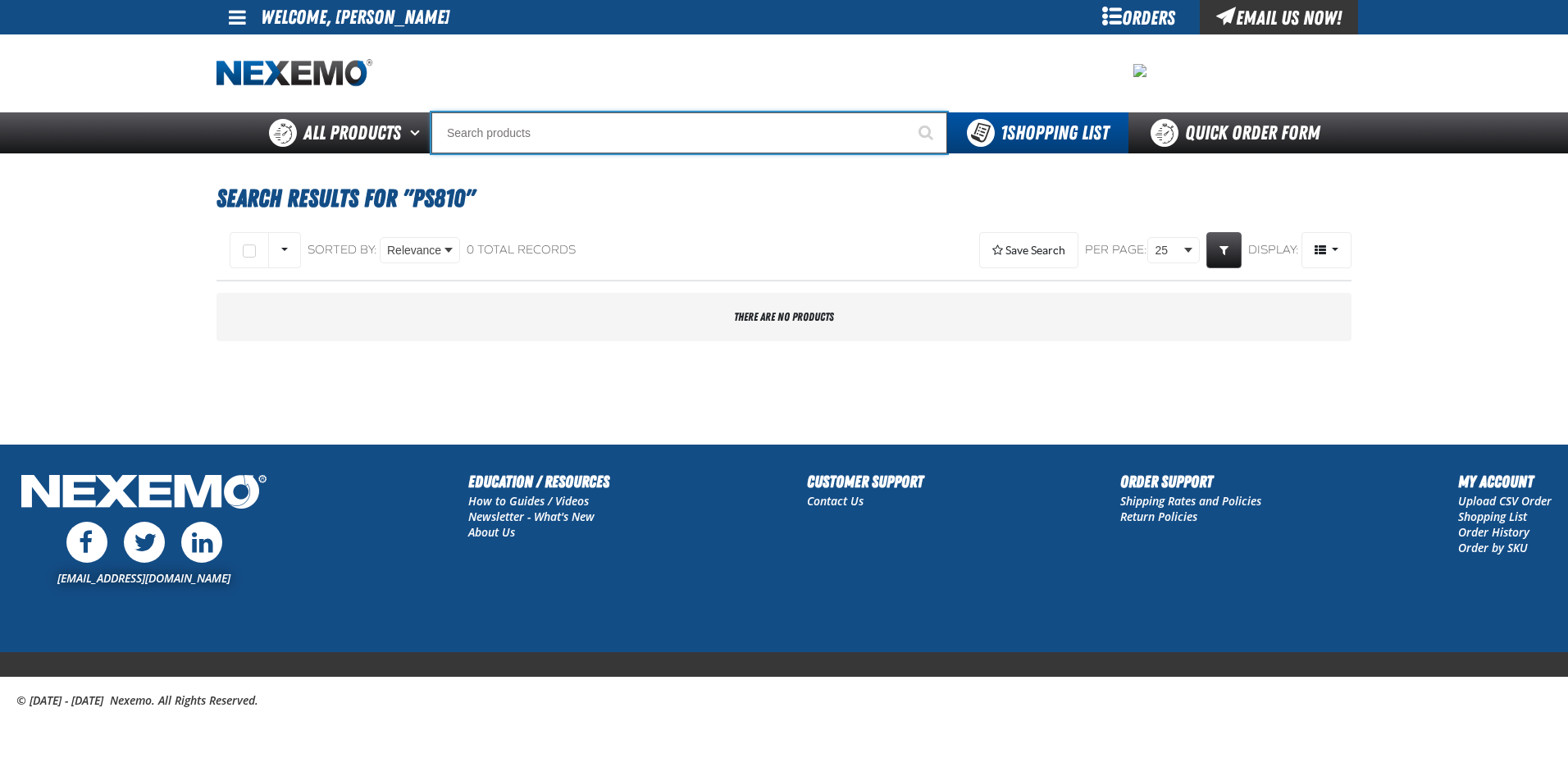
click at [533, 118] on input "Search" at bounding box center [689, 133] width 516 height 41
type input "P"
type input "Perfect P Series 0.25-ounce Lead Wheel Weight"
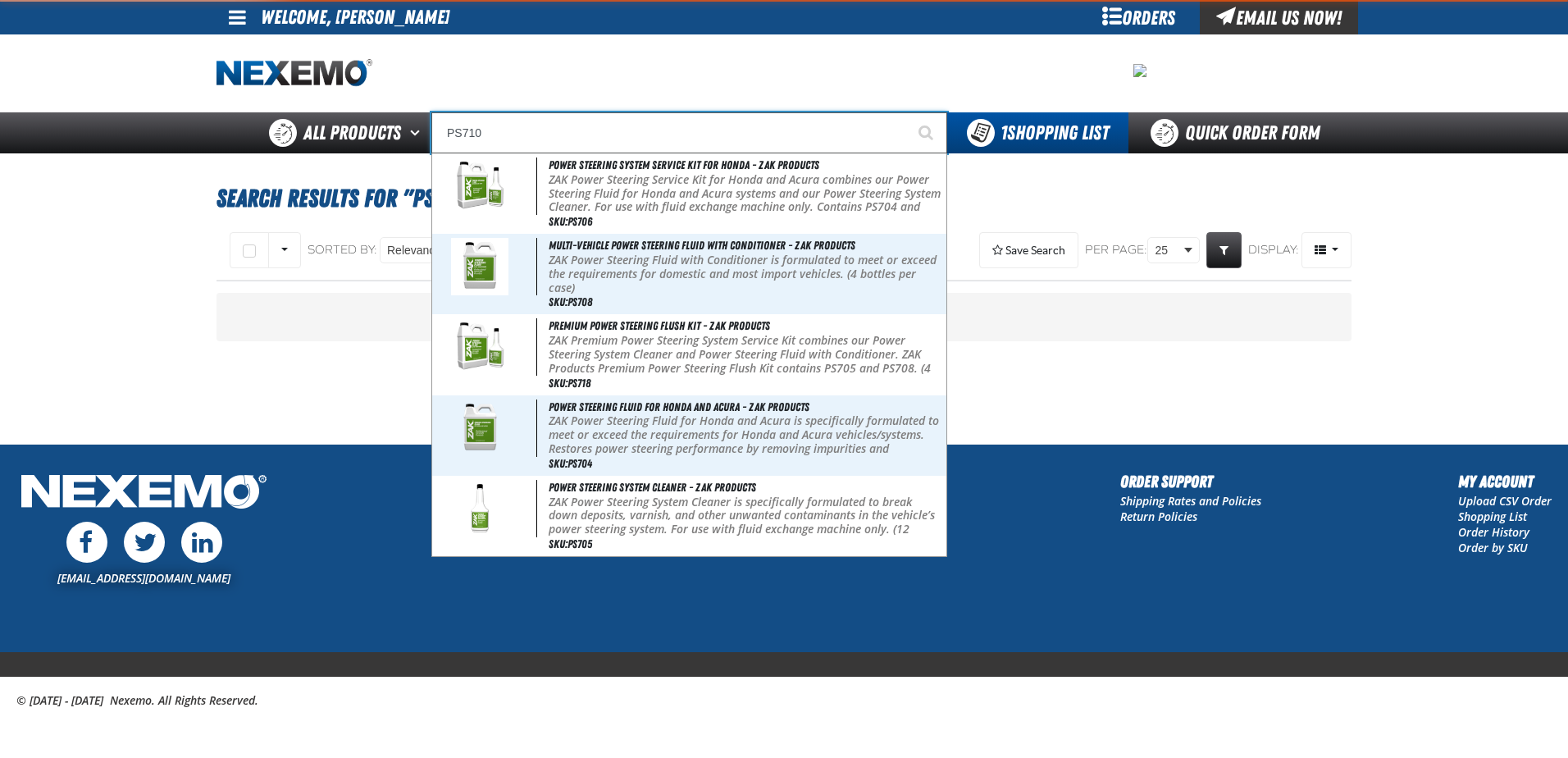
type input "PS710"
click at [906, 113] on button "Start Searching" at bounding box center [927, 133] width 41 height 41
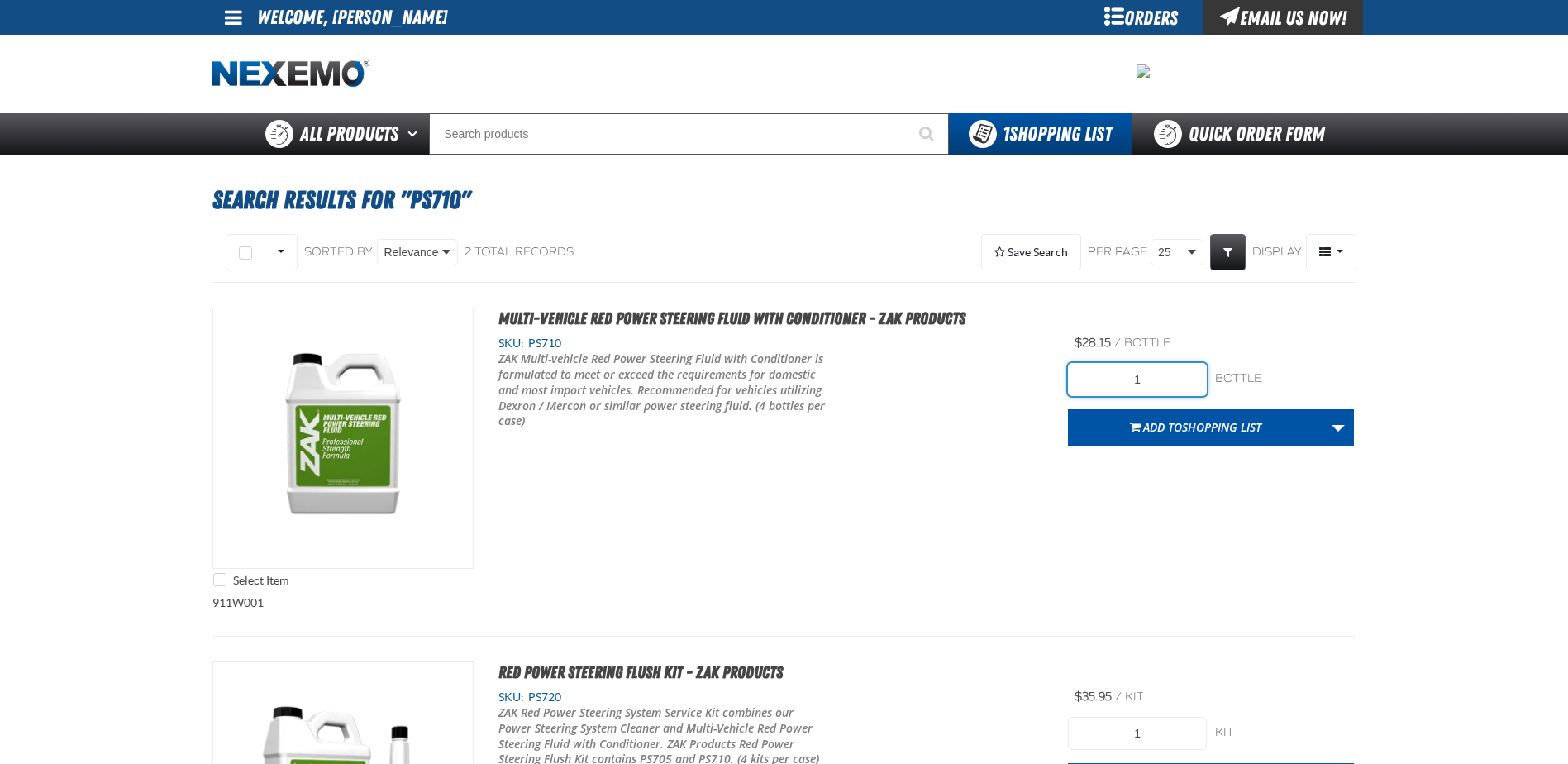
drag, startPoint x: 1122, startPoint y: 383, endPoint x: 1194, endPoint y: 388, distance: 72.2
click at [1194, 388] on input "1" at bounding box center [1137, 380] width 139 height 34
type input "8"
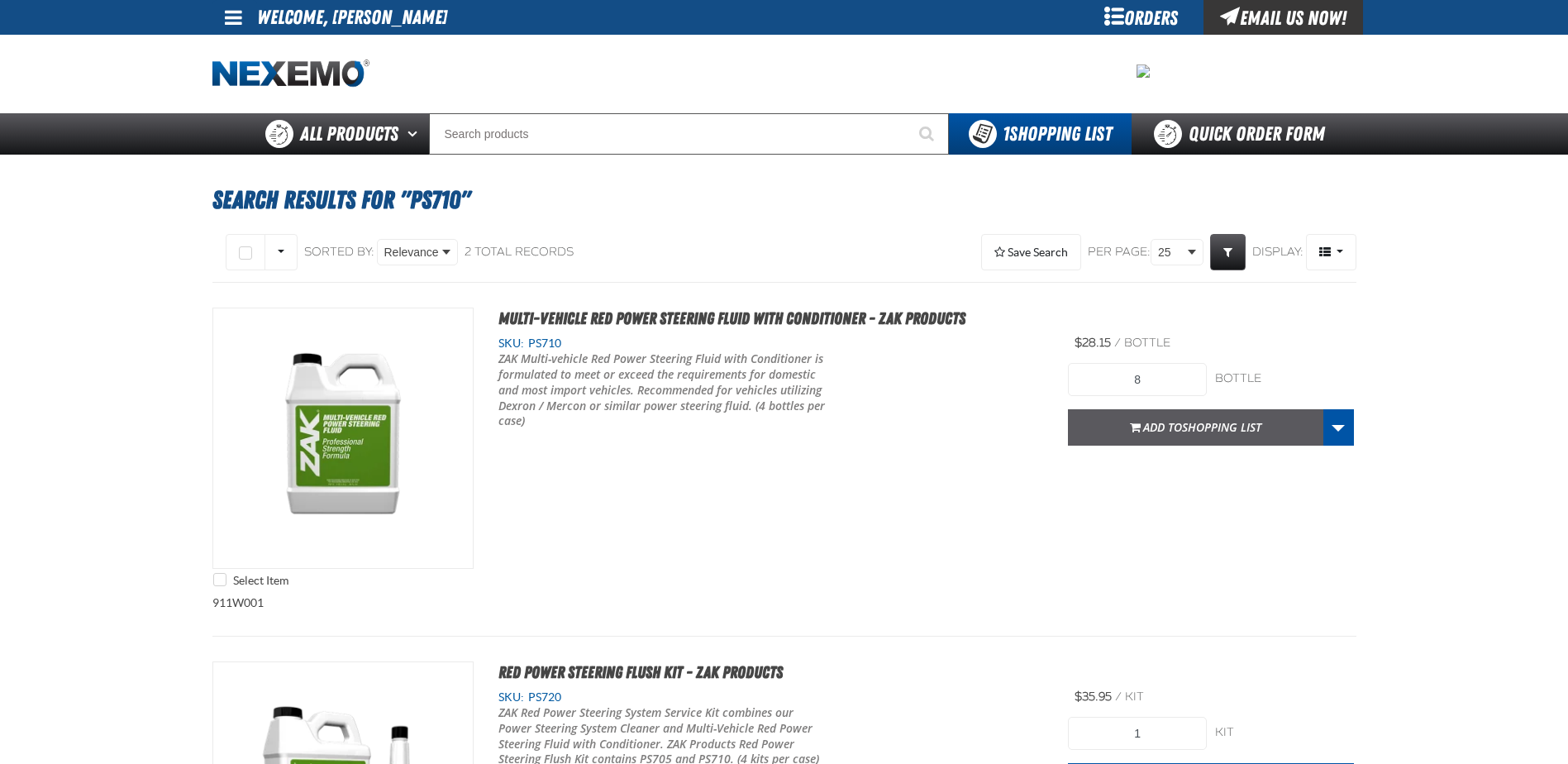
click at [1086, 432] on button "Add to Shopping List" at bounding box center [1196, 427] width 255 height 36
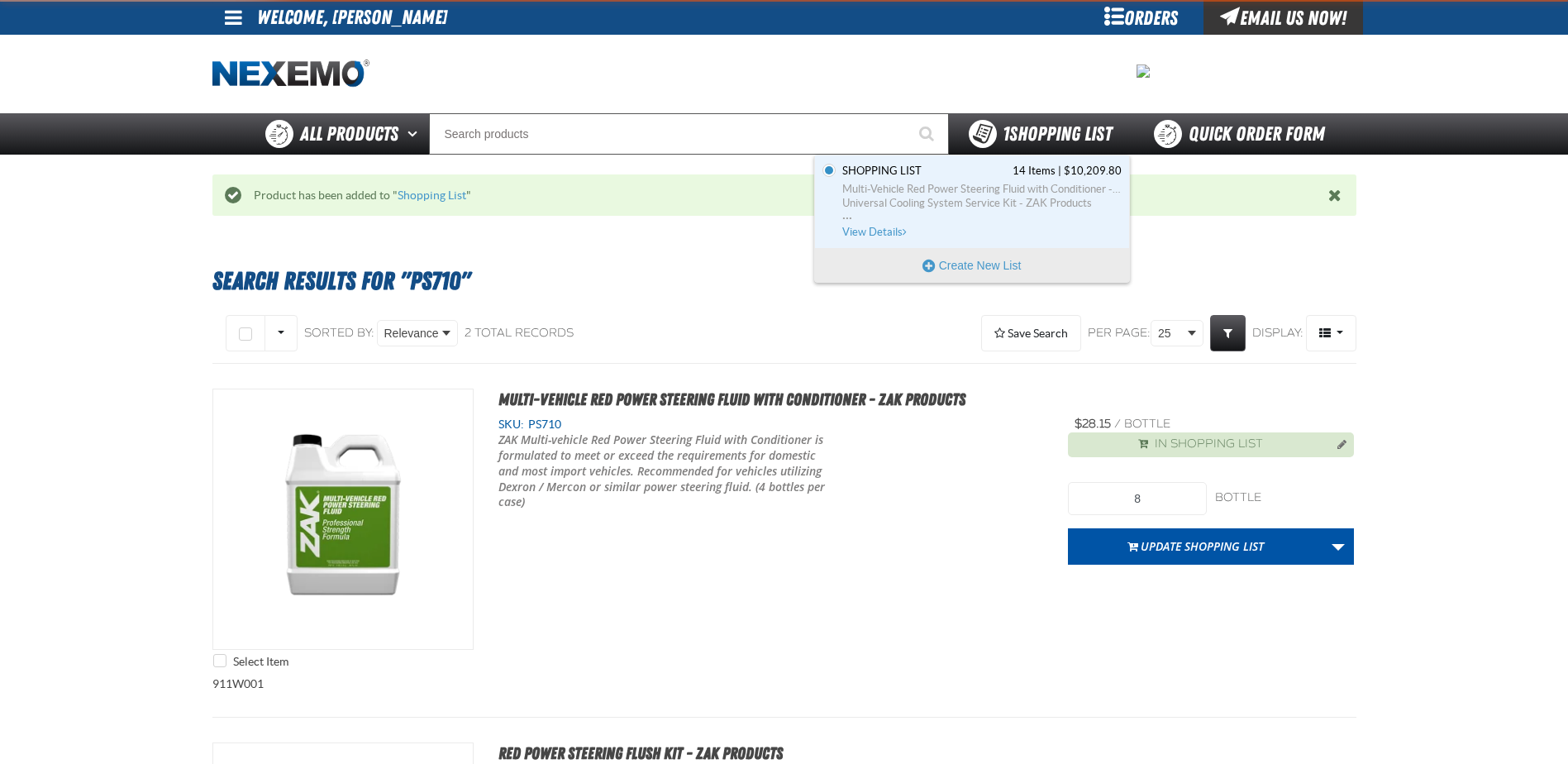
click at [1008, 145] on div "1 Shopping List" at bounding box center [1040, 134] width 143 height 28
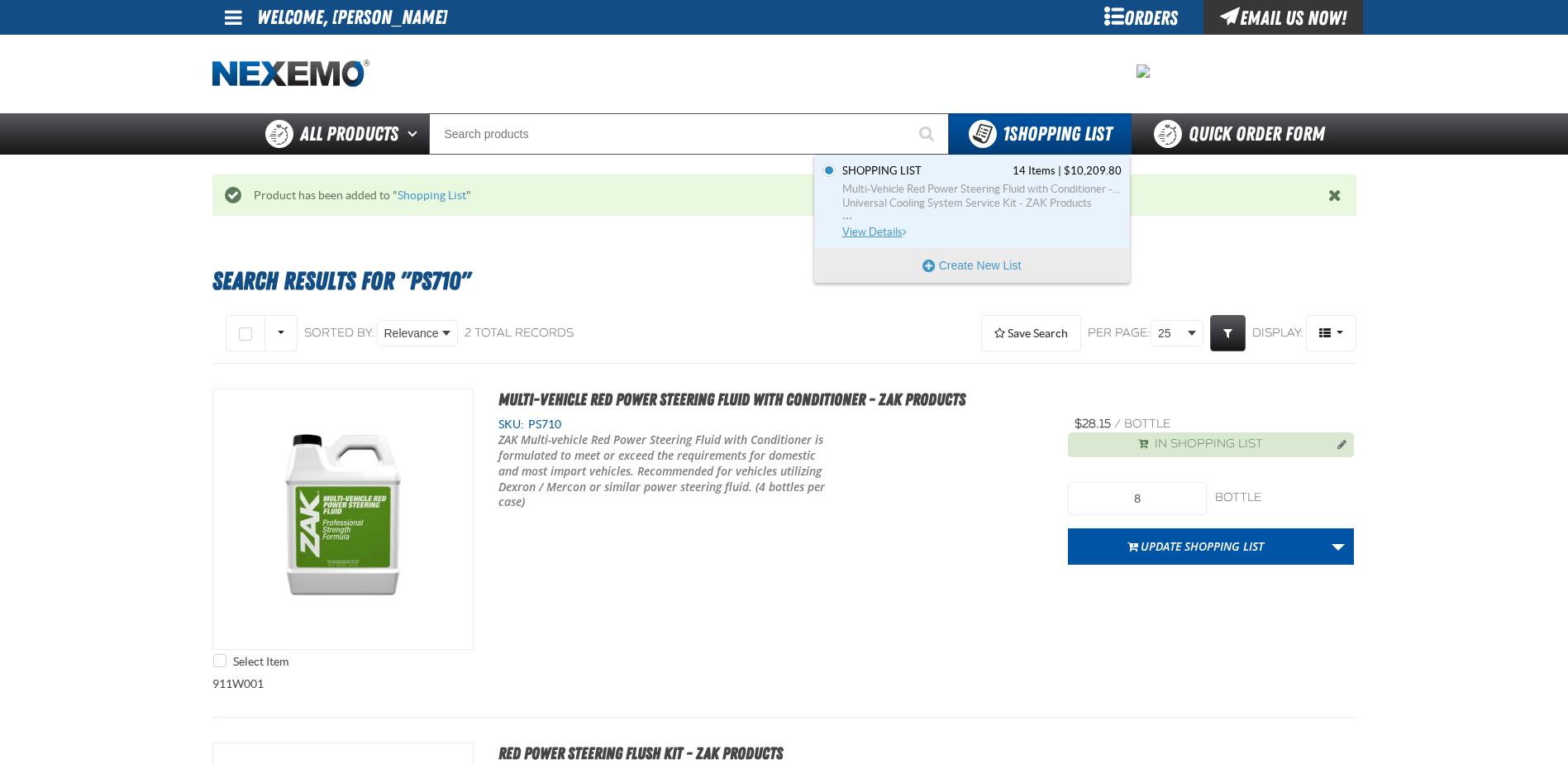
click at [997, 180] on link "Shopping List 14 Items | $10,209.80 Multi-Vehicle Red Power Steering Fluid with…" at bounding box center [980, 202] width 283 height 76
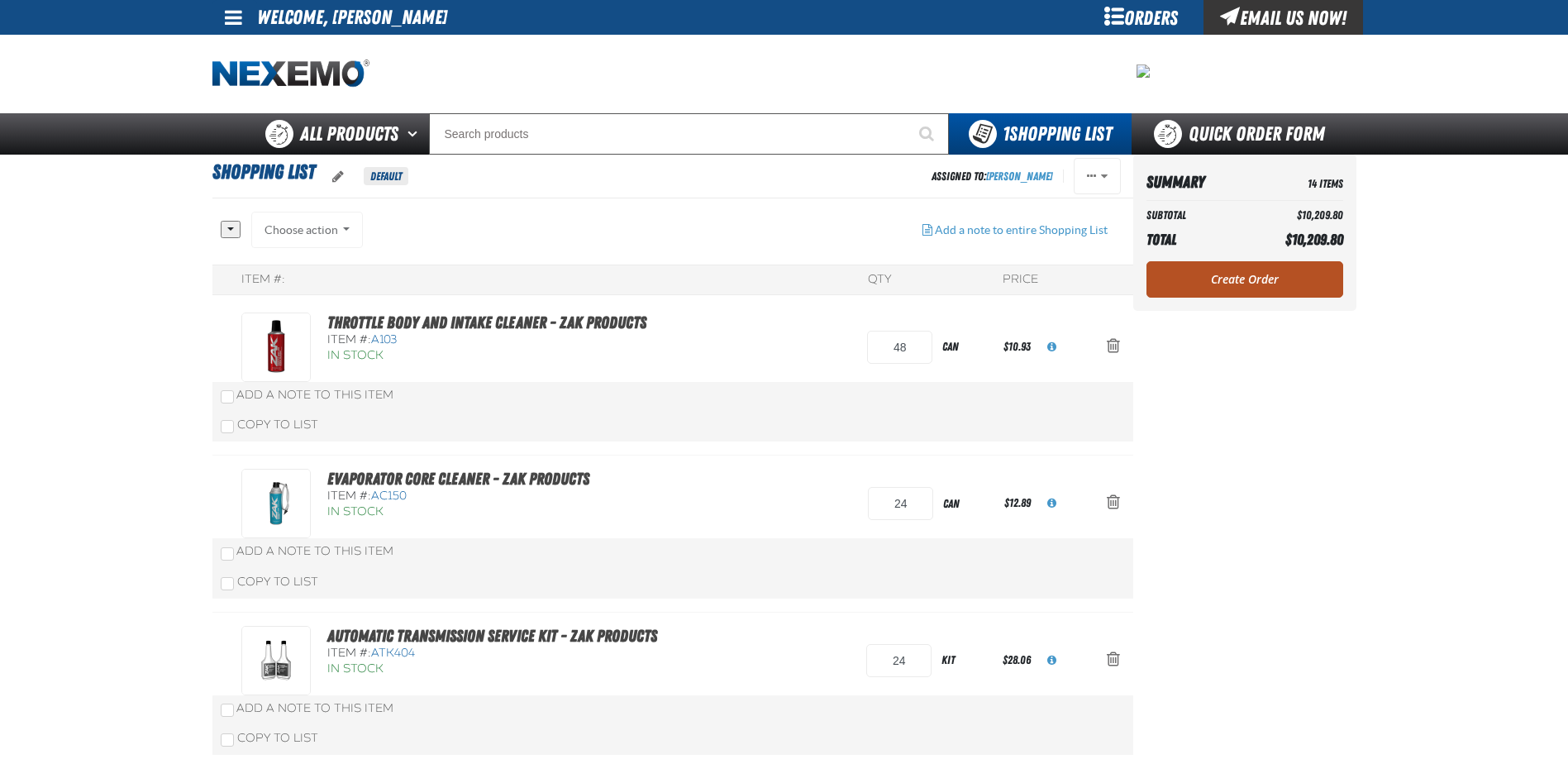
click at [1239, 289] on link "Create Order" at bounding box center [1244, 280] width 196 height 36
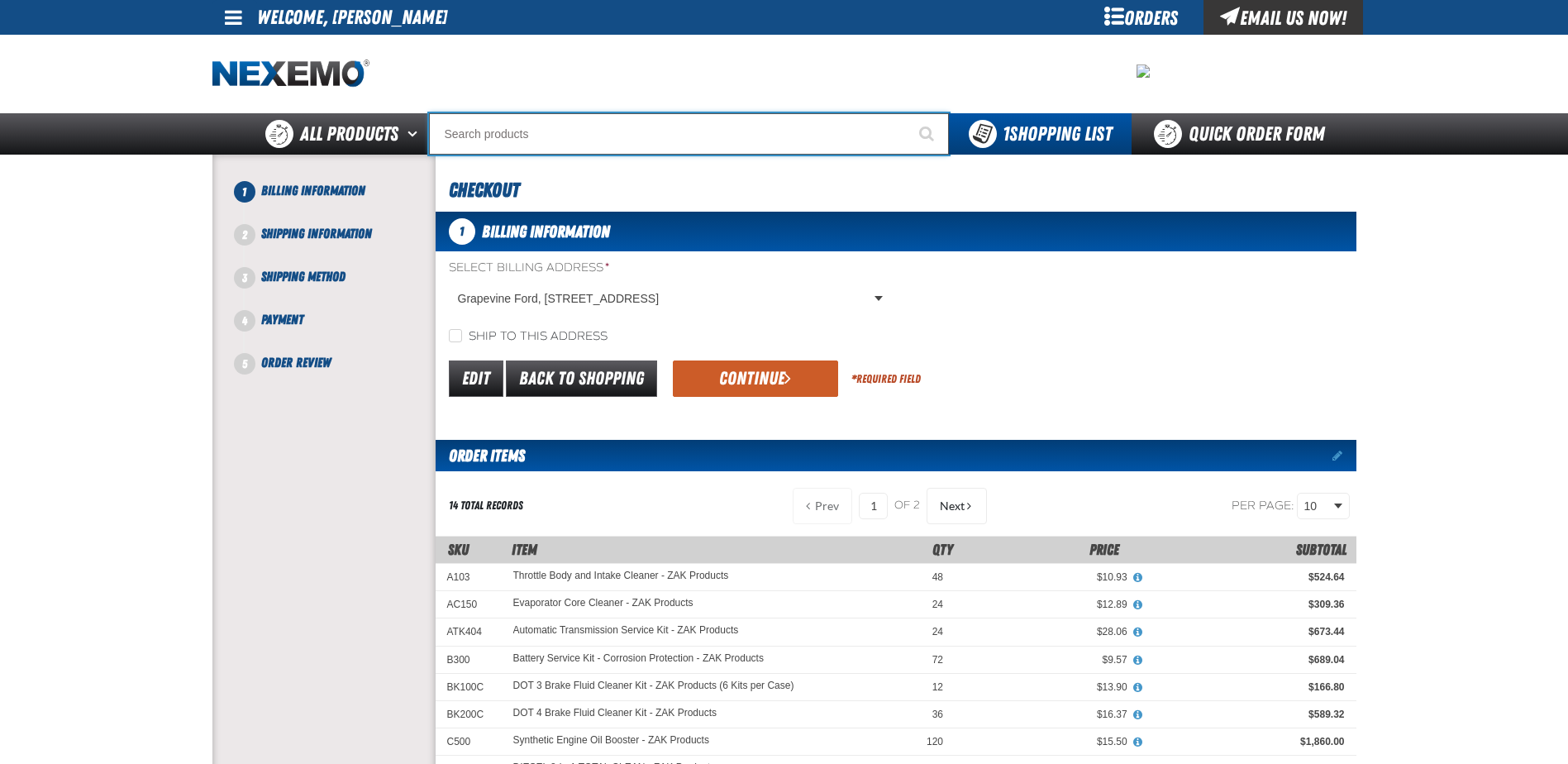
click at [541, 140] on input "Search" at bounding box center [689, 134] width 520 height 41
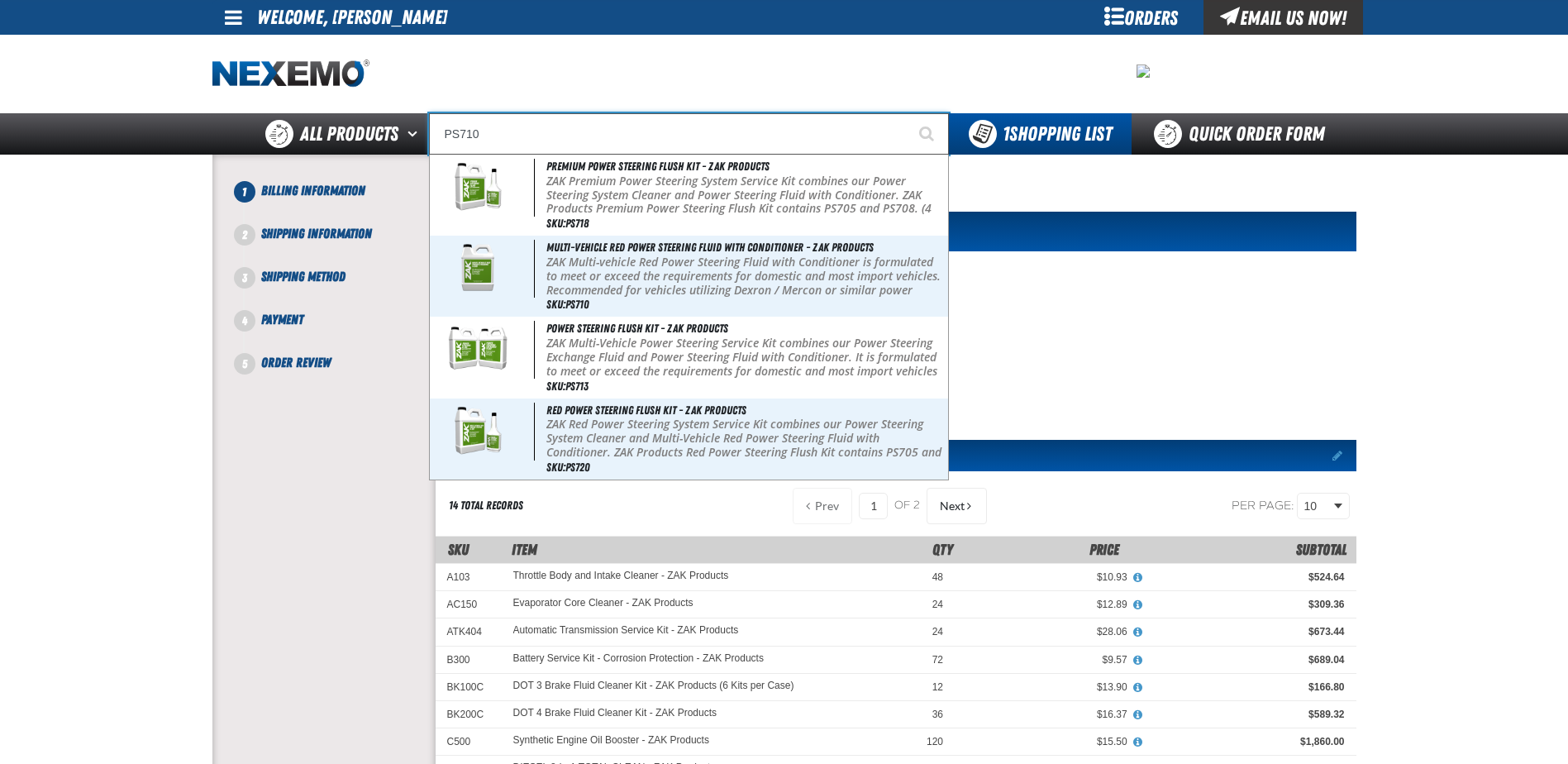
type input "PS710"
click at [908, 114] on button "Start Searching" at bounding box center [928, 134] width 41 height 41
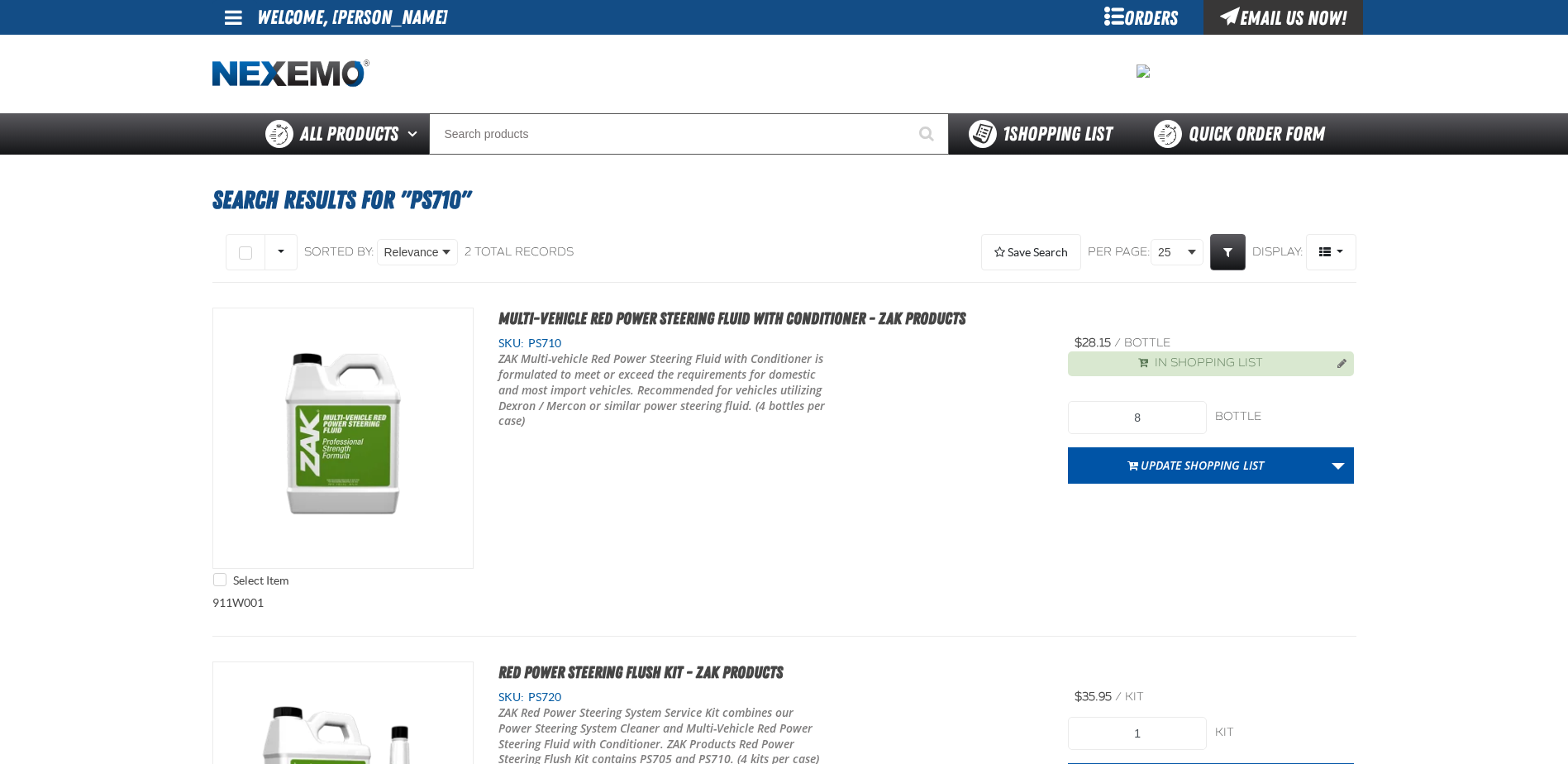
drag, startPoint x: 1161, startPoint y: 470, endPoint x: 1061, endPoint y: 136, distance: 348.6
click at [1062, 136] on div "Staging Site 5.1 Upgrade Site My Account My Account Support Ticket Support Tick…" at bounding box center [784, 675] width 1568 height 1352
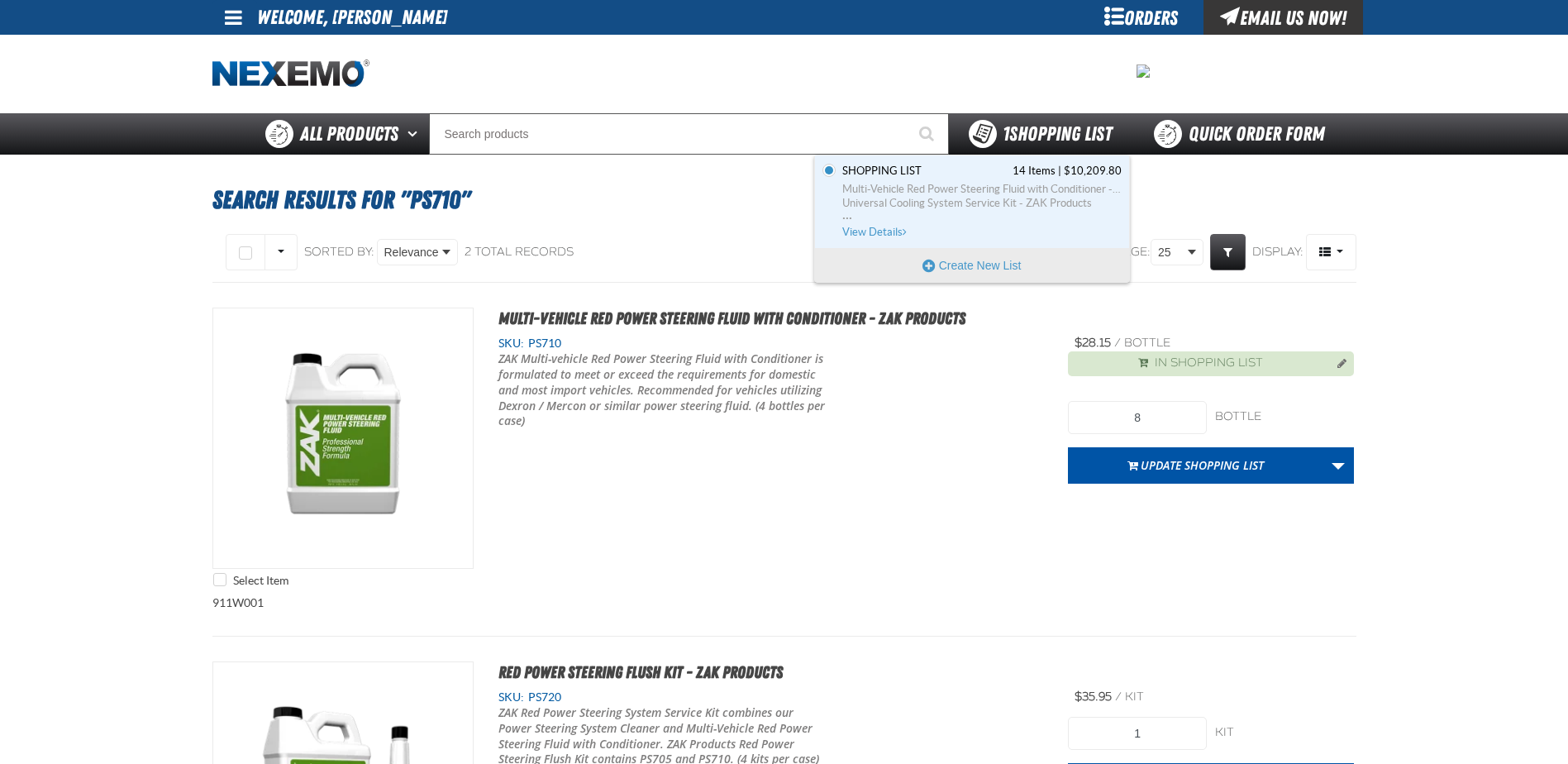
click at [1061, 136] on span "1 Shopping List" at bounding box center [1057, 133] width 109 height 23
click at [1060, 171] on span "14 Items | $10,209.80" at bounding box center [1065, 171] width 113 height 15
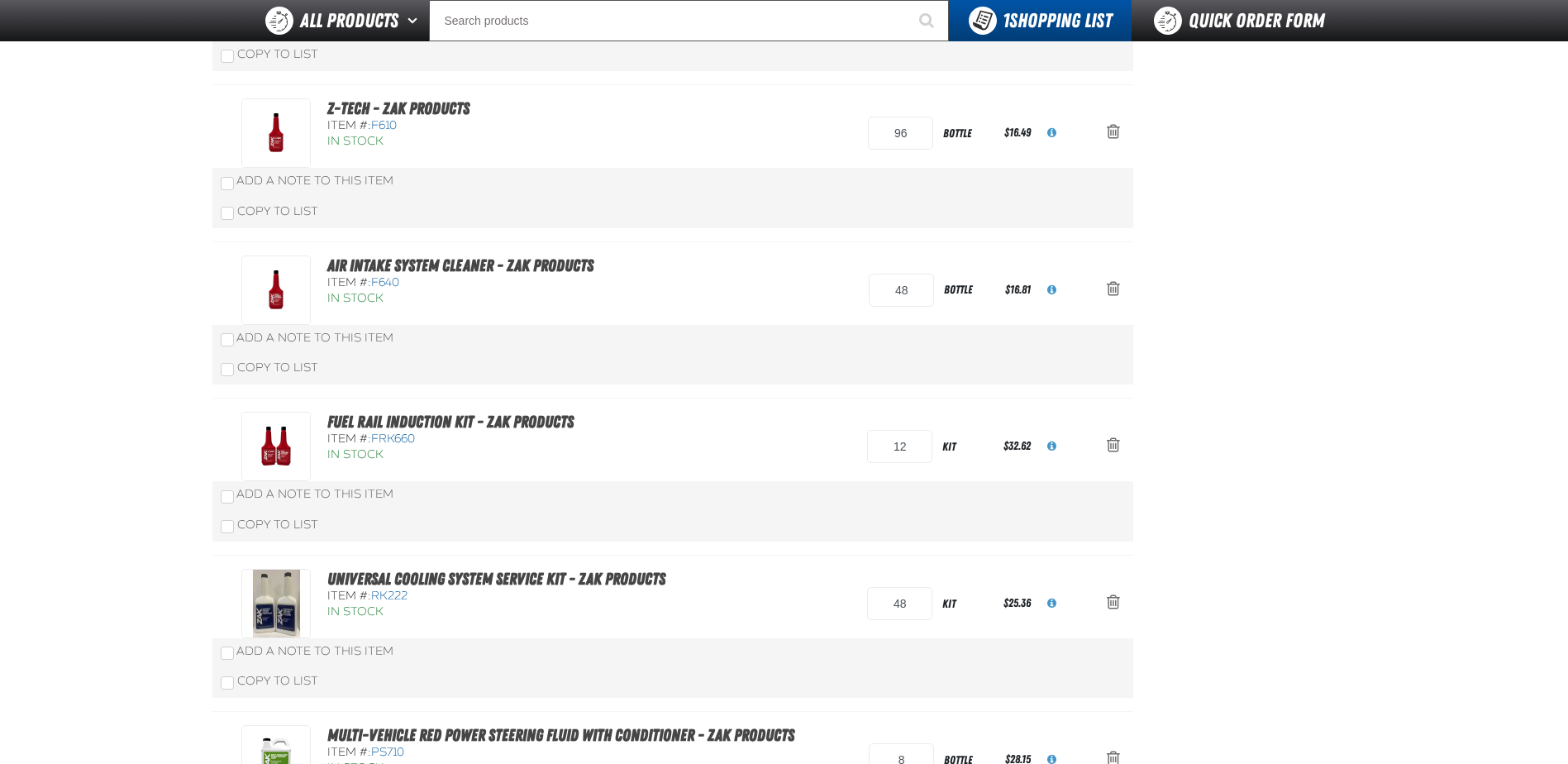
scroll to position [1572, 0]
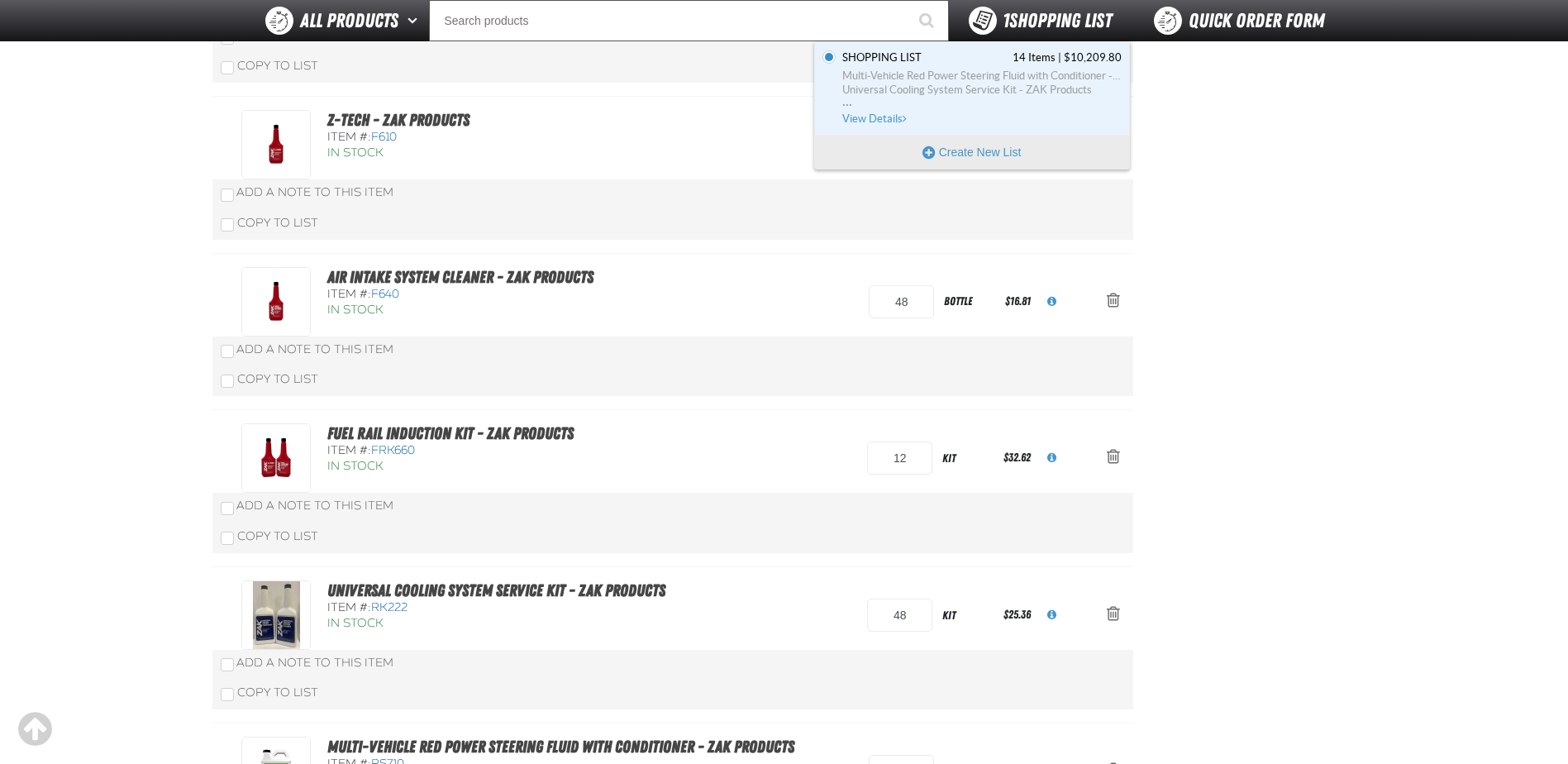
click at [1034, 32] on span "1 Shopping List" at bounding box center [1057, 20] width 109 height 23
click at [953, 77] on span "Multi-Vehicle Red Power Steering Fluid with Conditioner - ZAK Products" at bounding box center [982, 76] width 279 height 15
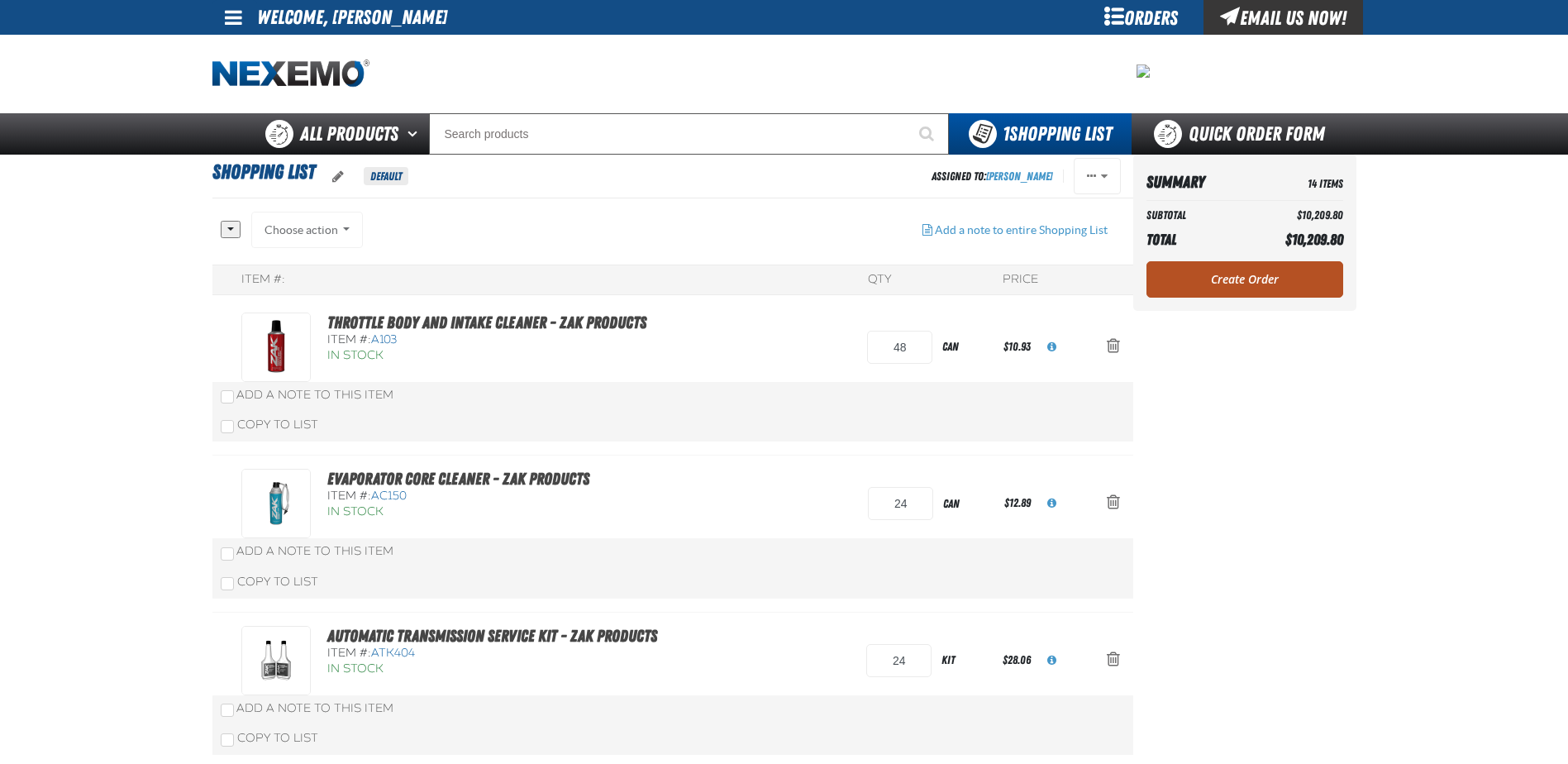
click at [1232, 285] on link "Create Order" at bounding box center [1244, 280] width 196 height 36
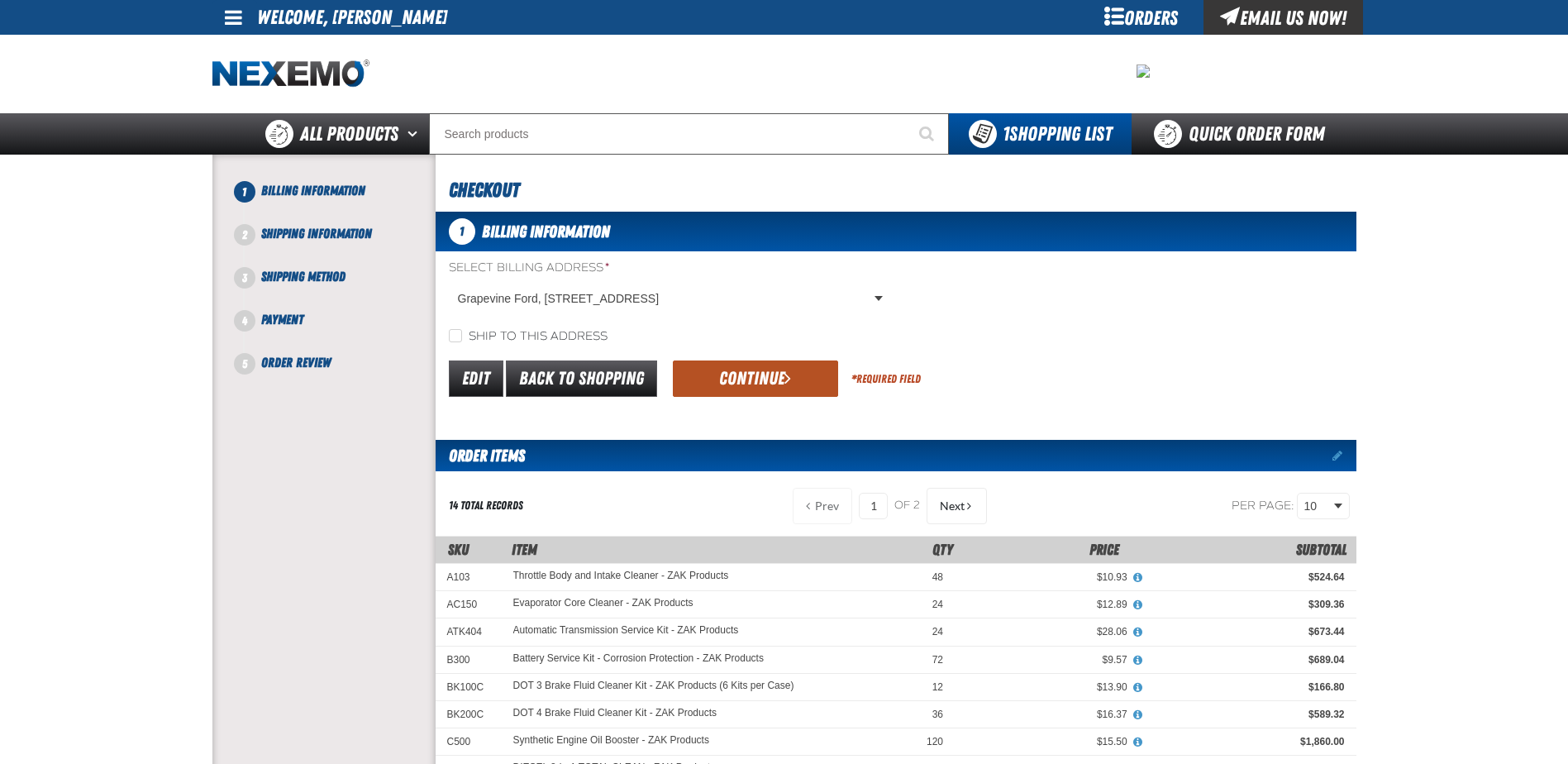
click at [791, 384] on button "Continue" at bounding box center [756, 378] width 166 height 36
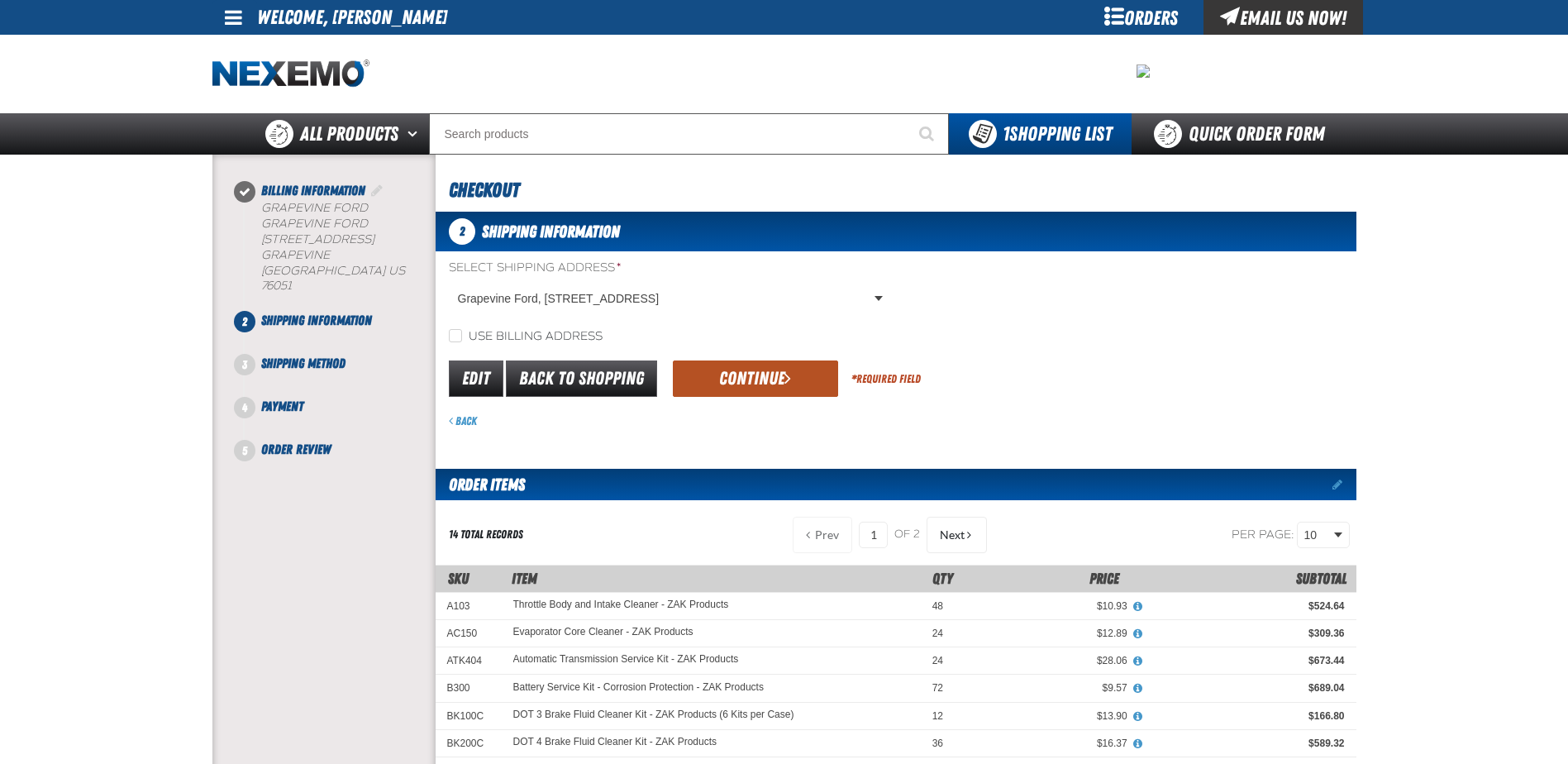
click at [773, 392] on button "Continue" at bounding box center [756, 378] width 166 height 36
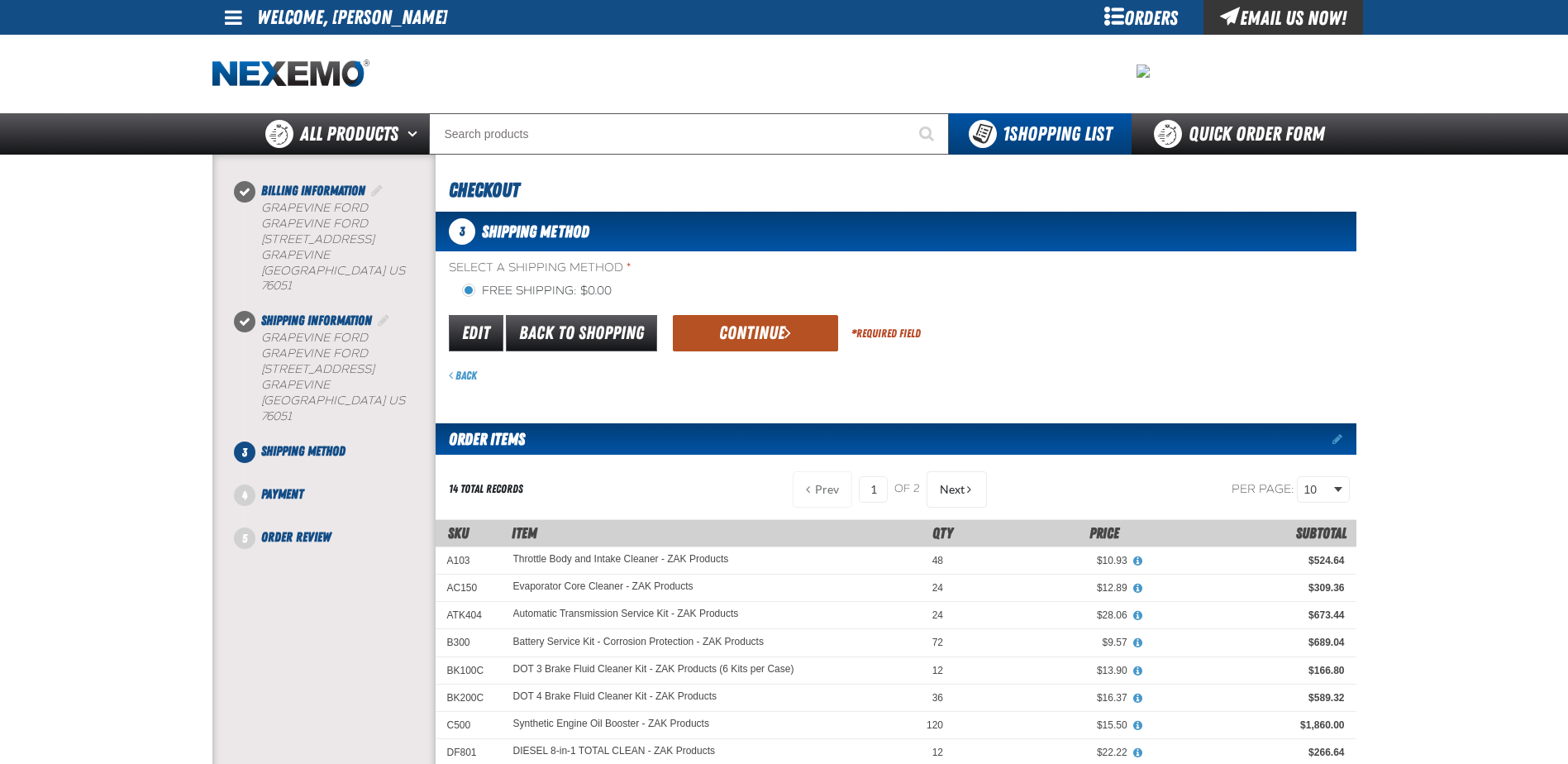
click at [765, 343] on button "Continue" at bounding box center [756, 333] width 166 height 36
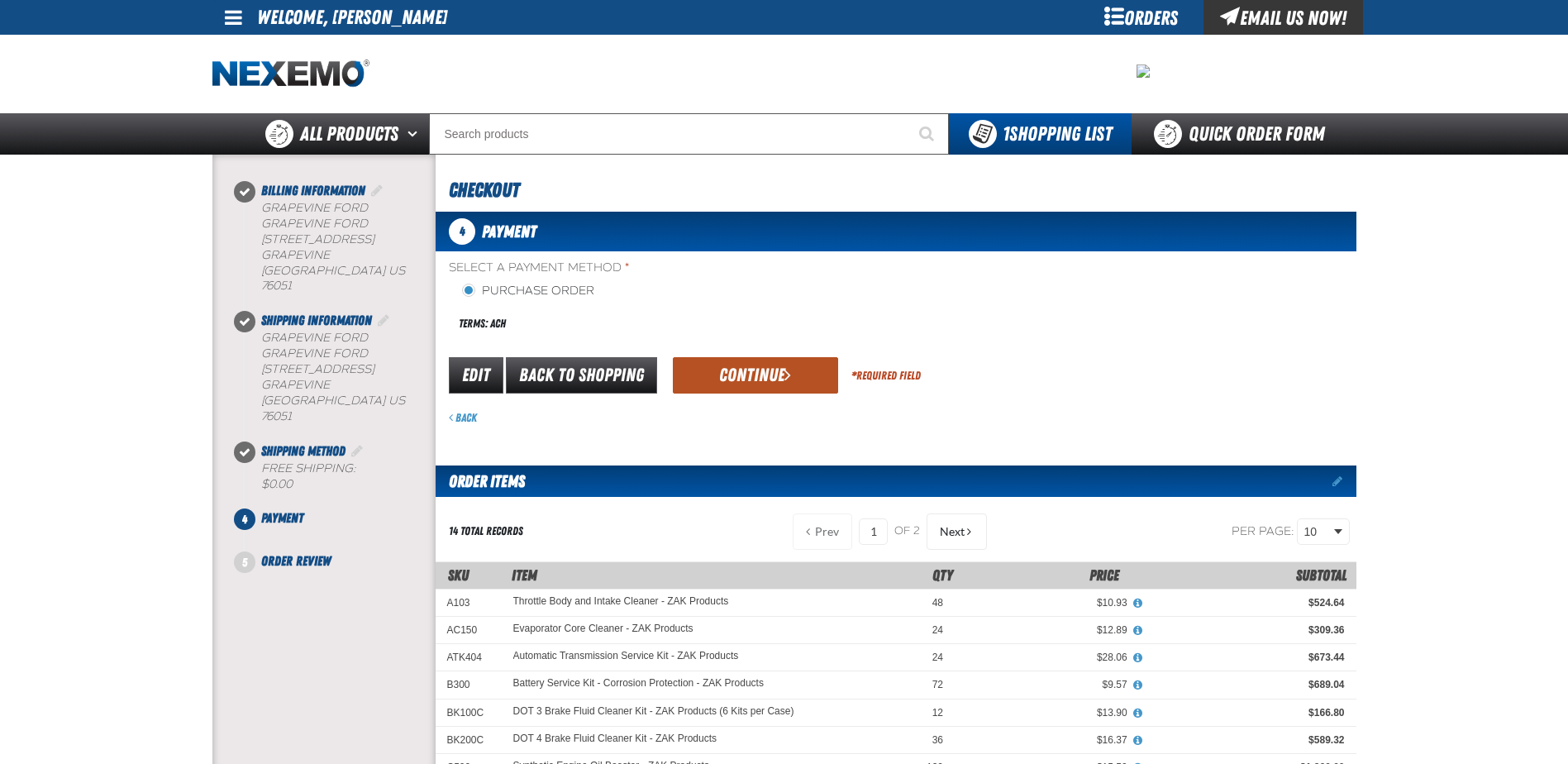
click at [765, 380] on button "Continue" at bounding box center [756, 375] width 166 height 36
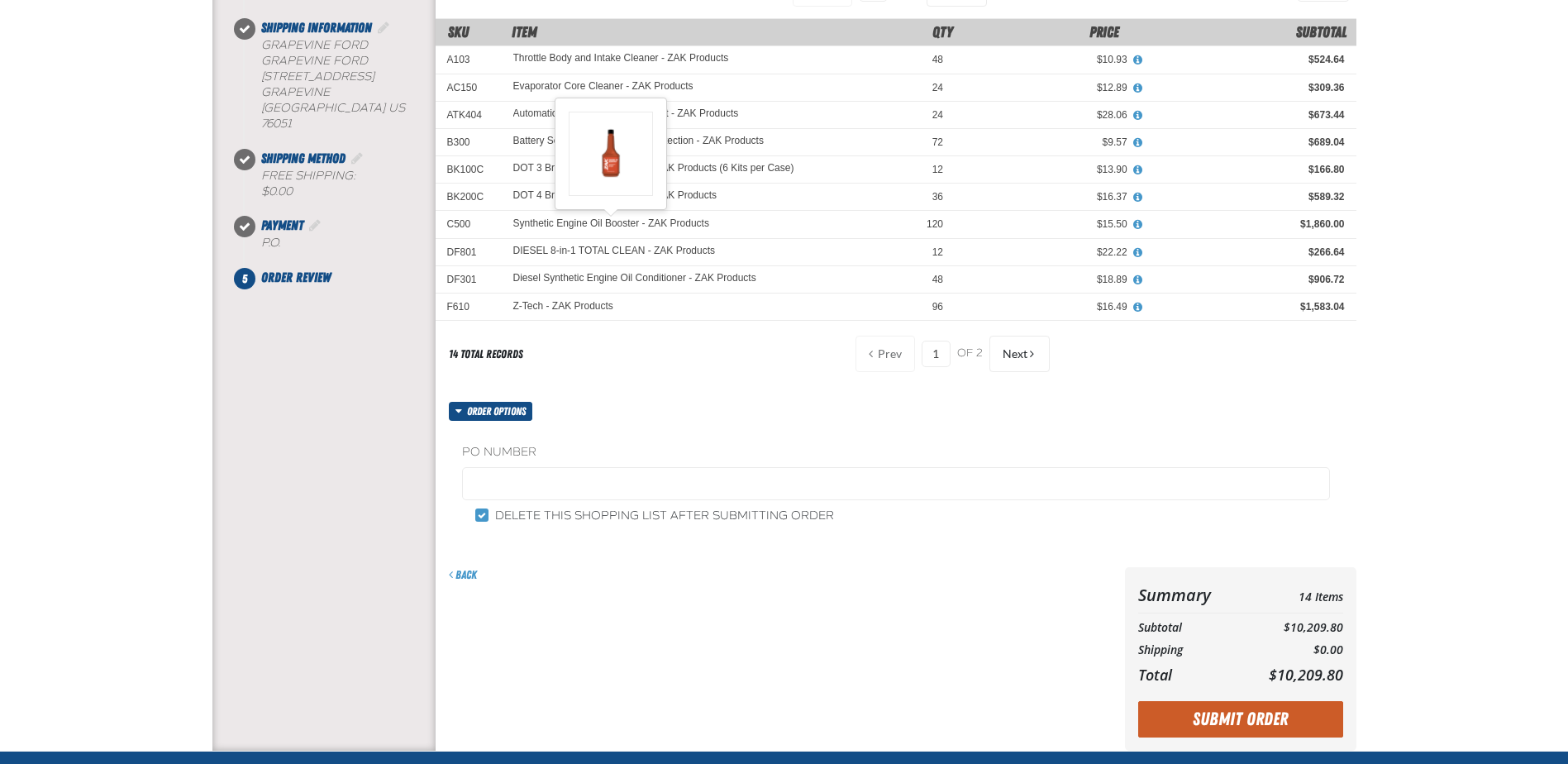
scroll to position [331, 0]
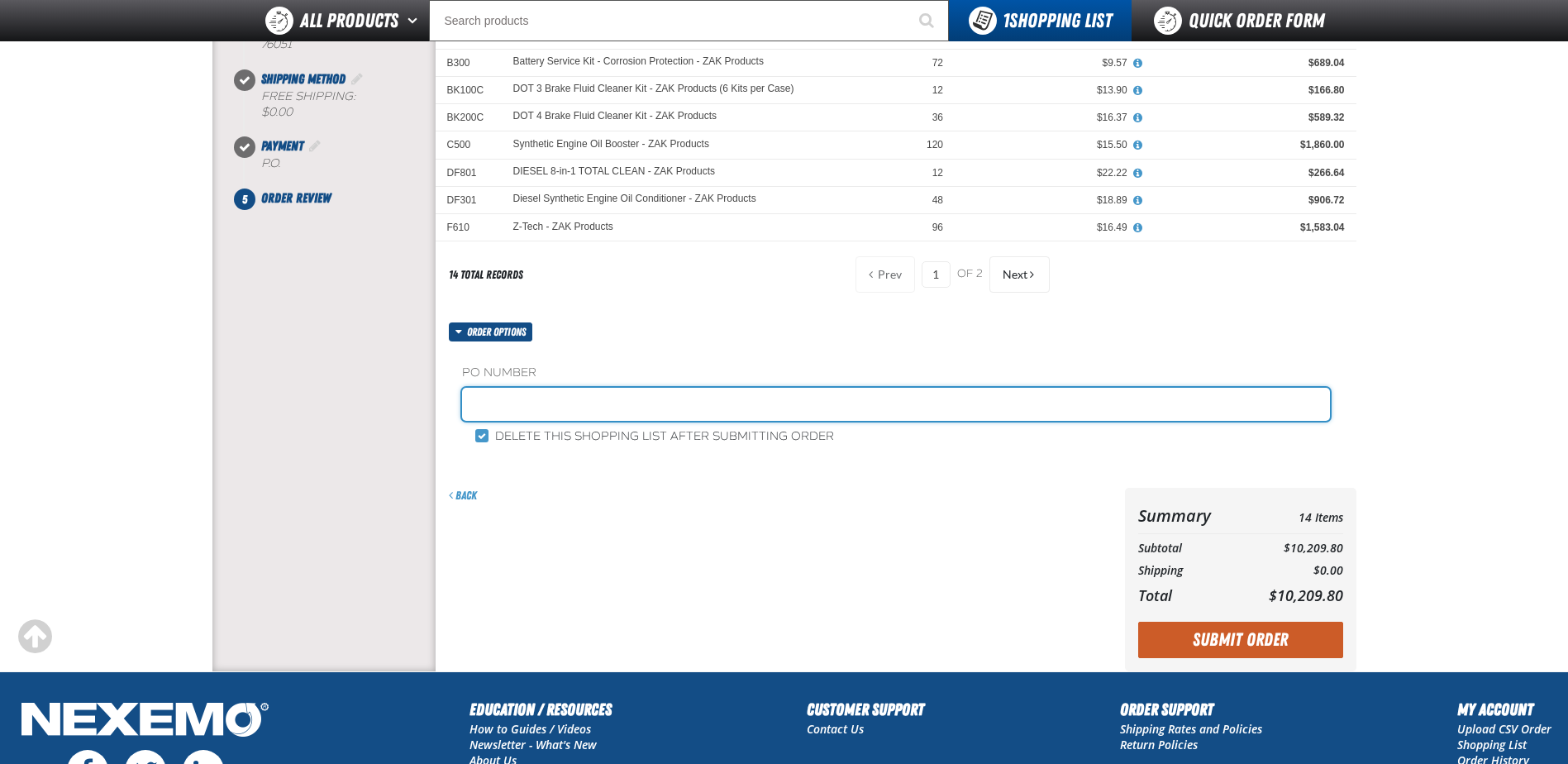
click at [486, 410] on input "text" at bounding box center [896, 404] width 868 height 34
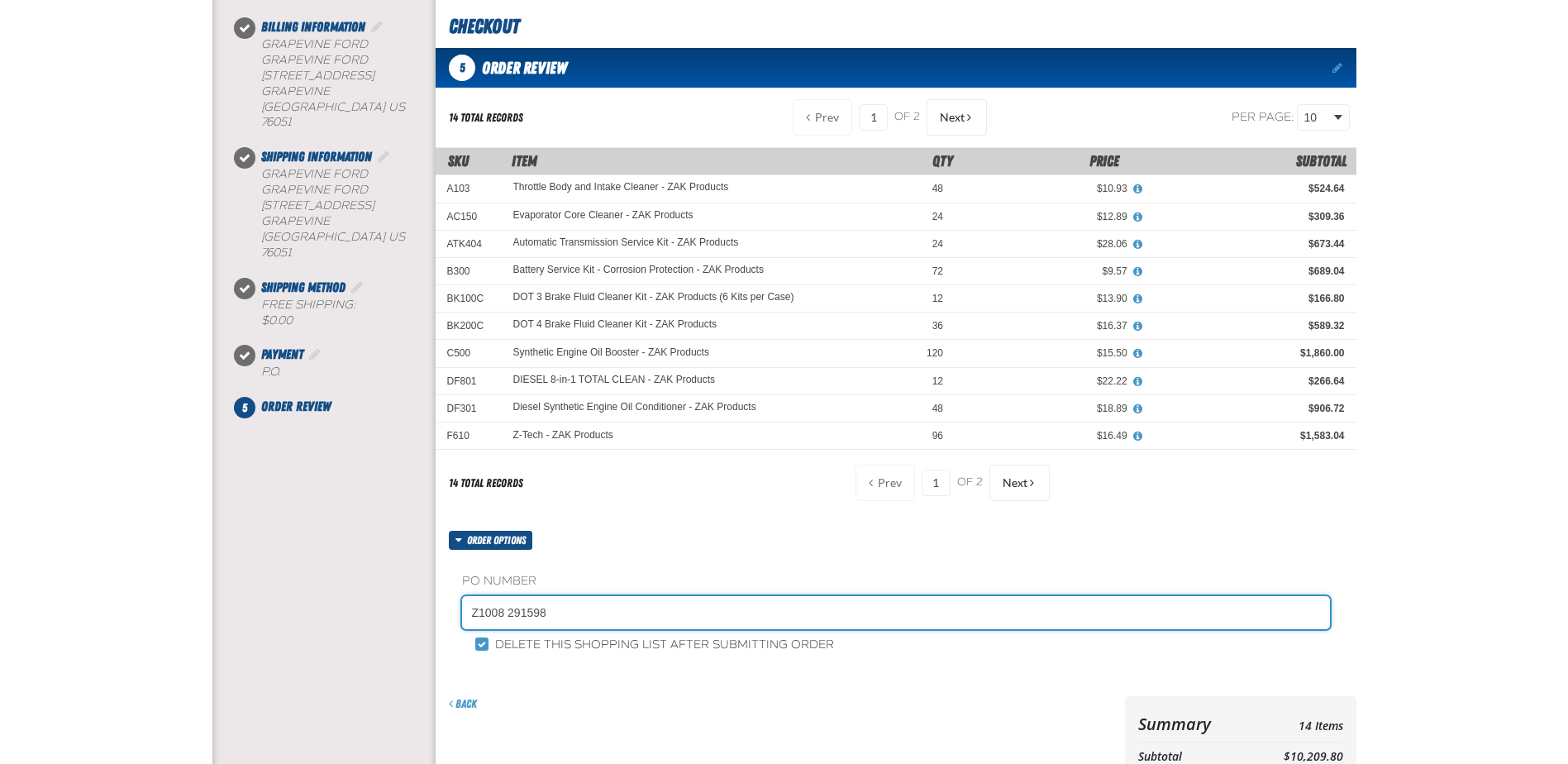
scroll to position [555, 0]
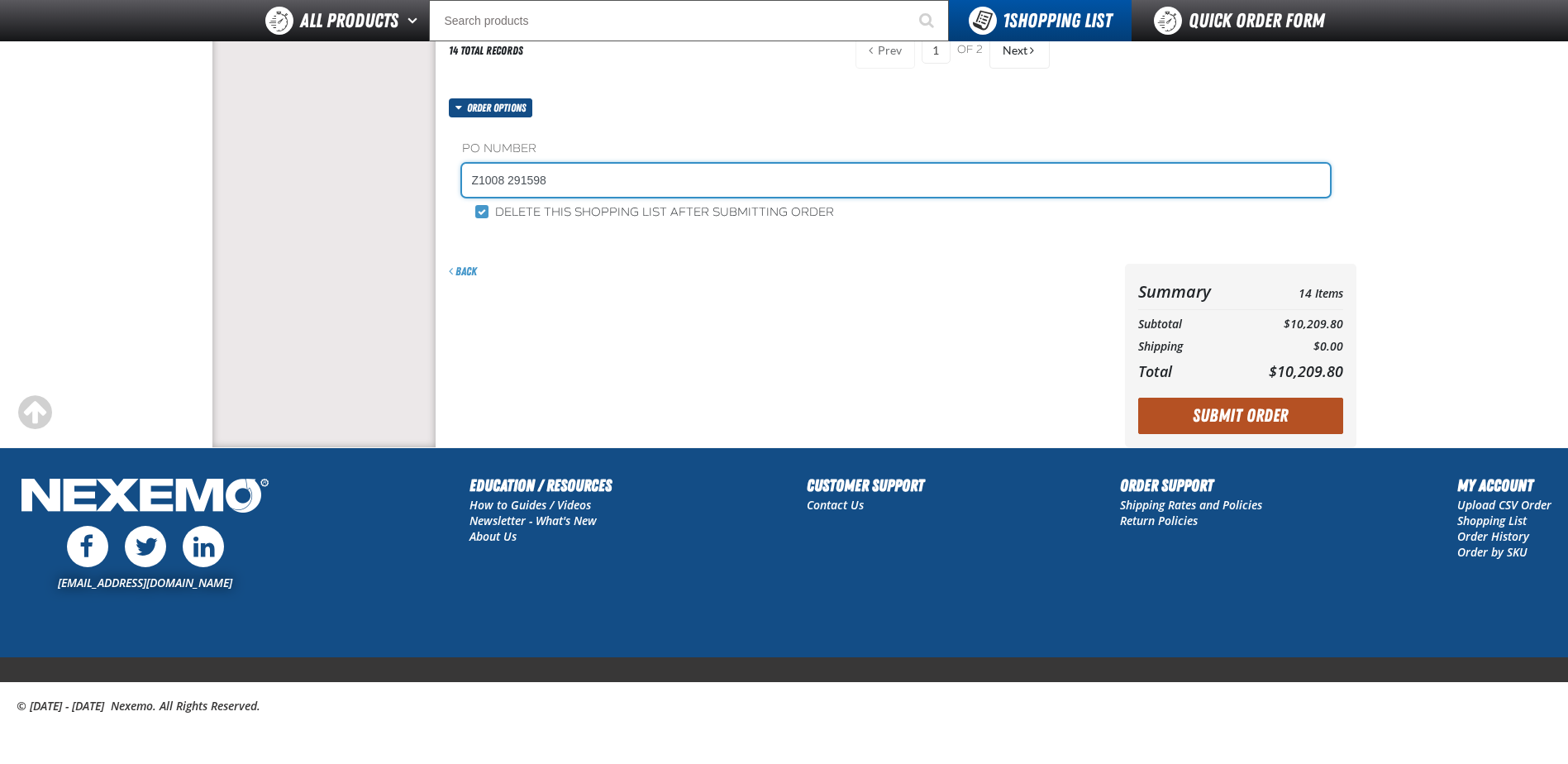
type input "Z1008 291598"
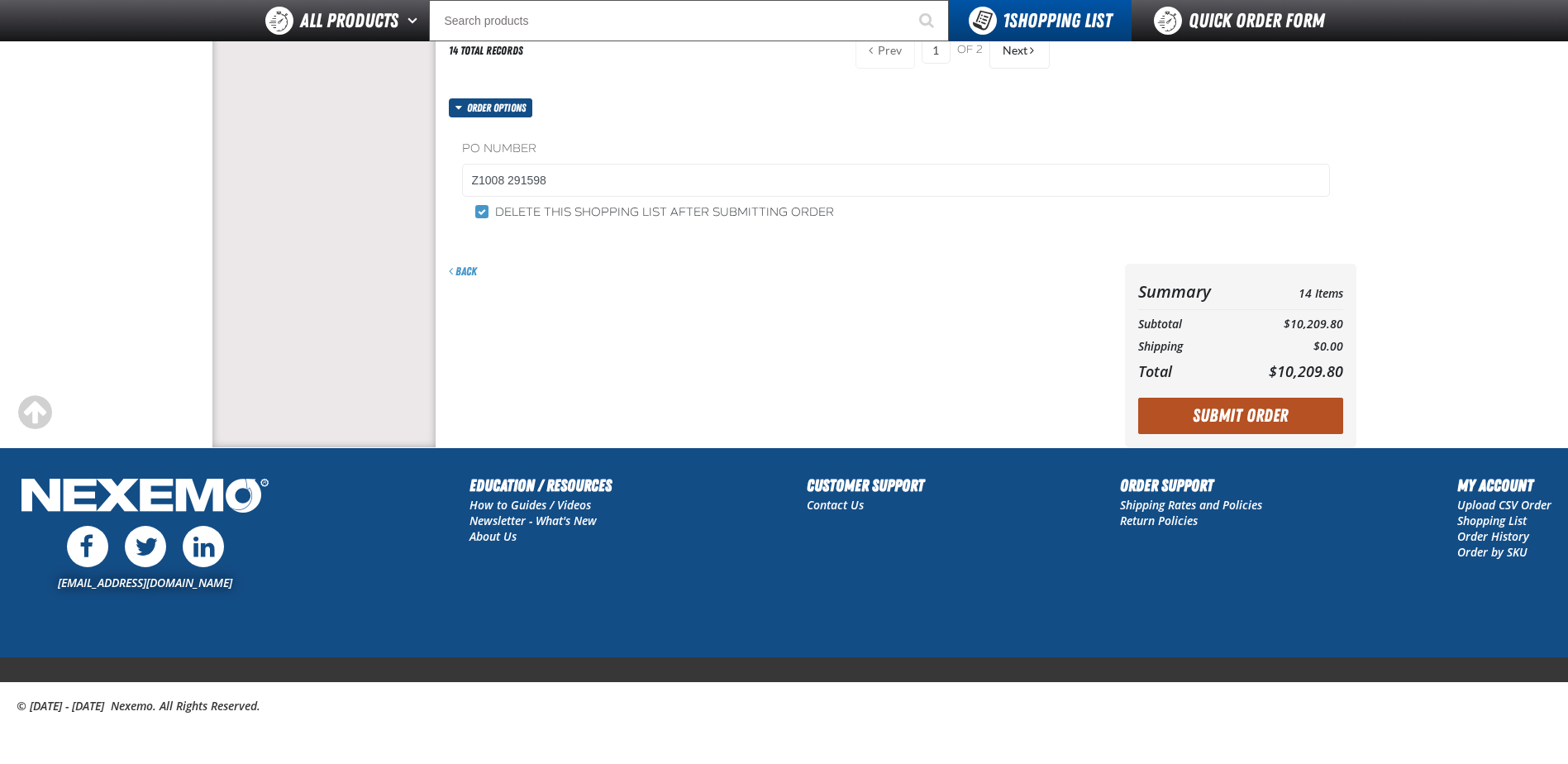
click at [1217, 416] on button "Submit Order" at bounding box center [1240, 416] width 205 height 36
